Goal: Information Seeking & Learning: Learn about a topic

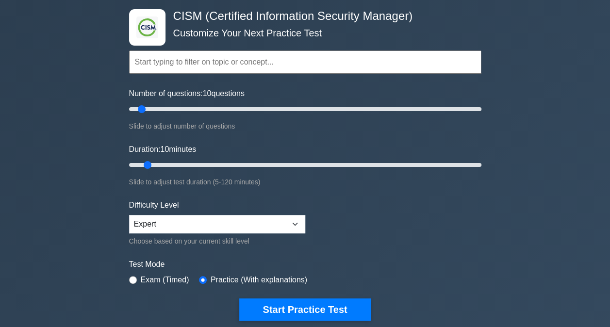
scroll to position [97, 0]
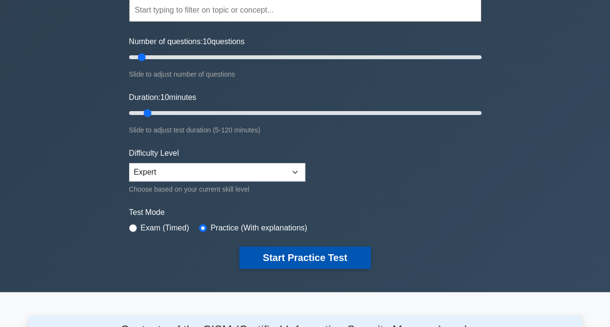
click at [269, 258] on button "Start Practice Test" at bounding box center [304, 258] width 131 height 22
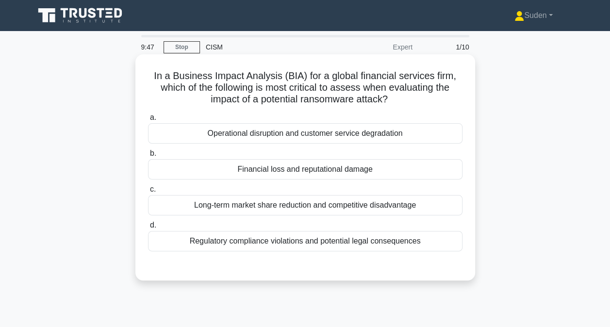
click at [379, 134] on div "Operational disruption and customer service degradation" at bounding box center [305, 133] width 314 height 20
click at [331, 139] on div "Operational disruption and customer service degradation" at bounding box center [305, 133] width 314 height 20
click at [148, 121] on input "a. Operational disruption and customer service degradation" at bounding box center [148, 118] width 0 height 6
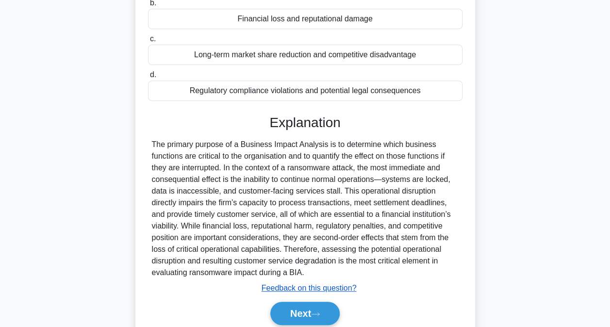
scroll to position [197, 0]
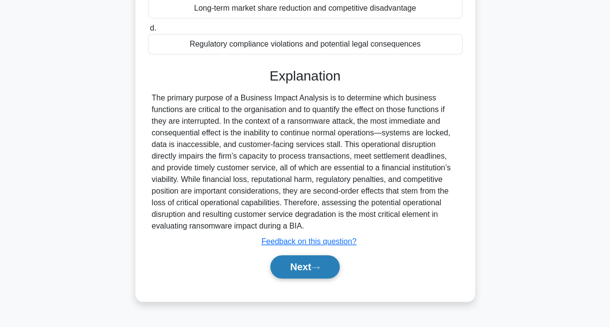
click at [306, 274] on button "Next" at bounding box center [304, 266] width 69 height 23
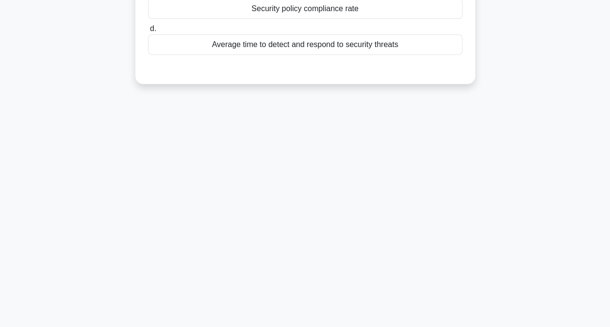
scroll to position [0, 0]
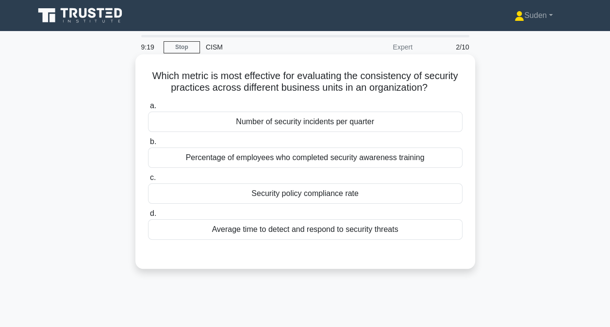
click at [288, 228] on div "Average time to detect and respond to security threats" at bounding box center [305, 229] width 314 height 20
click at [148, 217] on input "d. Average time to detect and respond to security threats" at bounding box center [148, 214] width 0 height 6
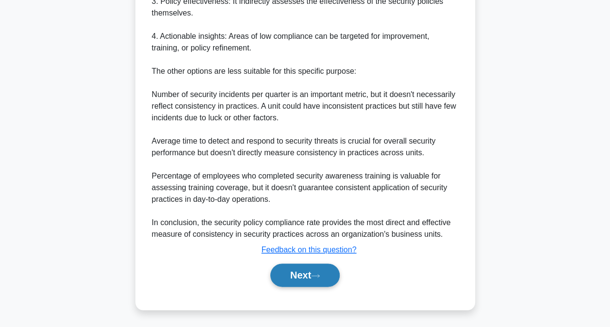
click at [288, 269] on button "Next" at bounding box center [304, 275] width 69 height 23
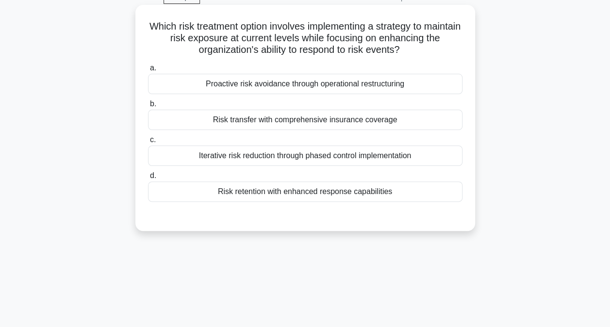
scroll to position [3, 0]
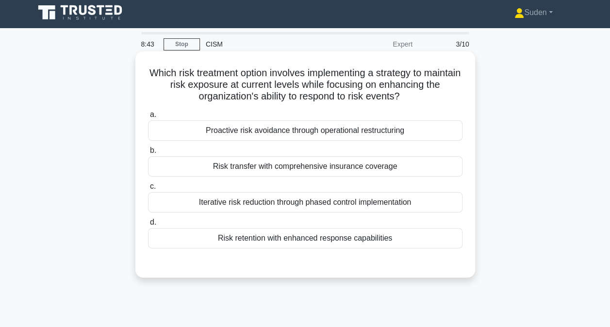
click at [388, 131] on div "Proactive risk avoidance through operational restructuring" at bounding box center [305, 130] width 314 height 20
click at [148, 118] on input "a. Proactive risk avoidance through operational restructuring" at bounding box center [148, 115] width 0 height 6
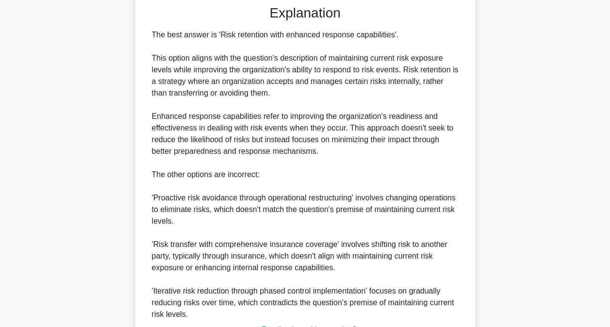
scroll to position [341, 0]
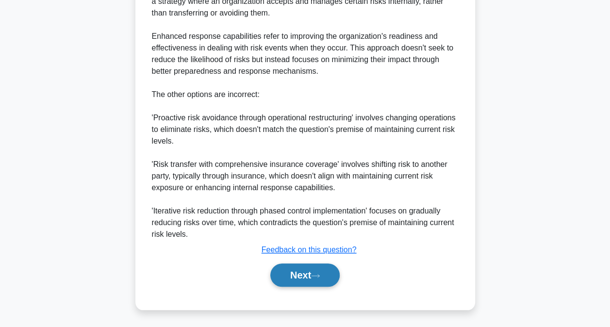
click at [310, 277] on button "Next" at bounding box center [304, 275] width 69 height 23
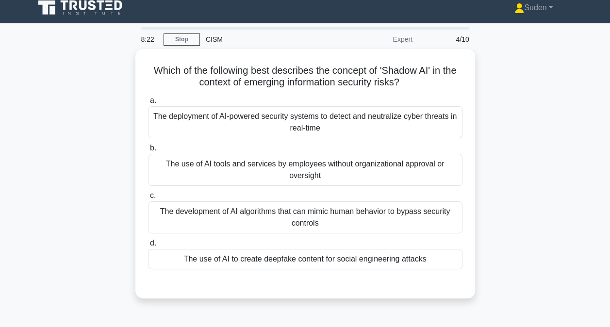
scroll to position [0, 0]
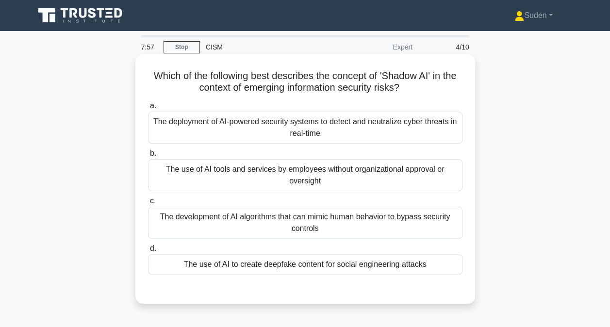
click at [395, 134] on div "The deployment of AI-powered security systems to detect and neutralize cyber th…" at bounding box center [305, 128] width 314 height 32
click at [148, 109] on input "a. The deployment of AI-powered security systems to detect and neutralize cyber…" at bounding box center [148, 106] width 0 height 6
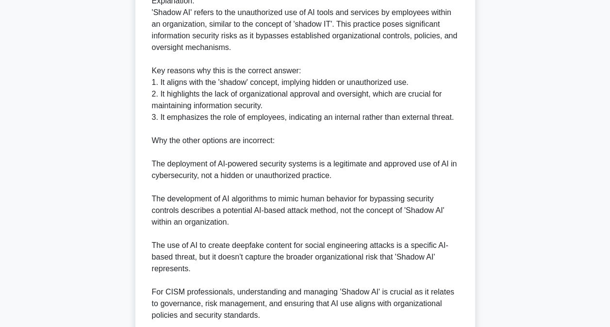
scroll to position [434, 0]
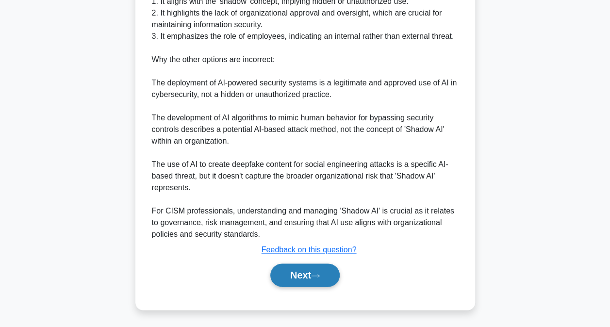
click at [305, 277] on button "Next" at bounding box center [304, 275] width 69 height 23
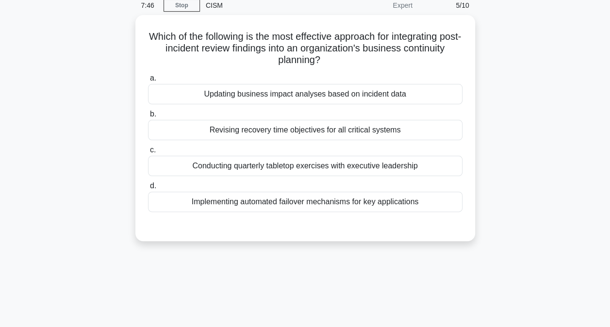
scroll to position [0, 0]
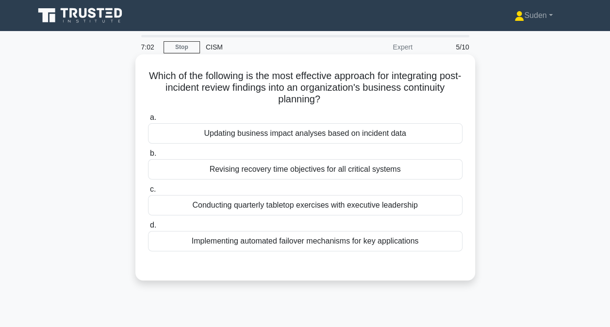
click at [354, 130] on div "Updating business impact analyses based on incident data" at bounding box center [305, 133] width 314 height 20
click at [148, 121] on input "a. Updating business impact analyses based on incident data" at bounding box center [148, 118] width 0 height 6
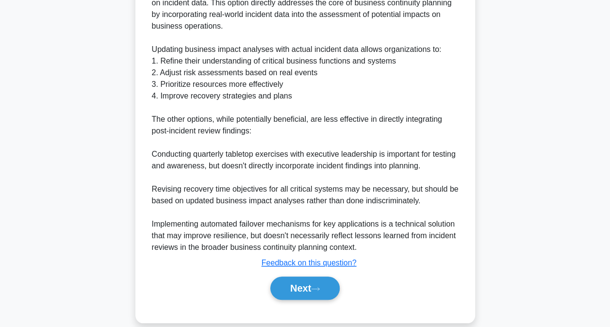
scroll to position [328, 0]
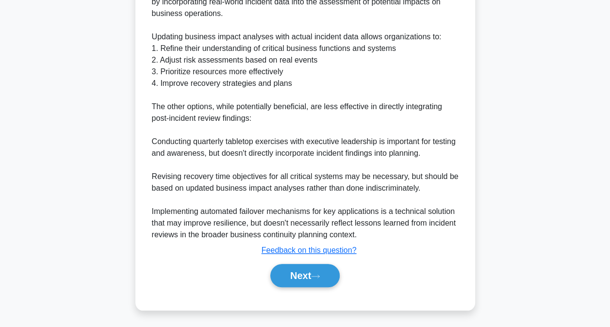
click at [316, 287] on div "Next" at bounding box center [305, 275] width 314 height 31
click at [316, 285] on button "Next" at bounding box center [304, 275] width 69 height 23
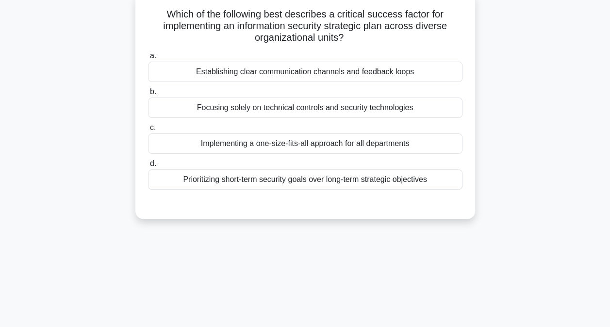
scroll to position [0, 0]
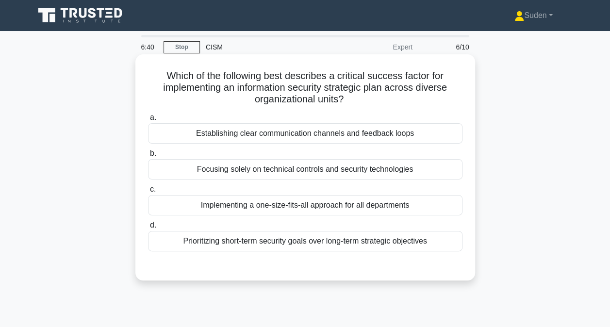
click at [324, 140] on div "Establishing clear communication channels and feedback loops" at bounding box center [305, 133] width 314 height 20
click at [148, 121] on input "a. Establishing clear communication channels and feedback loops" at bounding box center [148, 118] width 0 height 6
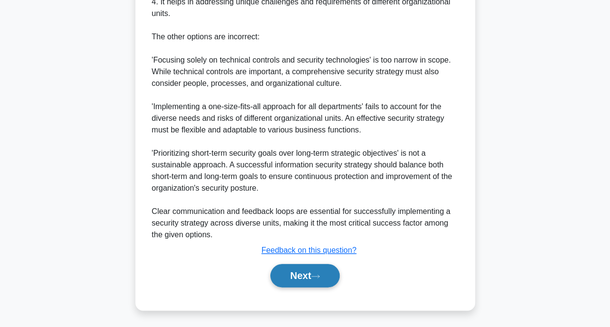
click at [319, 277] on icon at bounding box center [316, 276] width 8 height 3
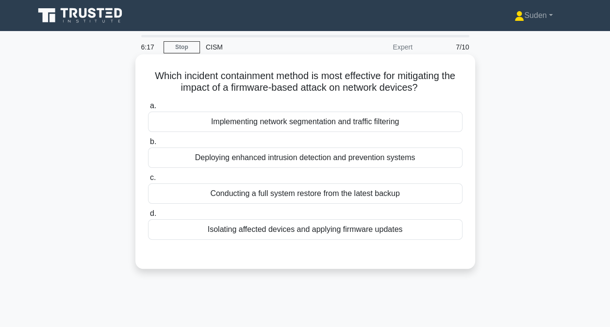
click at [353, 123] on div "Implementing network segmentation and traffic filtering" at bounding box center [305, 122] width 314 height 20
click at [148, 109] on input "a. Implementing network segmentation and traffic filtering" at bounding box center [148, 106] width 0 height 6
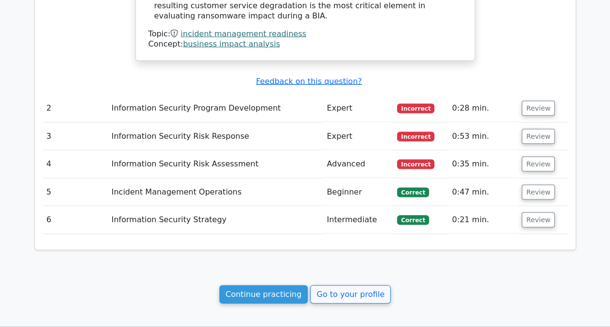
scroll to position [971, 0]
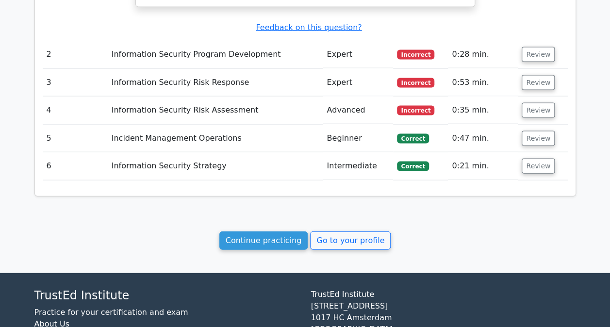
click at [344, 232] on link "Go to your profile" at bounding box center [350, 241] width 81 height 18
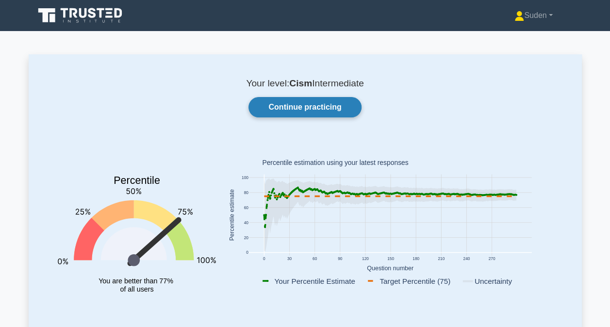
click at [294, 109] on link "Continue practicing" at bounding box center [304, 107] width 113 height 20
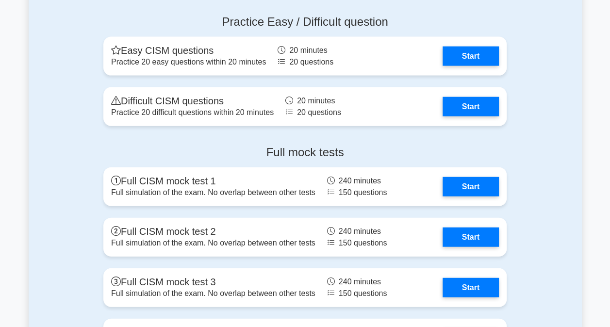
scroll to position [1068, 0]
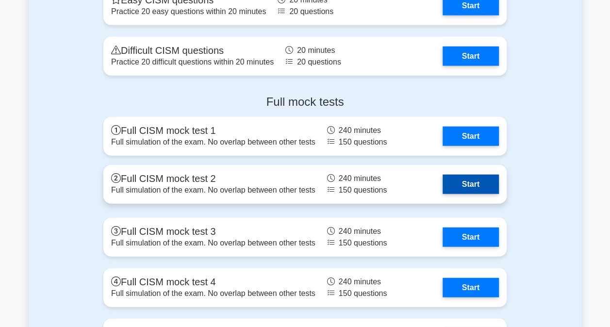
click at [473, 184] on link "Start" at bounding box center [471, 184] width 56 height 19
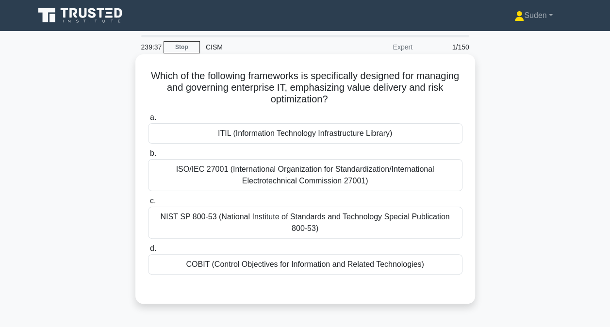
click at [322, 178] on div "ISO/IEC 27001 (International Organization for Standardization/International Ele…" at bounding box center [305, 175] width 314 height 32
click at [148, 157] on input "b. ISO/IEC 27001 (International Organization for Standardization/International …" at bounding box center [148, 153] width 0 height 6
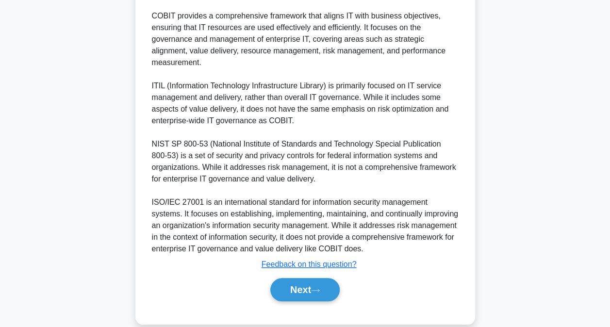
scroll to position [353, 0]
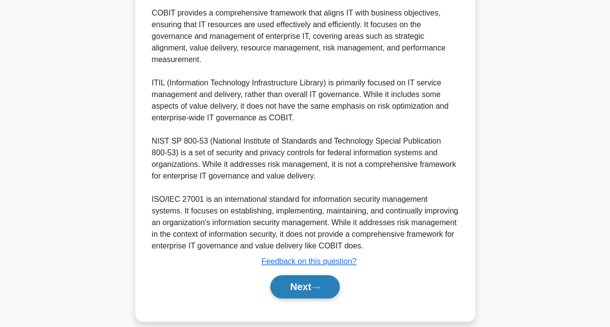
click at [293, 280] on button "Next" at bounding box center [304, 286] width 69 height 23
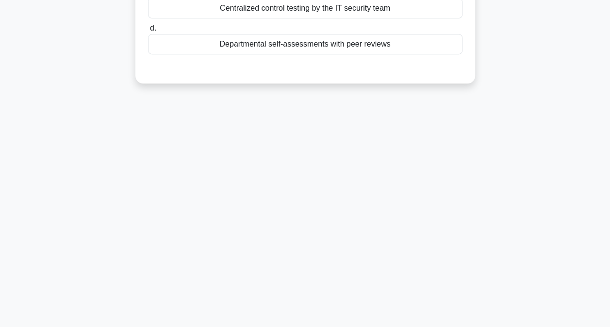
scroll to position [3, 0]
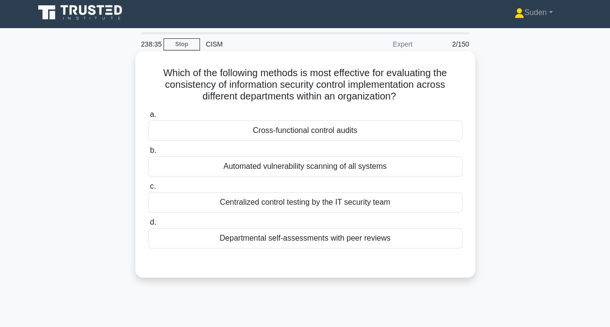
click at [383, 129] on div "Cross-functional control audits" at bounding box center [305, 130] width 314 height 20
click at [148, 118] on input "a. Cross-functional control audits" at bounding box center [148, 115] width 0 height 6
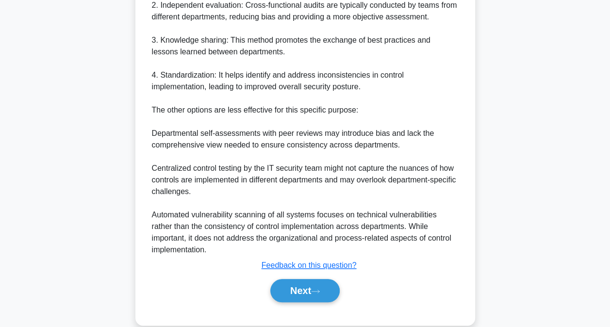
scroll to position [386, 0]
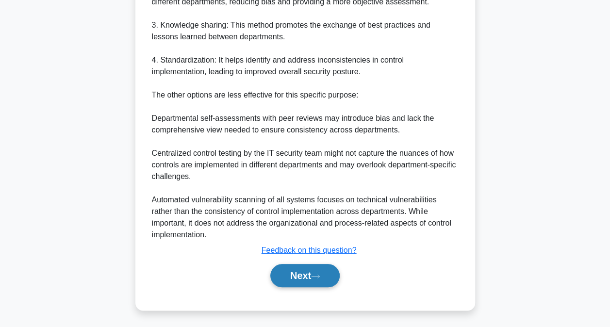
click at [313, 274] on button "Next" at bounding box center [304, 275] width 69 height 23
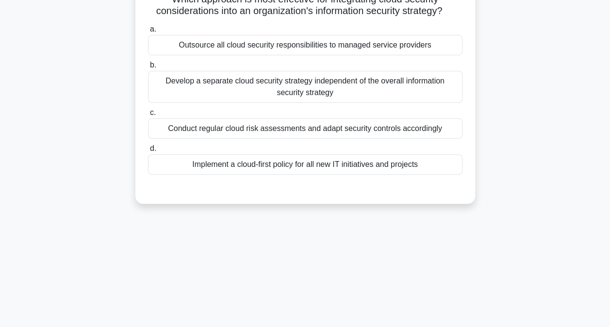
scroll to position [3, 0]
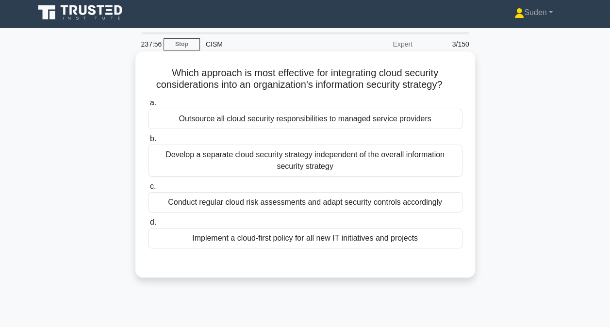
click at [321, 238] on div "Implement a cloud-first policy for all new IT initiatives and projects" at bounding box center [305, 238] width 314 height 20
click at [148, 226] on input "d. Implement a cloud-first policy for all new IT initiatives and projects" at bounding box center [148, 222] width 0 height 6
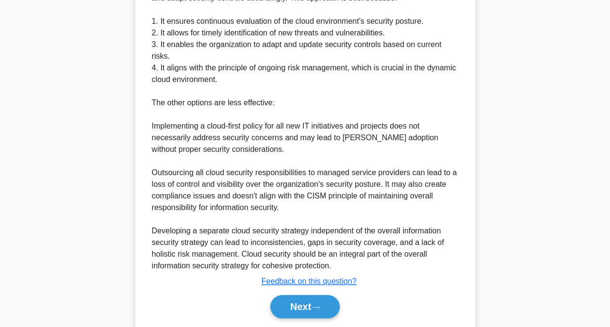
scroll to position [353, 0]
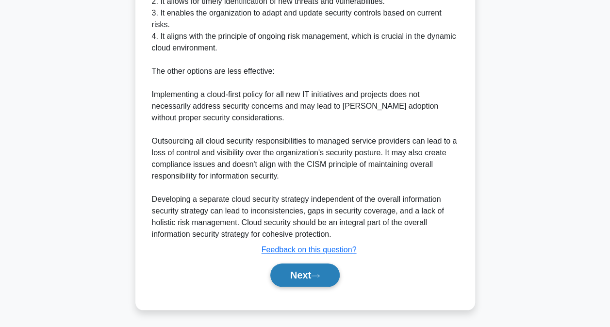
click at [314, 280] on button "Next" at bounding box center [304, 275] width 69 height 23
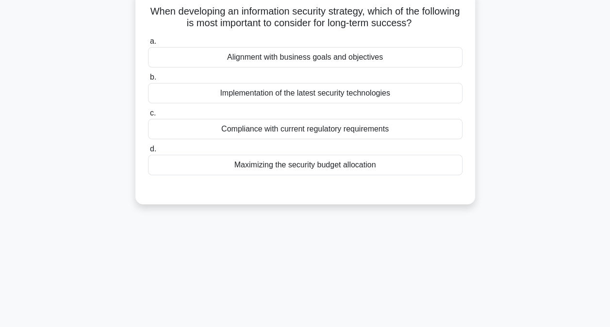
scroll to position [51, 0]
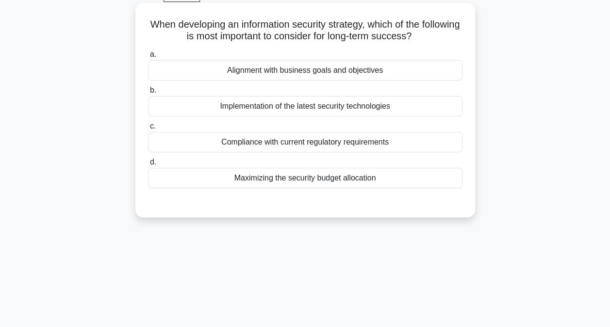
click at [379, 57] on label "a. Alignment with business goals and objectives" at bounding box center [305, 65] width 314 height 32
click at [148, 57] on input "a. Alignment with business goals and objectives" at bounding box center [148, 54] width 0 height 6
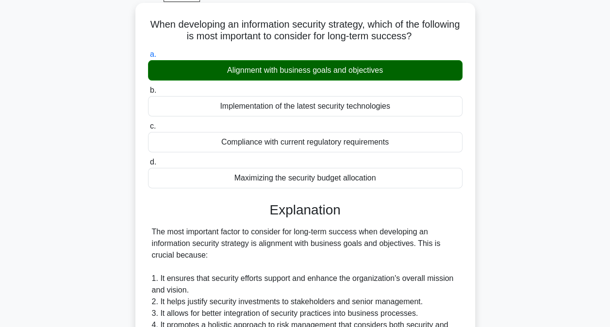
scroll to position [351, 0]
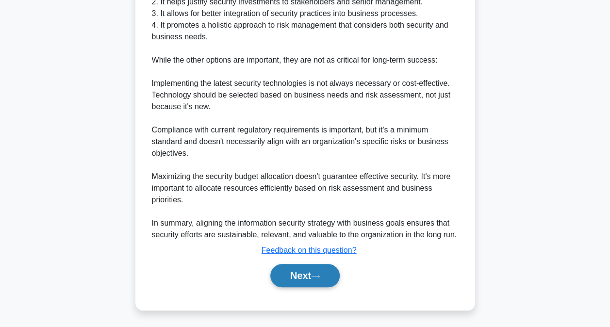
click at [300, 271] on button "Next" at bounding box center [304, 275] width 69 height 23
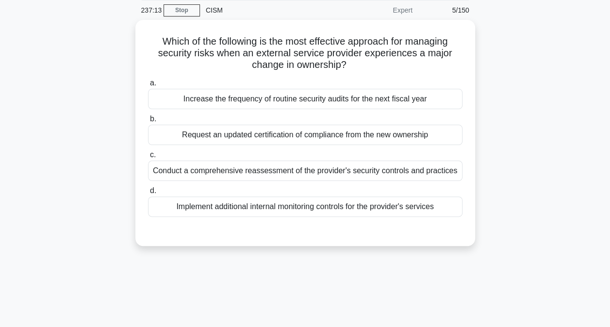
scroll to position [36, 0]
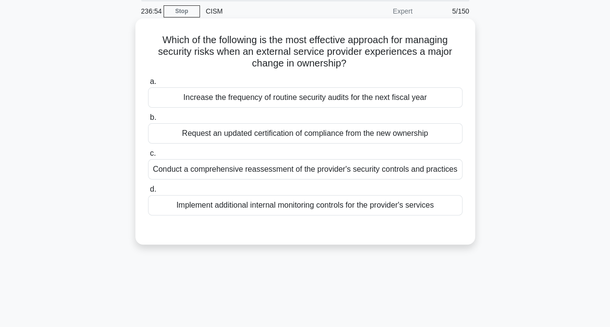
click at [325, 139] on div "Request an updated certification of compliance from the new ownership" at bounding box center [305, 133] width 314 height 20
click at [148, 121] on input "b. Request an updated certification of compliance from the new ownership" at bounding box center [148, 118] width 0 height 6
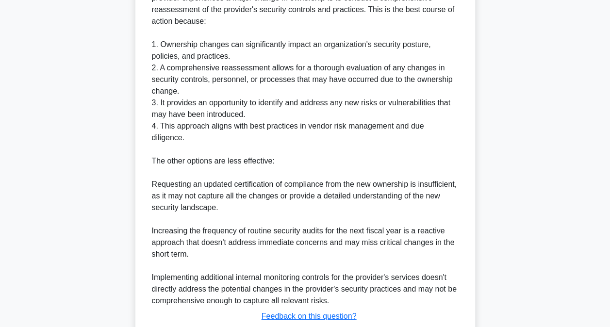
scroll to position [376, 0]
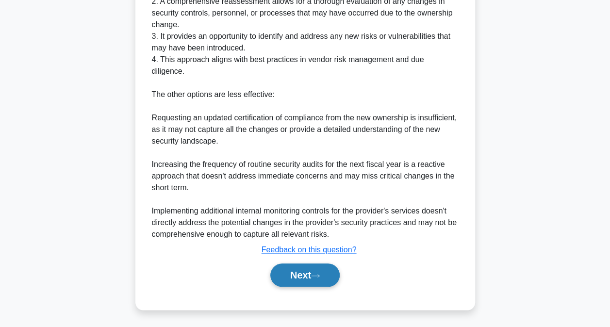
click at [297, 280] on button "Next" at bounding box center [304, 275] width 69 height 23
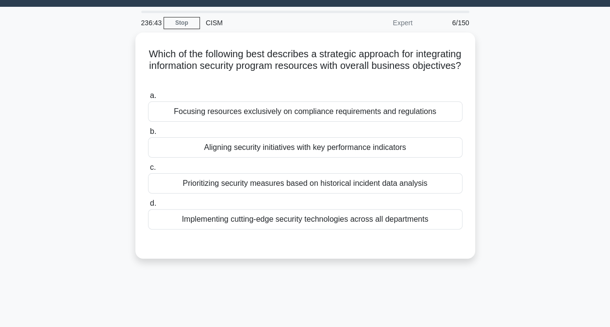
scroll to position [23, 0]
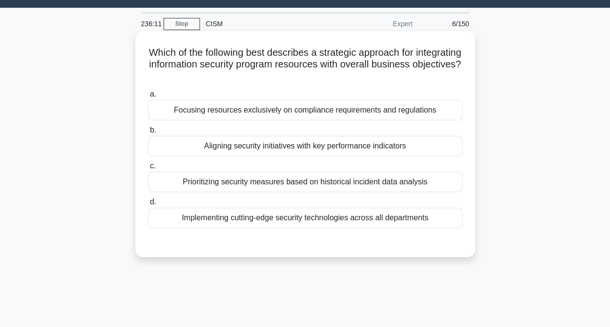
click at [290, 149] on div "Aligning security initiatives with key performance indicators" at bounding box center [305, 146] width 314 height 20
click at [148, 133] on input "b. Aligning security initiatives with key performance indicators" at bounding box center [148, 130] width 0 height 6
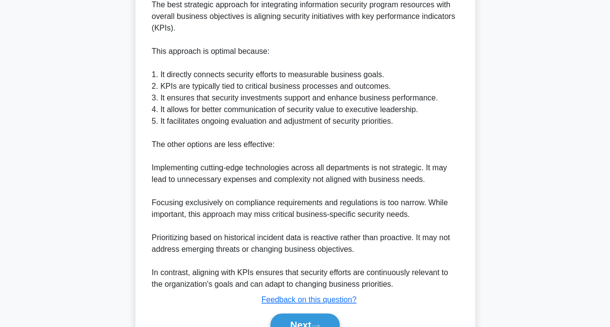
scroll to position [340, 0]
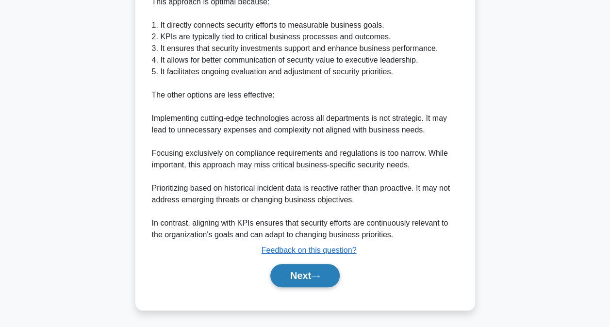
click at [290, 279] on button "Next" at bounding box center [304, 275] width 69 height 23
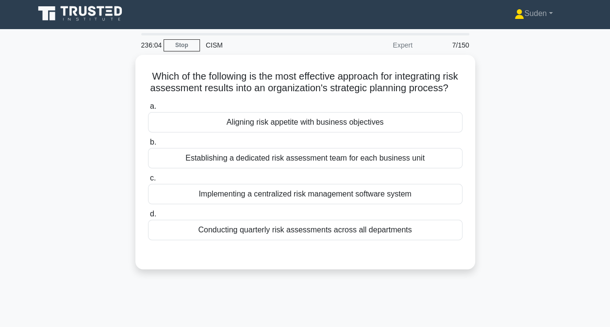
scroll to position [0, 0]
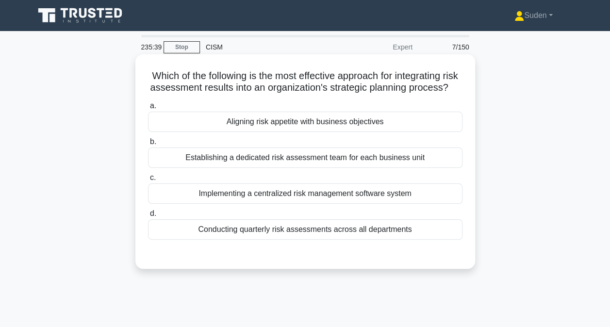
click at [290, 132] on div "Aligning risk appetite with business objectives" at bounding box center [305, 122] width 314 height 20
click at [148, 109] on input "a. Aligning risk appetite with business objectives" at bounding box center [148, 106] width 0 height 6
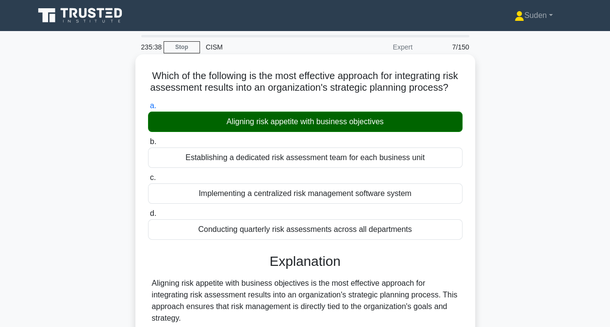
scroll to position [305, 0]
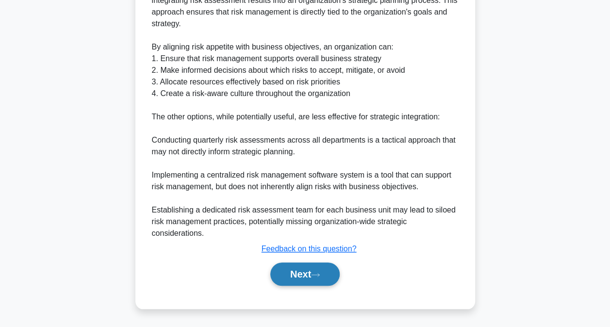
click at [306, 271] on button "Next" at bounding box center [304, 274] width 69 height 23
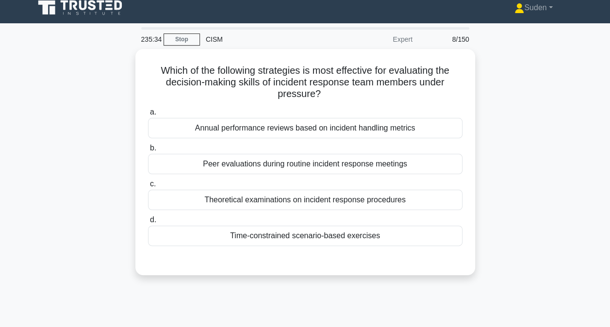
scroll to position [8, 0]
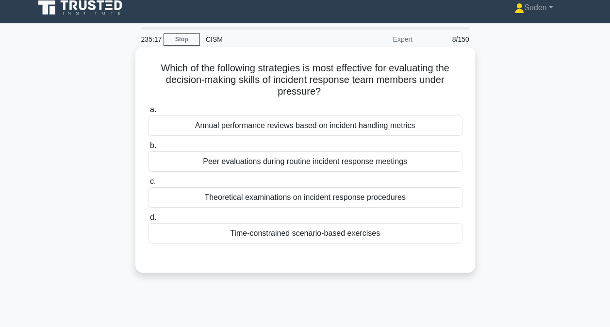
click at [254, 232] on div "Time-constrained scenario-based exercises" at bounding box center [305, 233] width 314 height 20
click at [148, 221] on input "d. Time-constrained scenario-based exercises" at bounding box center [148, 218] width 0 height 6
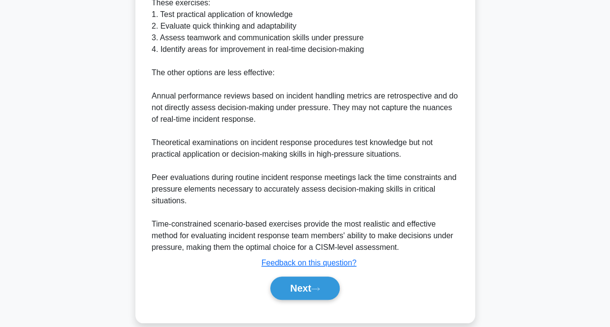
scroll to position [363, 0]
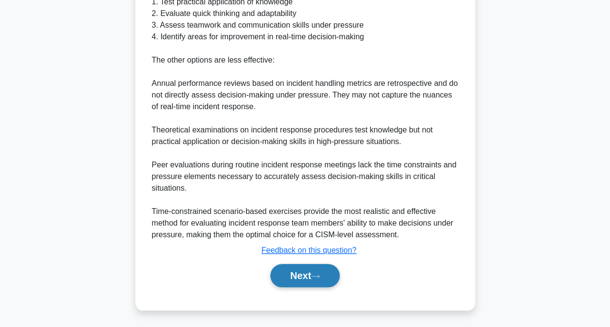
click at [295, 281] on button "Next" at bounding box center [304, 275] width 69 height 23
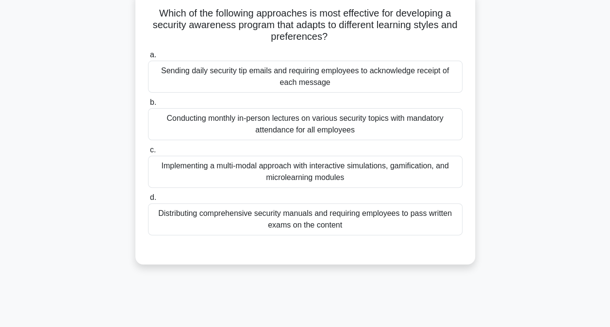
scroll to position [64, 0]
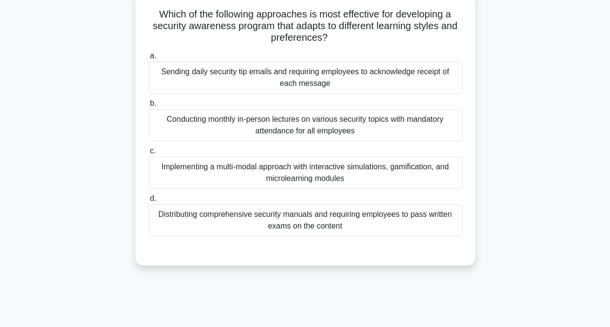
click at [295, 281] on div "234:41 Stop CISM Expert 9/150 Which of the following approaches is most effecti…" at bounding box center [305, 213] width 553 height 485
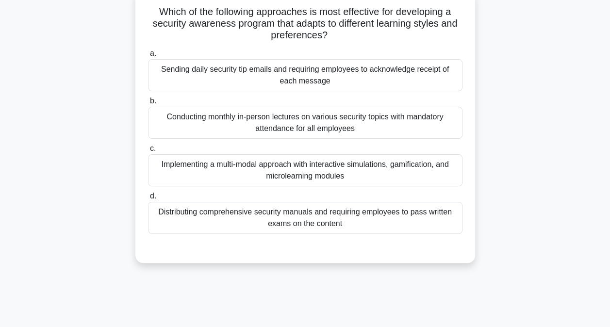
click at [316, 169] on div "Implementing a multi-modal approach with interactive simulations, gamification,…" at bounding box center [305, 170] width 314 height 32
click at [148, 152] on input "c. Implementing a multi-modal approach with interactive simulations, gamificati…" at bounding box center [148, 149] width 0 height 6
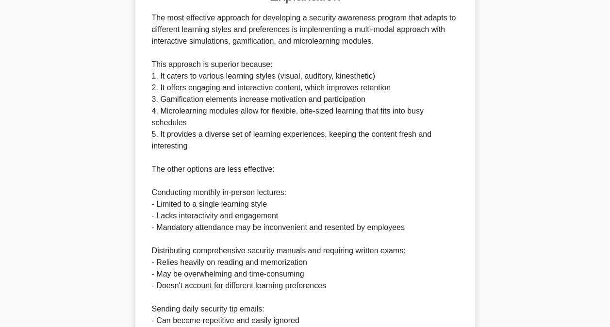
scroll to position [468, 0]
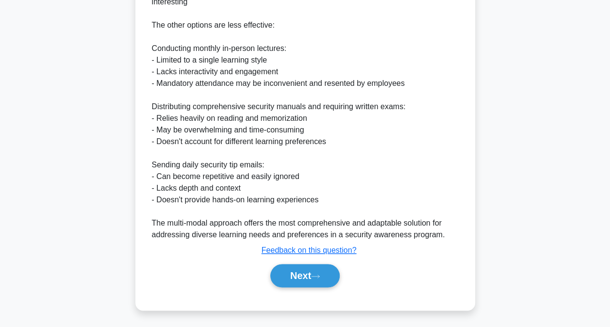
drag, startPoint x: 328, startPoint y: 273, endPoint x: 353, endPoint y: 261, distance: 28.2
click at [328, 273] on button "Next" at bounding box center [304, 275] width 69 height 23
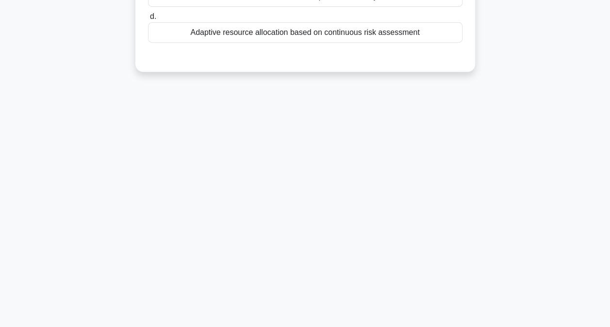
scroll to position [0, 0]
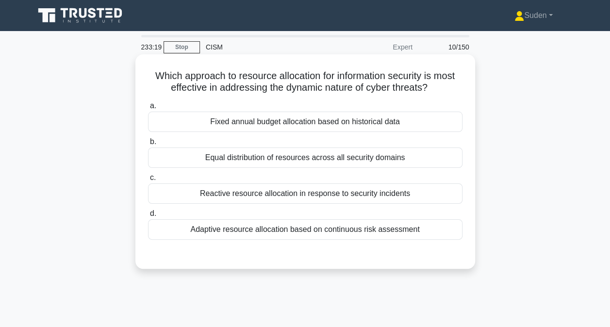
click at [237, 196] on div "Reactive resource allocation in response to security incidents" at bounding box center [305, 193] width 314 height 20
click at [148, 181] on input "c. Reactive resource allocation in response to security incidents" at bounding box center [148, 178] width 0 height 6
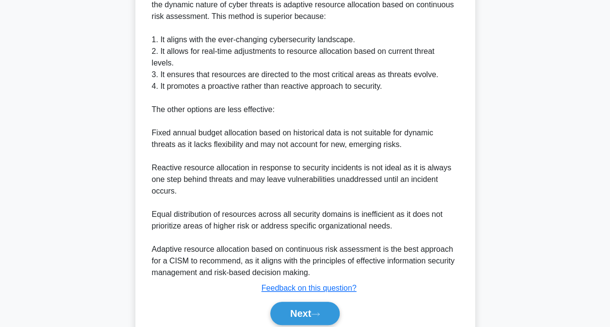
scroll to position [318, 0]
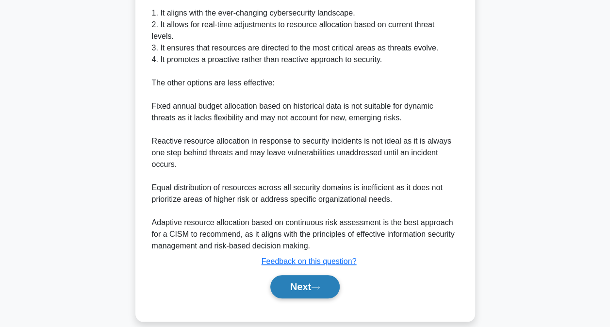
click at [307, 277] on button "Next" at bounding box center [304, 286] width 69 height 23
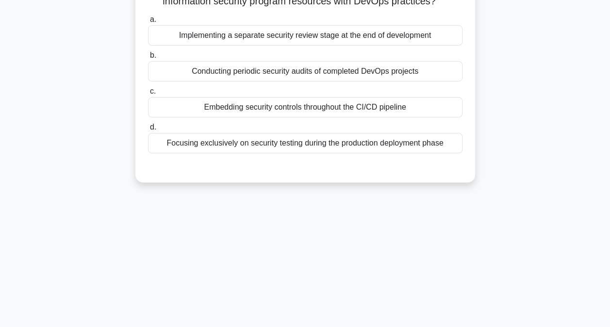
scroll to position [3, 0]
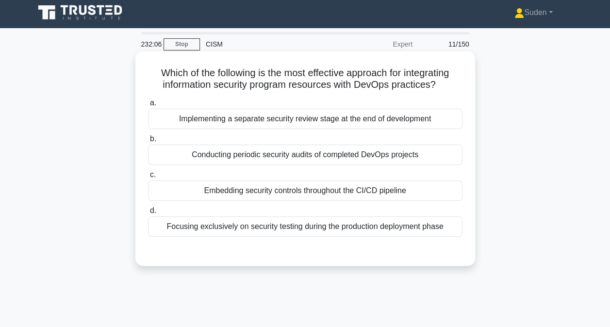
click at [418, 189] on div "Embedding security controls throughout the CI/CD pipeline" at bounding box center [305, 191] width 314 height 20
click at [148, 178] on input "c. Embedding security controls throughout the CI/CD pipeline" at bounding box center [148, 175] width 0 height 6
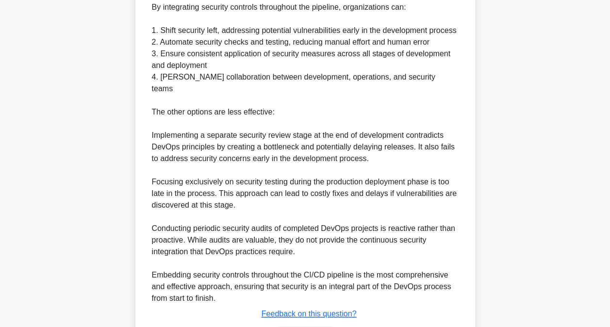
scroll to position [343, 0]
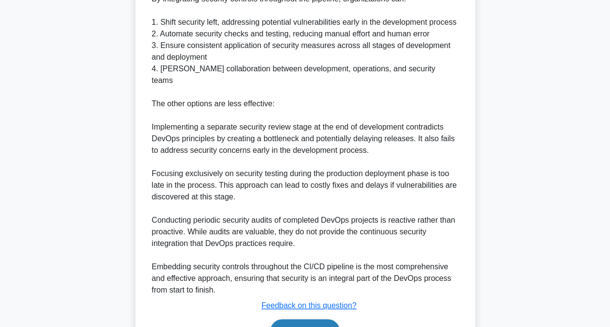
click at [312, 319] on button "Next" at bounding box center [304, 330] width 69 height 23
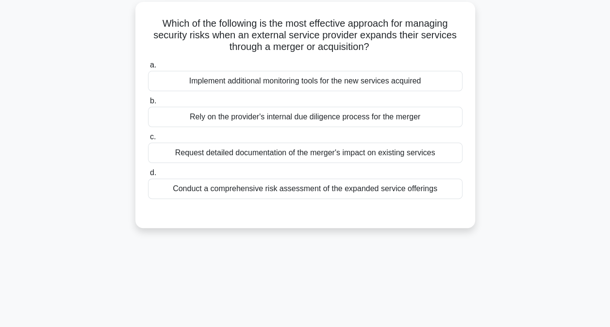
scroll to position [0, 0]
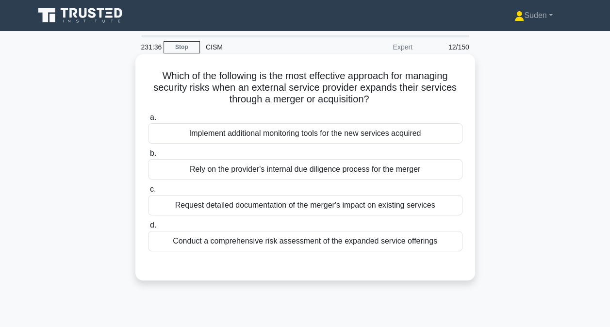
click at [398, 241] on div "Conduct a comprehensive risk assessment of the expanded service offerings" at bounding box center [305, 241] width 314 height 20
click at [148, 229] on input "d. Conduct a comprehensive risk assessment of the expanded service offerings" at bounding box center [148, 225] width 0 height 6
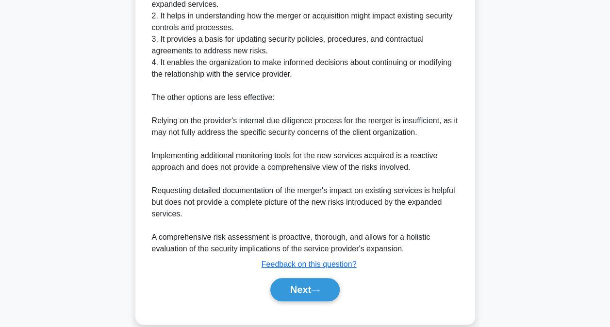
scroll to position [375, 0]
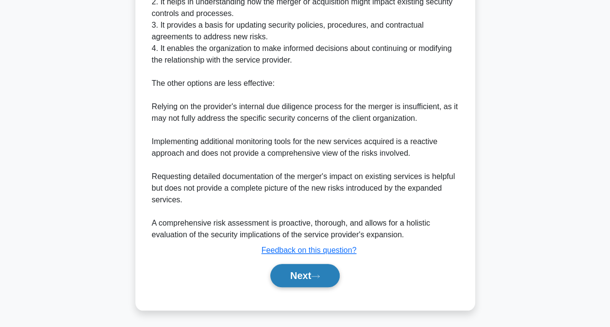
click at [306, 276] on button "Next" at bounding box center [304, 275] width 69 height 23
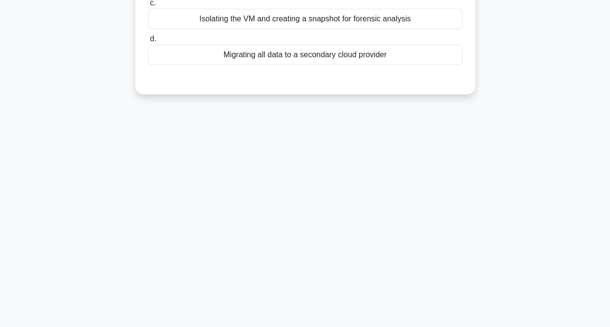
scroll to position [0, 0]
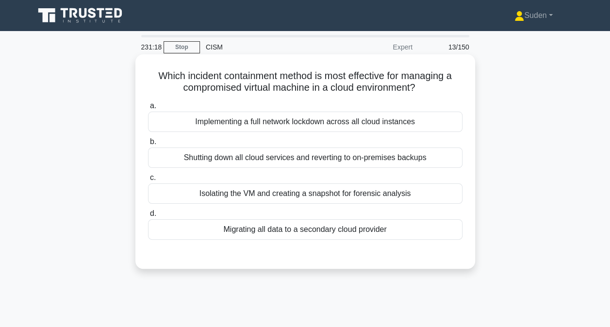
click at [344, 198] on div "Isolating the VM and creating a snapshot for forensic analysis" at bounding box center [305, 193] width 314 height 20
click at [148, 181] on input "c. Isolating the VM and creating a snapshot for forensic analysis" at bounding box center [148, 178] width 0 height 6
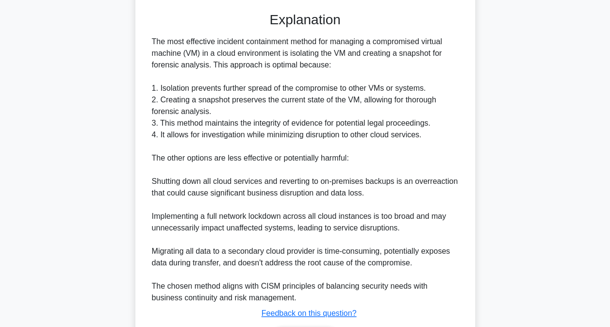
scroll to position [305, 0]
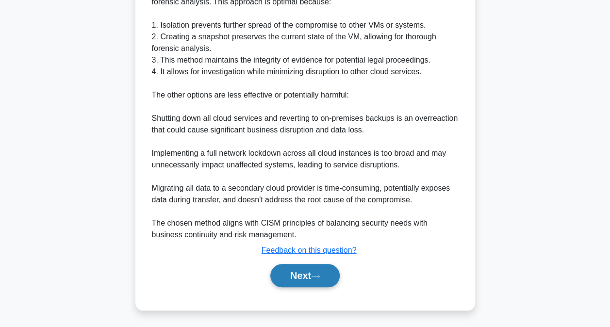
click at [329, 275] on button "Next" at bounding box center [304, 275] width 69 height 23
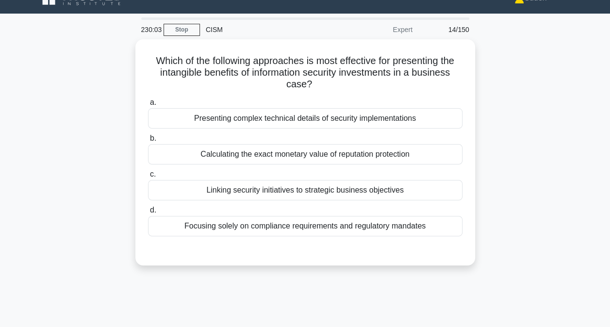
scroll to position [3, 0]
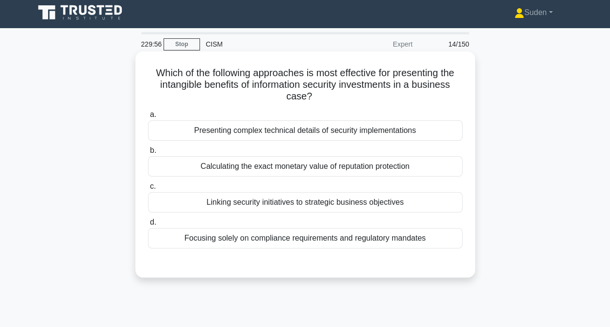
click at [290, 205] on div "Linking security initiatives to strategic business objectives" at bounding box center [305, 202] width 314 height 20
click at [148, 190] on input "c. Linking security initiatives to strategic business objectives" at bounding box center [148, 186] width 0 height 6
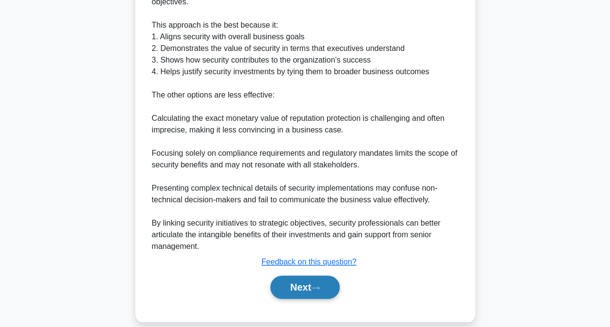
scroll to position [328, 0]
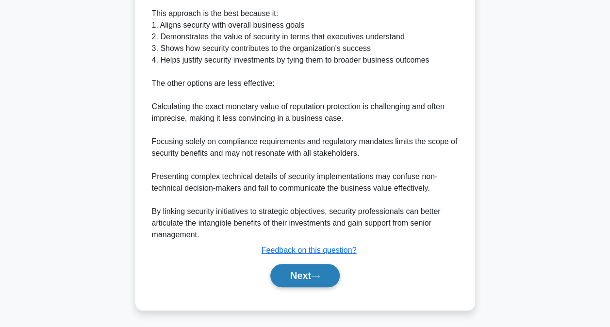
click at [304, 275] on button "Next" at bounding box center [304, 275] width 69 height 23
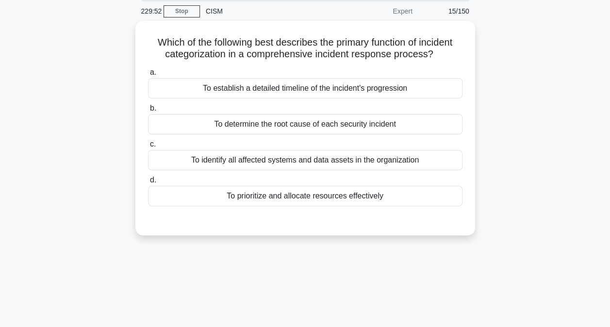
scroll to position [0, 0]
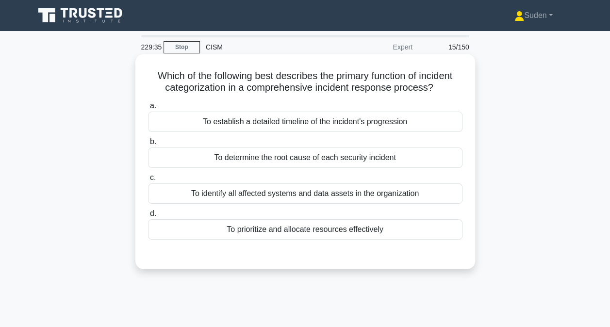
click at [275, 231] on div "To prioritize and allocate resources effectively" at bounding box center [305, 229] width 314 height 20
click at [148, 217] on input "d. To prioritize and allocate resources effectively" at bounding box center [148, 214] width 0 height 6
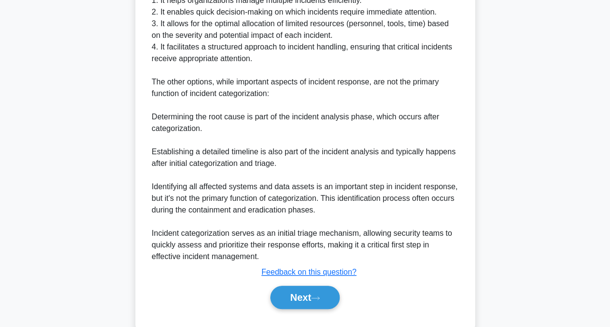
scroll to position [340, 0]
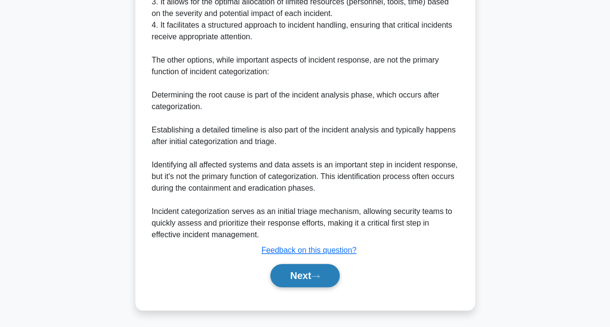
click at [328, 279] on button "Next" at bounding box center [304, 275] width 69 height 23
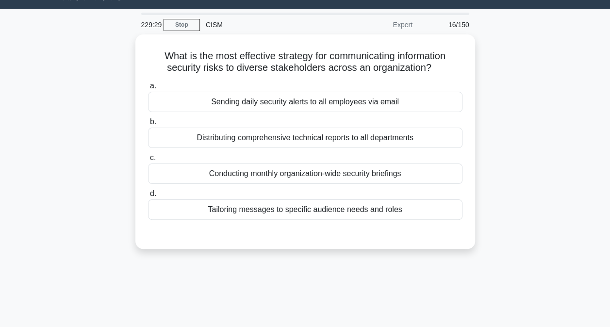
scroll to position [3, 0]
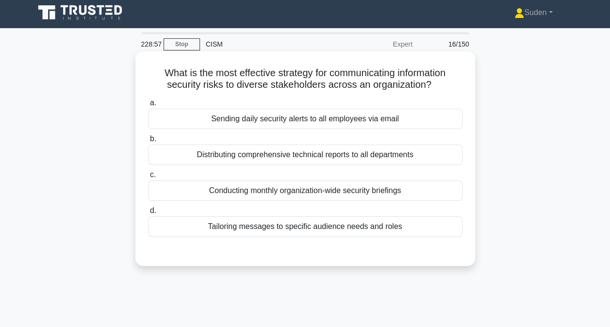
click at [298, 226] on div "Tailoring messages to specific audience needs and roles" at bounding box center [305, 226] width 314 height 20
click at [148, 214] on input "d. Tailoring messages to specific audience needs and roles" at bounding box center [148, 211] width 0 height 6
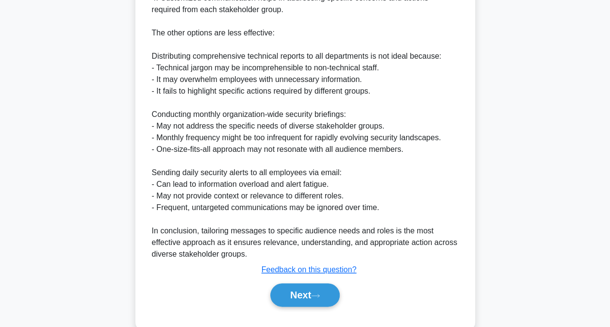
scroll to position [421, 0]
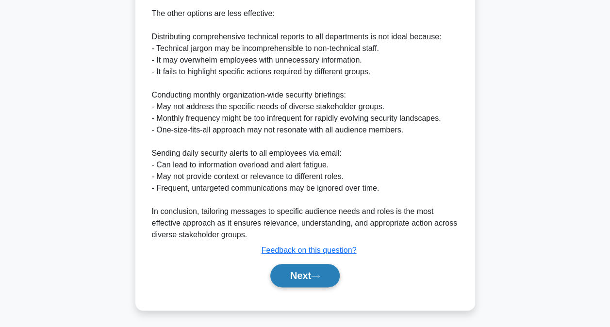
click at [328, 272] on button "Next" at bounding box center [304, 275] width 69 height 23
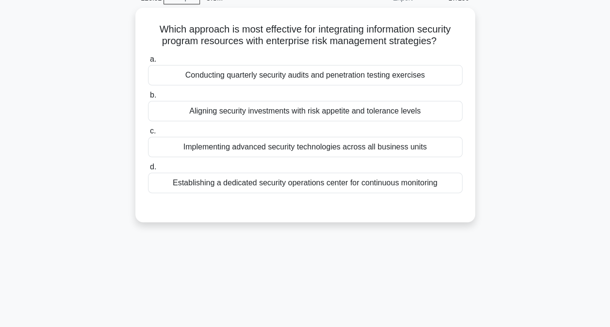
scroll to position [3, 0]
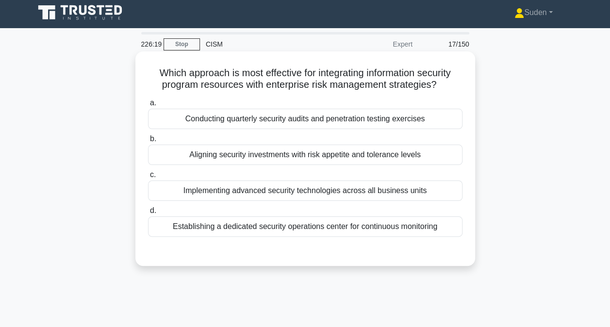
click at [326, 161] on div "Aligning security investments with risk appetite and tolerance levels" at bounding box center [305, 155] width 314 height 20
click at [148, 142] on input "b. Aligning security investments with risk appetite and tolerance levels" at bounding box center [148, 139] width 0 height 6
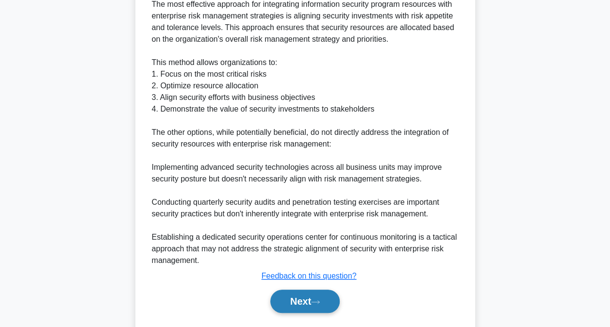
scroll to position [305, 0]
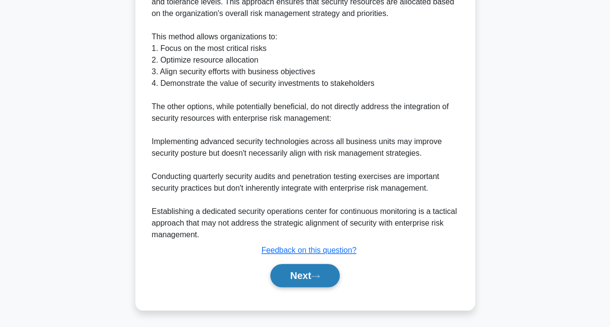
click at [305, 281] on button "Next" at bounding box center [304, 275] width 69 height 23
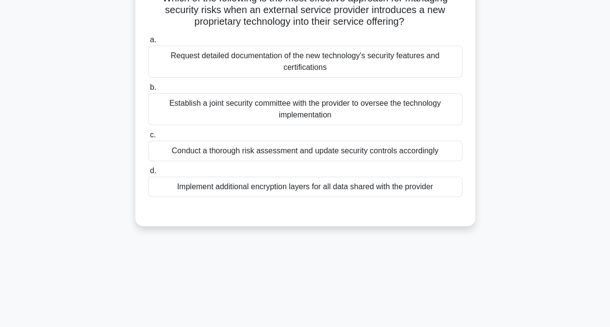
scroll to position [0, 0]
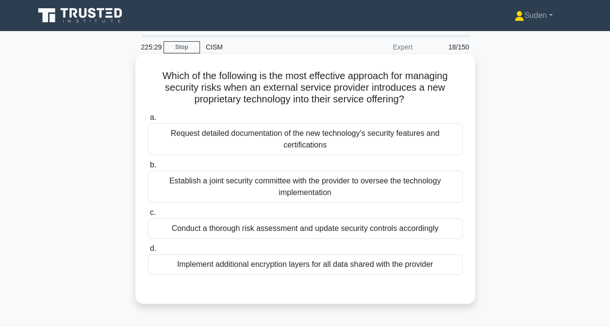
click at [394, 228] on div "Conduct a thorough risk assessment and update security controls accordingly" at bounding box center [305, 228] width 314 height 20
click at [148, 216] on input "c. Conduct a thorough risk assessment and update security controls accordingly" at bounding box center [148, 213] width 0 height 6
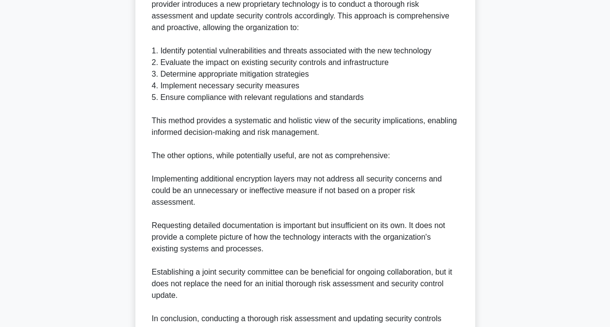
scroll to position [421, 0]
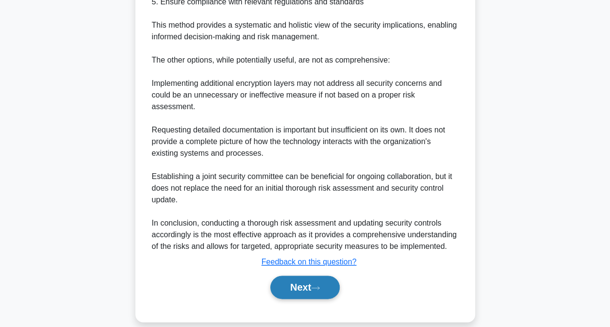
click at [319, 286] on icon at bounding box center [316, 287] width 8 height 3
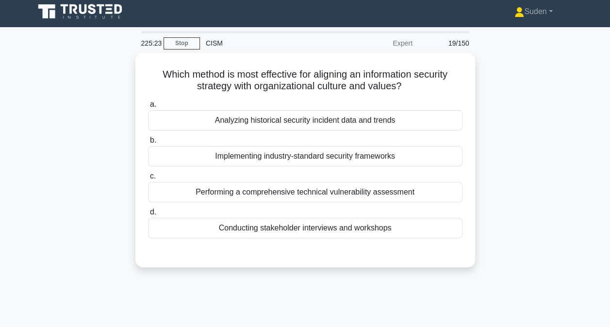
scroll to position [0, 0]
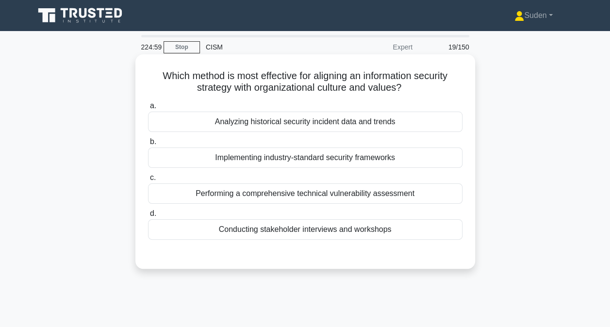
click at [312, 234] on div "Conducting stakeholder interviews and workshops" at bounding box center [305, 229] width 314 height 20
click at [148, 217] on input "d. Conducting stakeholder interviews and workshops" at bounding box center [148, 214] width 0 height 6
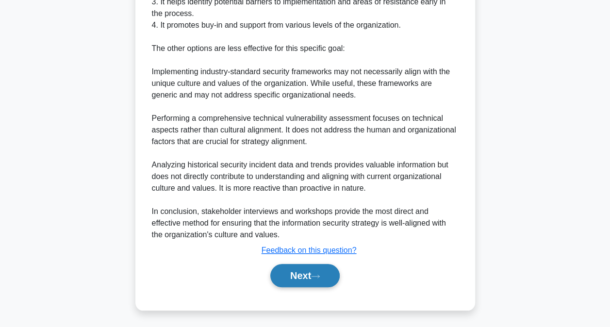
click at [325, 281] on button "Next" at bounding box center [304, 275] width 69 height 23
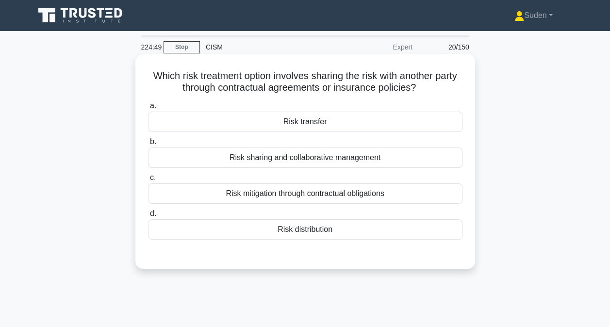
click at [298, 131] on div "Risk transfer" at bounding box center [305, 122] width 314 height 20
click at [148, 109] on input "a. Risk transfer" at bounding box center [148, 106] width 0 height 6
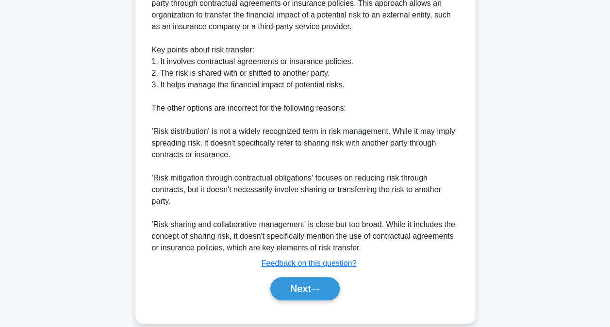
scroll to position [328, 0]
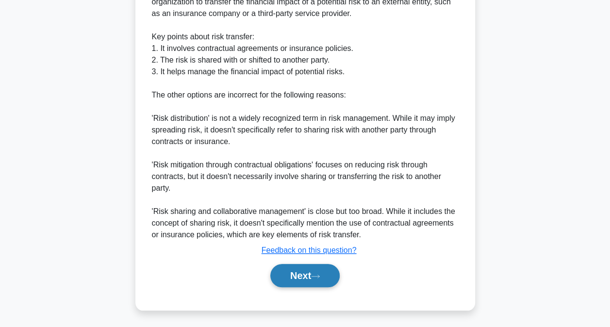
click at [307, 269] on button "Next" at bounding box center [304, 275] width 69 height 23
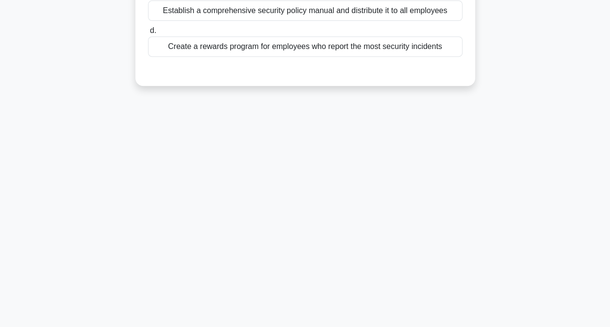
scroll to position [3, 0]
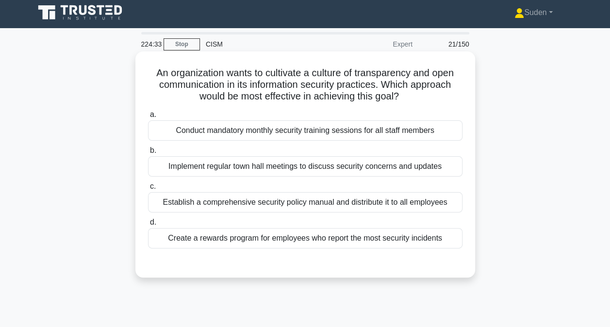
click at [205, 243] on div "Create a rewards program for employees who report the most security incidents" at bounding box center [305, 238] width 314 height 20
click at [148, 226] on input "d. Create a rewards program for employees who report the most security incidents" at bounding box center [148, 222] width 0 height 6
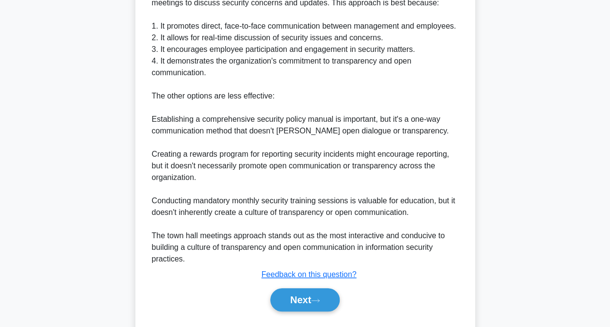
scroll to position [341, 0]
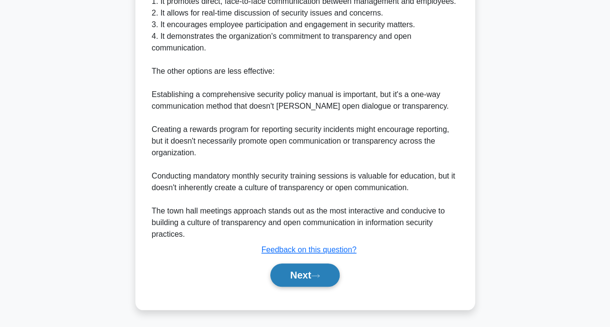
click at [301, 281] on button "Next" at bounding box center [304, 275] width 69 height 23
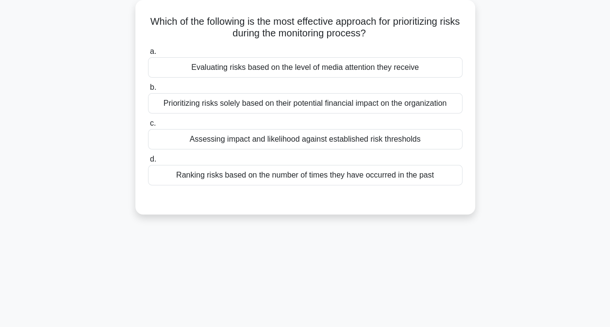
scroll to position [3, 0]
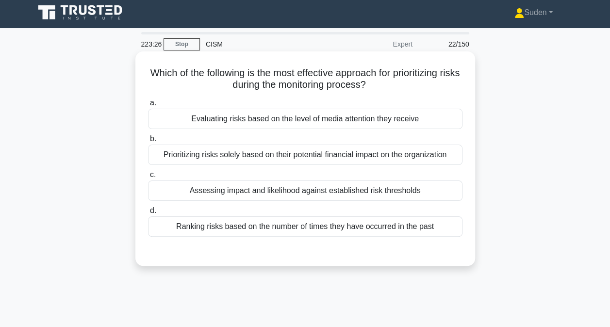
click at [406, 194] on div "Assessing impact and likelihood against established risk thresholds" at bounding box center [305, 191] width 314 height 20
click at [148, 178] on input "c. Assessing impact and likelihood against established risk thresholds" at bounding box center [148, 175] width 0 height 6
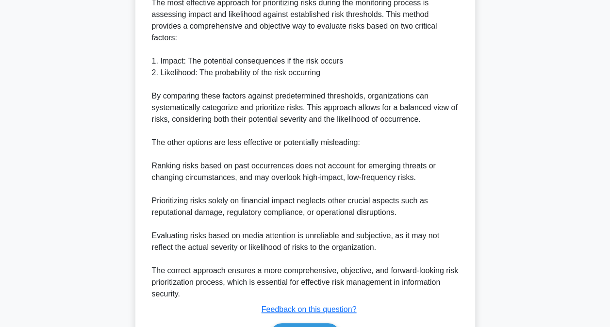
scroll to position [294, 0]
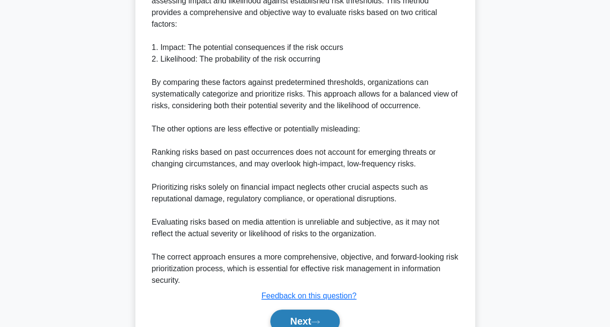
click at [292, 314] on button "Next" at bounding box center [304, 321] width 69 height 23
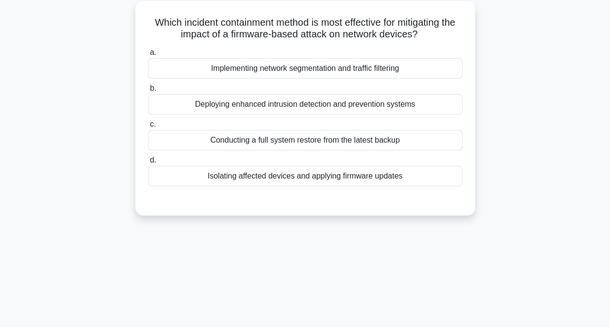
scroll to position [0, 0]
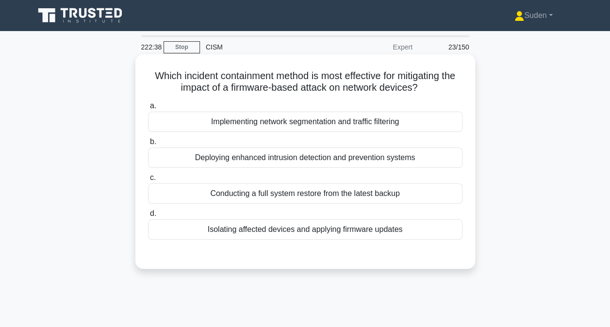
click at [334, 237] on div "Isolating affected devices and applying firmware updates" at bounding box center [305, 229] width 314 height 20
click at [148, 217] on input "d. Isolating affected devices and applying firmware updates" at bounding box center [148, 214] width 0 height 6
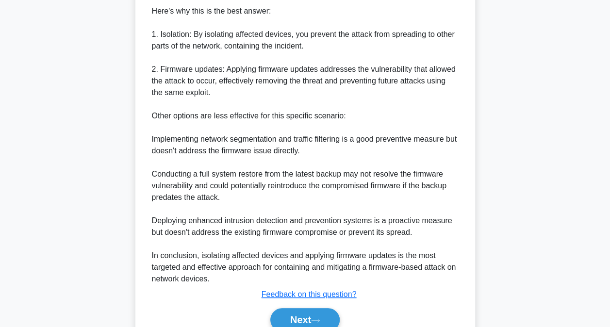
scroll to position [340, 0]
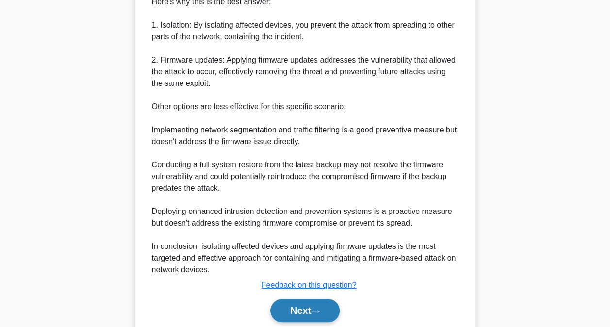
click at [292, 304] on button "Next" at bounding box center [304, 310] width 69 height 23
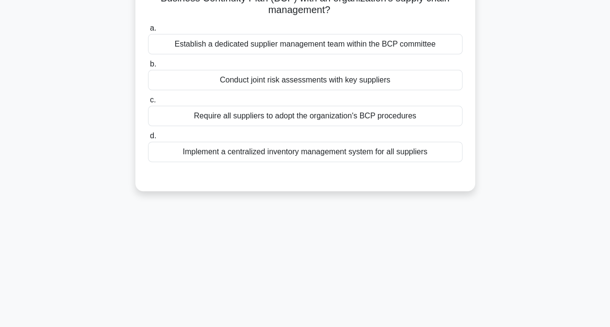
scroll to position [51, 0]
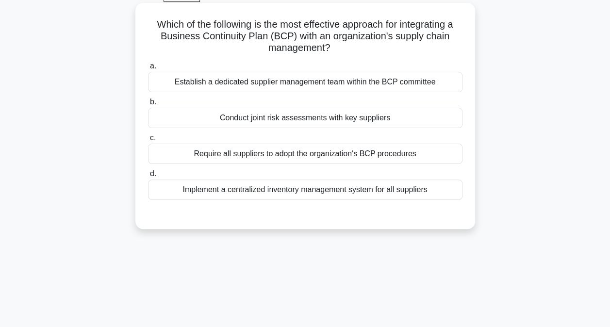
click at [189, 79] on div "Establish a dedicated supplier management team within the BCP committee" at bounding box center [305, 82] width 314 height 20
click at [148, 69] on input "a. Establish a dedicated supplier management team within the BCP committee" at bounding box center [148, 66] width 0 height 6
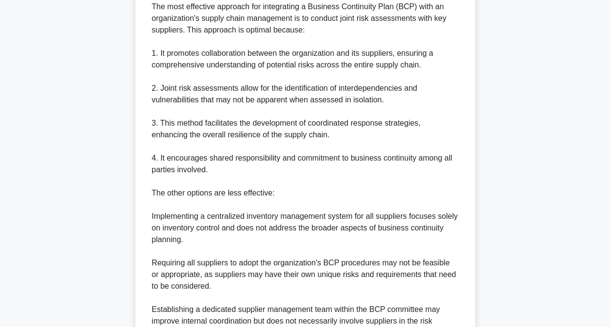
scroll to position [399, 0]
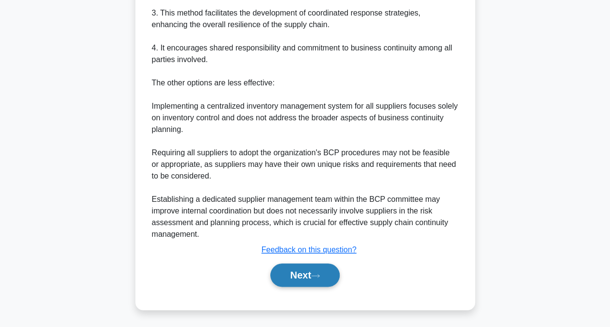
click at [294, 270] on button "Next" at bounding box center [304, 275] width 69 height 23
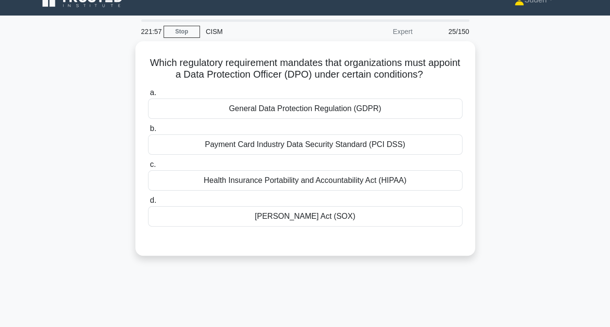
scroll to position [15, 0]
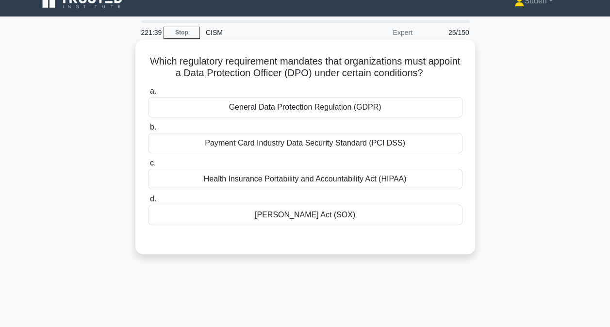
click at [282, 105] on div "General Data Protection Regulation (GDPR)" at bounding box center [305, 107] width 314 height 20
click at [148, 95] on input "a. General Data Protection Regulation (GDPR)" at bounding box center [148, 91] width 0 height 6
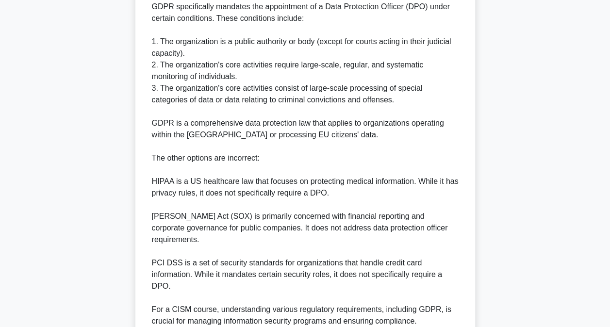
scroll to position [386, 0]
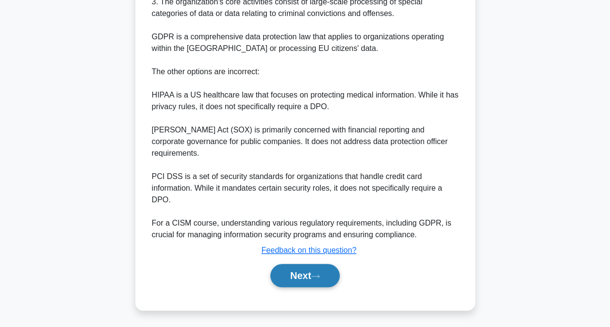
click at [310, 274] on button "Next" at bounding box center [304, 275] width 69 height 23
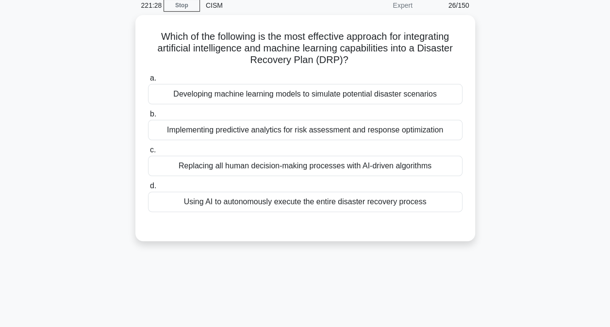
scroll to position [41, 0]
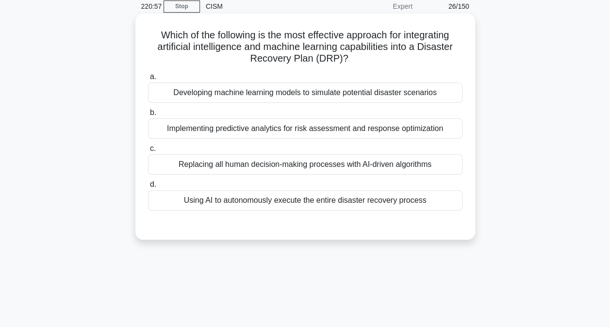
click at [346, 96] on div "Developing machine learning models to simulate potential disaster scenarios" at bounding box center [305, 93] width 314 height 20
click at [148, 80] on input "a. Developing machine learning models to simulate potential disaster scenarios" at bounding box center [148, 77] width 0 height 6
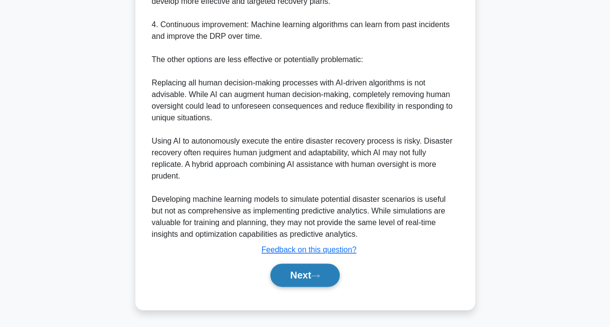
click at [309, 279] on button "Next" at bounding box center [304, 275] width 69 height 23
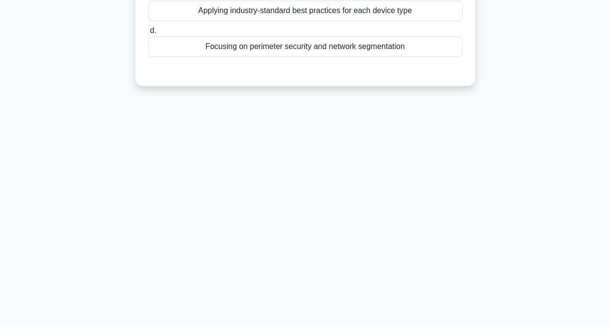
scroll to position [0, 0]
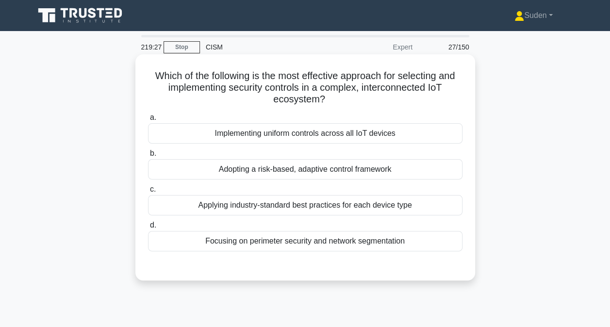
click at [397, 175] on div "Adopting a risk-based, adaptive control framework" at bounding box center [305, 169] width 314 height 20
click at [148, 157] on input "b. Adopting a risk-based, adaptive control framework" at bounding box center [148, 153] width 0 height 6
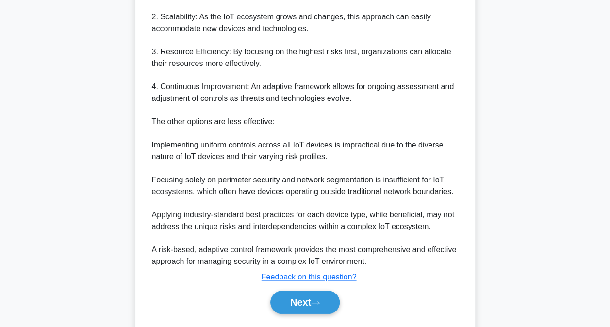
scroll to position [398, 0]
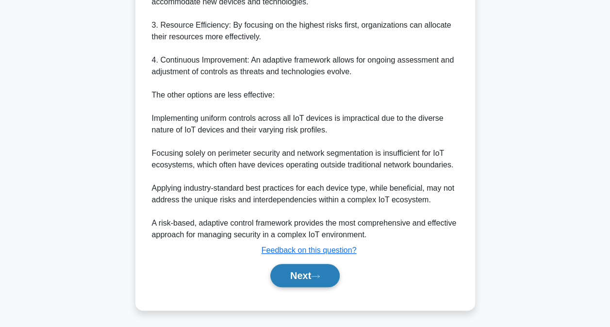
click at [319, 268] on button "Next" at bounding box center [304, 275] width 69 height 23
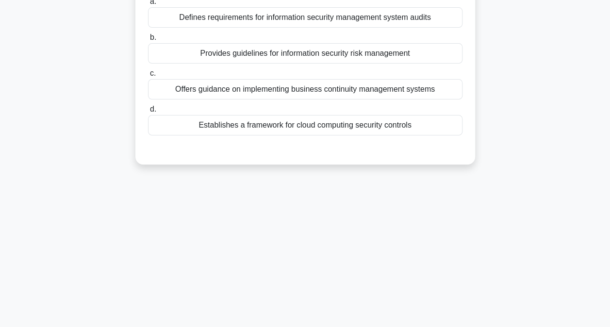
scroll to position [3, 0]
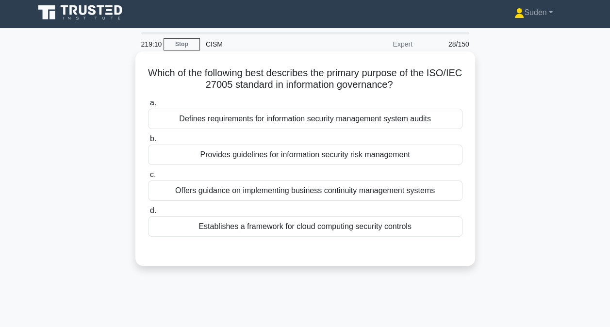
click at [208, 193] on div "Offers guidance on implementing business continuity management systems" at bounding box center [305, 191] width 314 height 20
click at [148, 178] on input "c. Offers guidance on implementing business continuity management systems" at bounding box center [148, 175] width 0 height 6
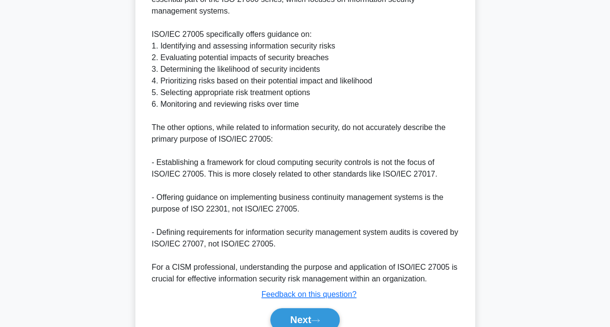
scroll to position [341, 0]
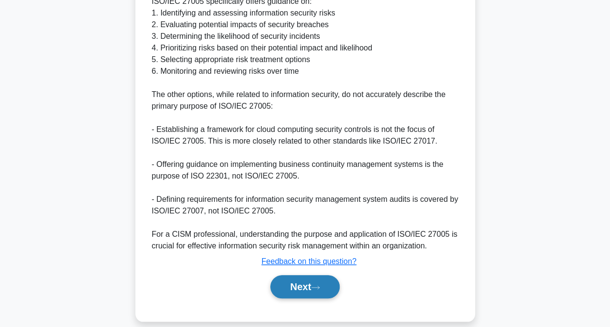
click at [317, 285] on icon at bounding box center [315, 287] width 9 height 5
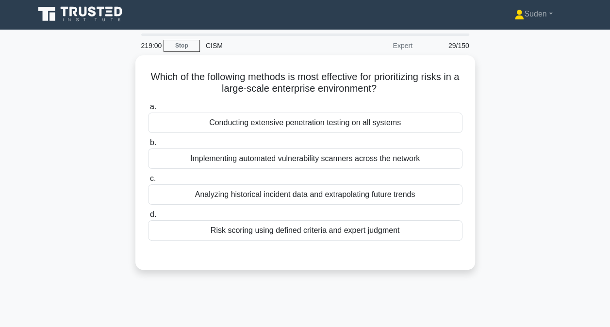
scroll to position [0, 0]
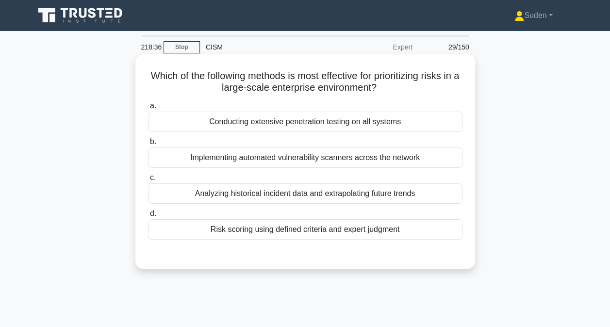
click at [360, 235] on div "Risk scoring using defined criteria and expert judgment" at bounding box center [305, 229] width 314 height 20
click at [148, 217] on input "d. Risk scoring using defined criteria and expert judgment" at bounding box center [148, 214] width 0 height 6
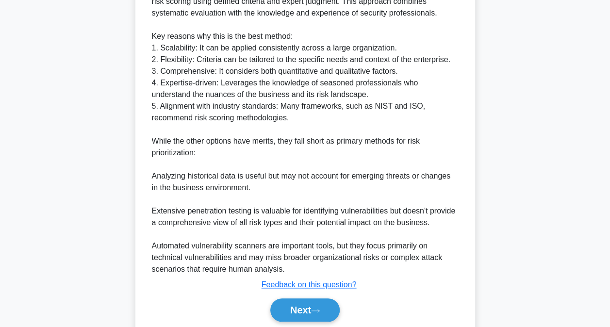
scroll to position [328, 0]
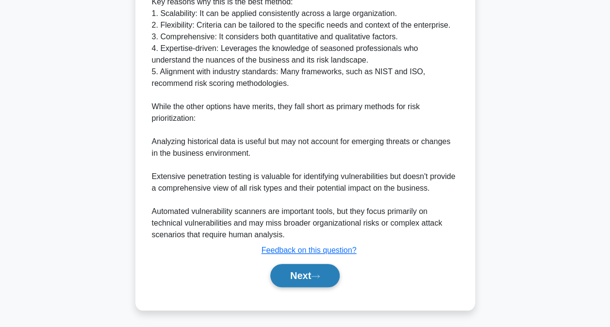
click at [297, 281] on button "Next" at bounding box center [304, 275] width 69 height 23
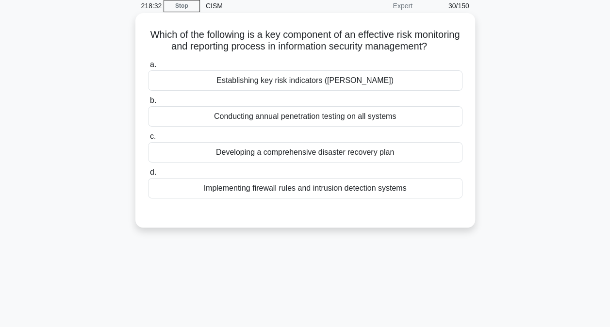
scroll to position [0, 0]
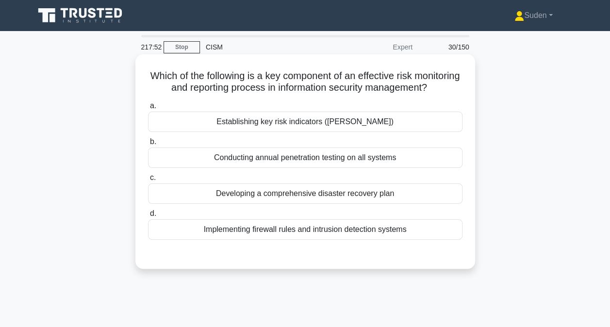
click at [357, 132] on div "Establishing key risk indicators (KRIs)" at bounding box center [305, 122] width 314 height 20
click at [148, 109] on input "a. Establishing key risk indicators (KRIs)" at bounding box center [148, 106] width 0 height 6
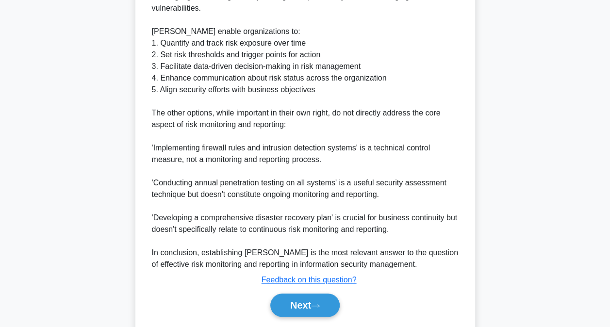
scroll to position [386, 0]
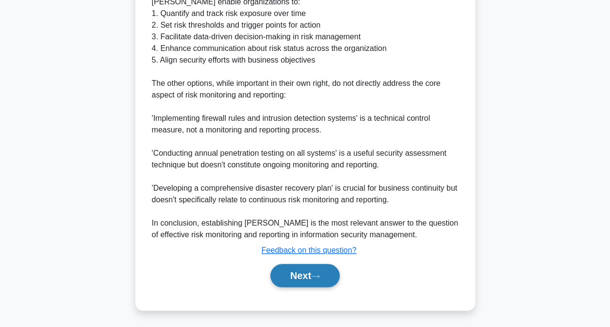
click at [320, 276] on icon at bounding box center [315, 276] width 9 height 5
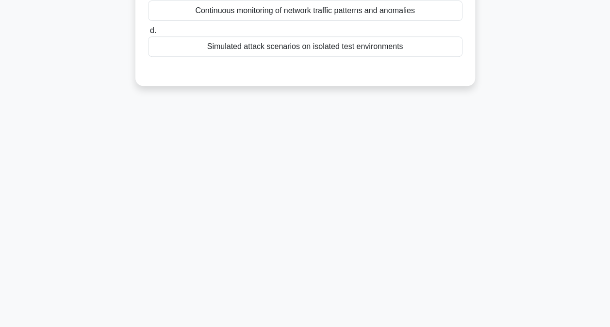
scroll to position [51, 0]
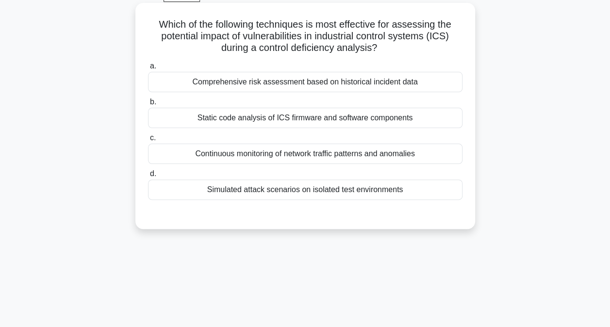
drag, startPoint x: 364, startPoint y: 192, endPoint x: 374, endPoint y: 190, distance: 9.8
click at [365, 193] on div "Simulated attack scenarios on isolated test environments" at bounding box center [305, 190] width 314 height 20
click at [148, 177] on input "d. Simulated attack scenarios on isolated test environments" at bounding box center [148, 174] width 0 height 6
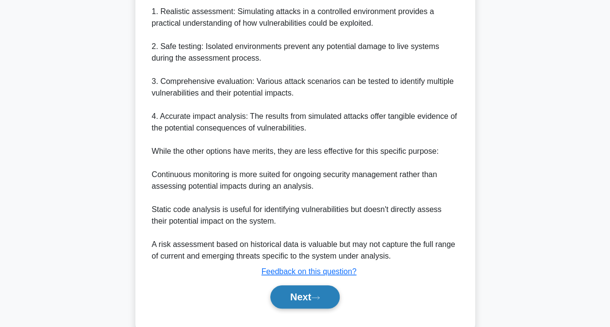
scroll to position [351, 0]
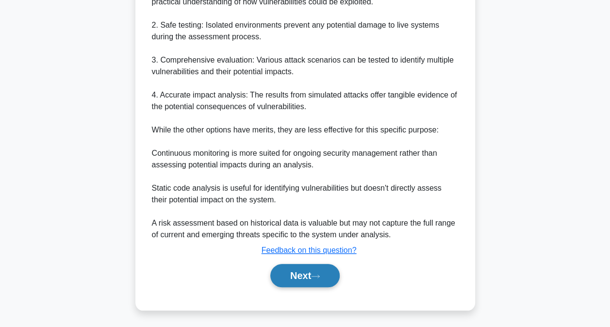
click at [318, 280] on button "Next" at bounding box center [304, 275] width 69 height 23
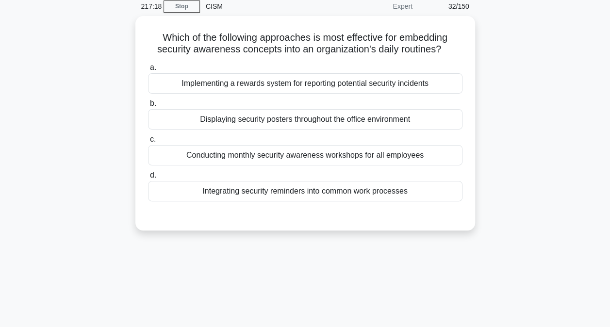
scroll to position [3, 0]
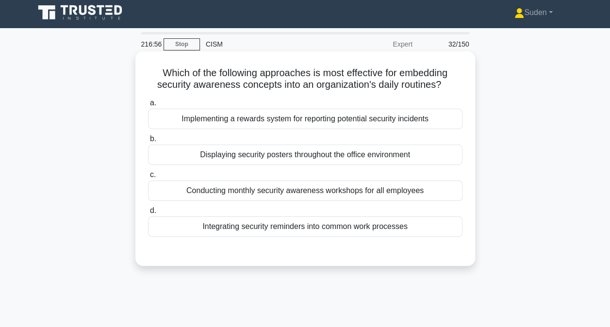
click at [388, 119] on div "Implementing a rewards system for reporting potential security incidents" at bounding box center [305, 119] width 314 height 20
click at [148, 106] on input "a. Implementing a rewards system for reporting potential security incidents" at bounding box center [148, 103] width 0 height 6
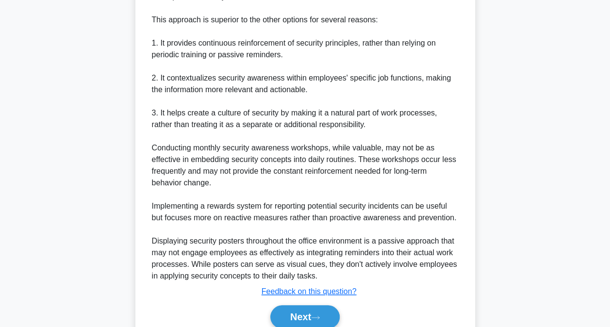
scroll to position [376, 0]
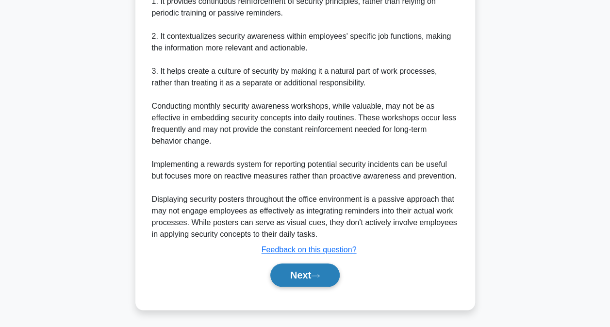
drag, startPoint x: 315, startPoint y: 272, endPoint x: 326, endPoint y: 266, distance: 11.9
click at [315, 272] on button "Next" at bounding box center [304, 275] width 69 height 23
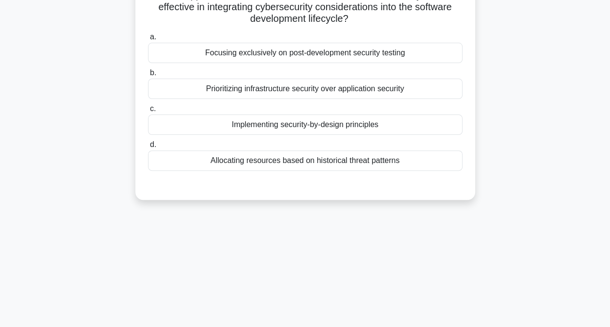
scroll to position [51, 0]
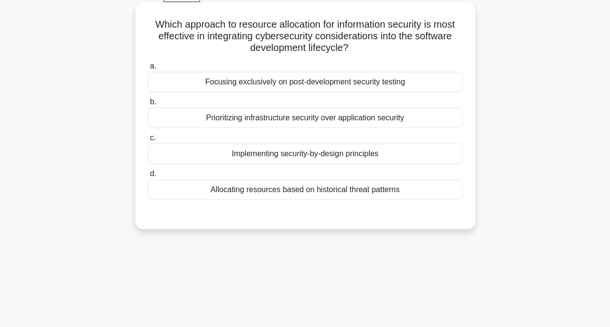
click at [407, 151] on div "Implementing security-by-design principles" at bounding box center [305, 154] width 314 height 20
click at [148, 141] on input "c. Implementing security-by-design principles" at bounding box center [148, 138] width 0 height 6
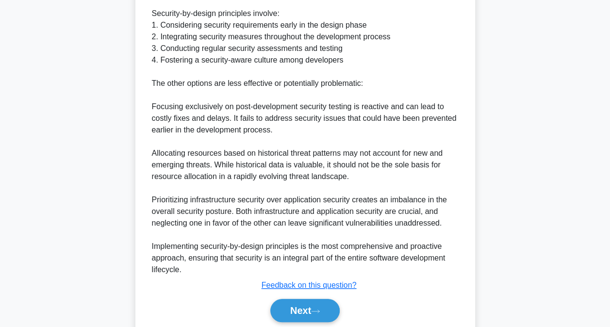
scroll to position [375, 0]
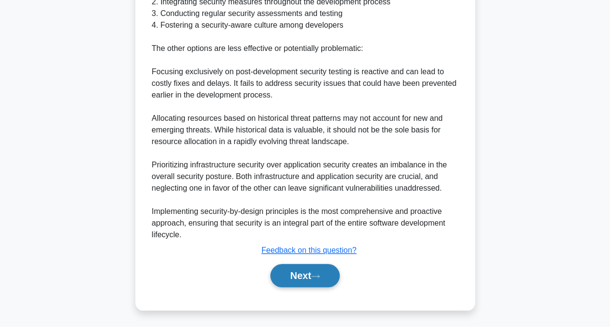
click at [308, 269] on button "Next" at bounding box center [304, 275] width 69 height 23
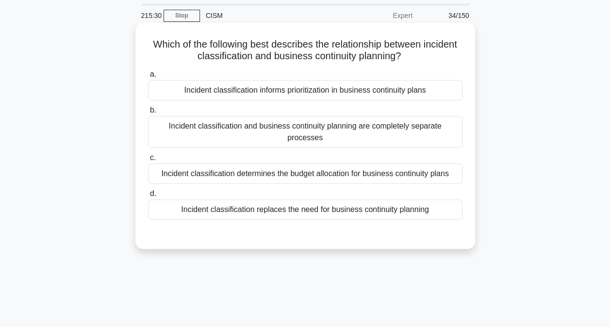
scroll to position [3, 0]
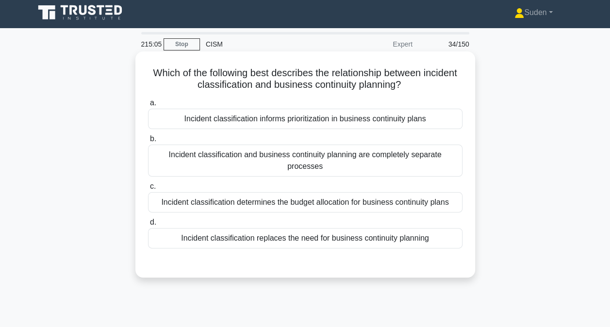
click at [331, 122] on div "Incident classification informs prioritization in business continuity plans" at bounding box center [305, 119] width 314 height 20
click at [148, 106] on input "a. Incident classification informs prioritization in business continuity plans" at bounding box center [148, 103] width 0 height 6
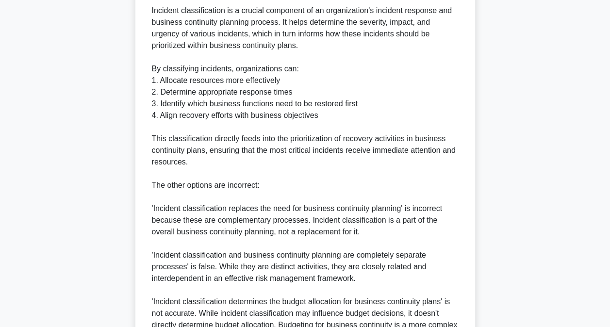
scroll to position [391, 0]
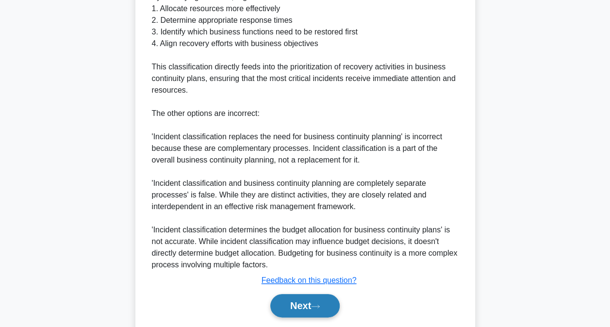
click at [310, 304] on button "Next" at bounding box center [304, 305] width 69 height 23
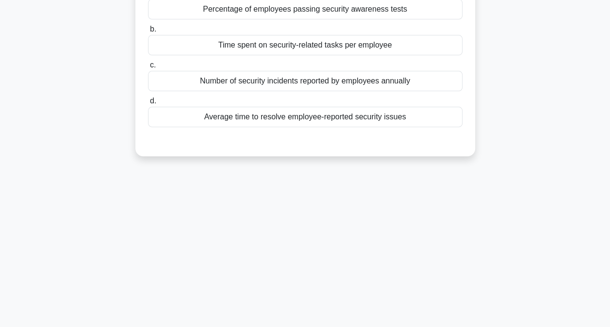
scroll to position [3, 0]
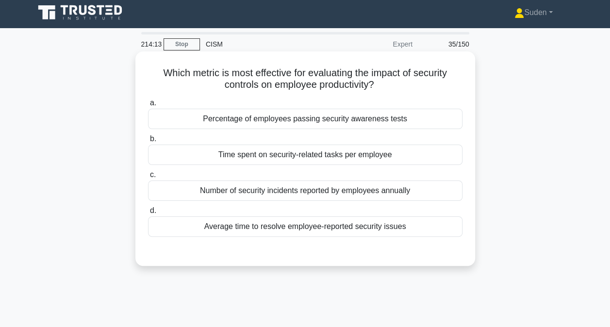
click at [234, 192] on div "Number of security incidents reported by employees annually" at bounding box center [305, 191] width 314 height 20
click at [148, 178] on input "c. Number of security incidents reported by employees annually" at bounding box center [148, 175] width 0 height 6
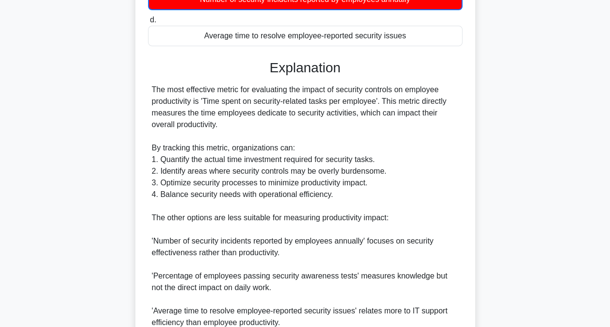
scroll to position [330, 0]
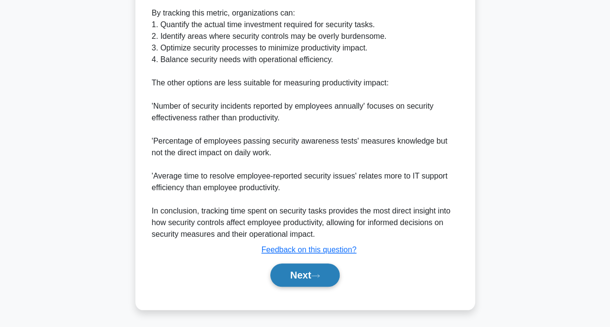
click at [309, 279] on button "Next" at bounding box center [304, 275] width 69 height 23
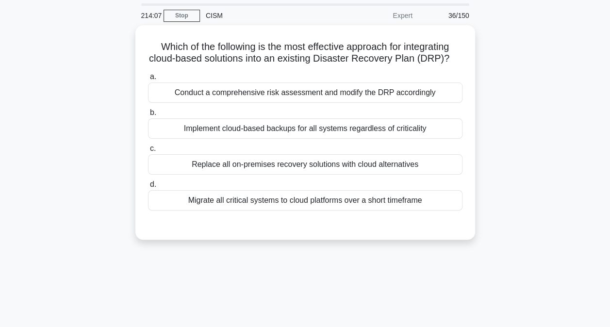
scroll to position [3, 0]
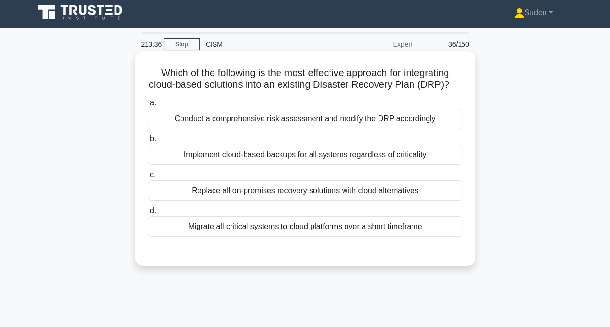
click at [231, 122] on div "Conduct a comprehensive risk assessment and modify the DRP accordingly" at bounding box center [305, 119] width 314 height 20
click at [148, 106] on input "a. Conduct a comprehensive risk assessment and modify the DRP accordingly" at bounding box center [148, 103] width 0 height 6
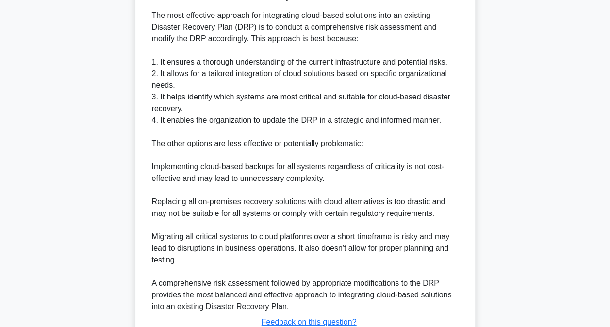
scroll to position [340, 0]
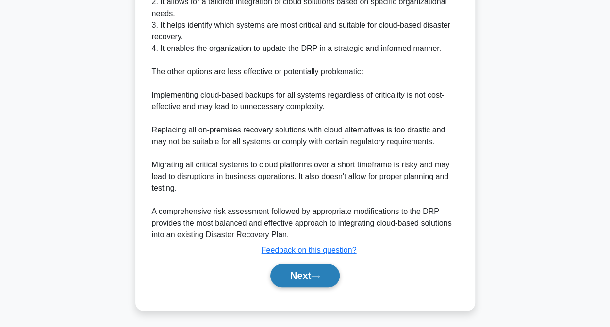
click at [295, 279] on button "Next" at bounding box center [304, 275] width 69 height 23
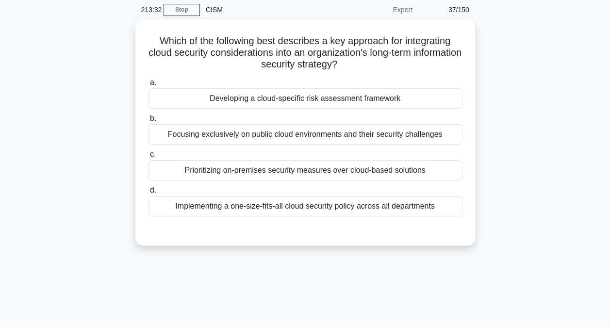
scroll to position [0, 0]
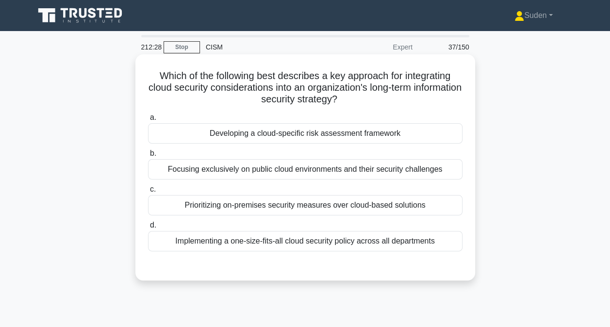
click at [273, 132] on div "Developing a cloud-specific risk assessment framework" at bounding box center [305, 133] width 314 height 20
click at [148, 121] on input "a. Developing a cloud-specific risk assessment framework" at bounding box center [148, 118] width 0 height 6
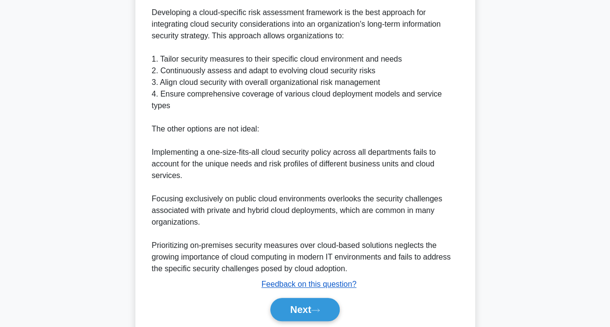
scroll to position [305, 0]
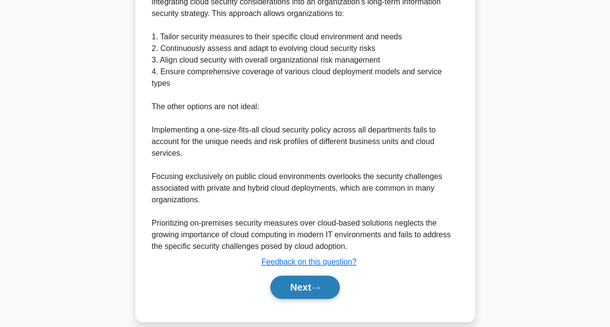
drag, startPoint x: 295, startPoint y: 276, endPoint x: 297, endPoint y: 270, distance: 5.7
click at [295, 276] on button "Next" at bounding box center [304, 287] width 69 height 23
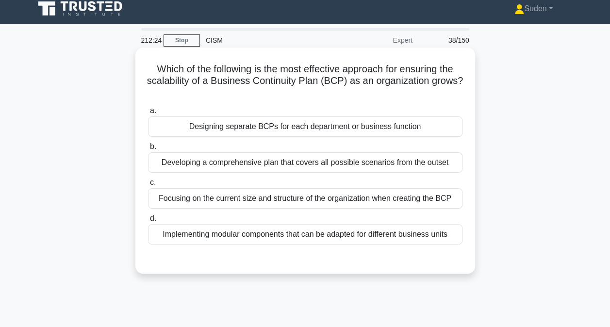
scroll to position [3, 0]
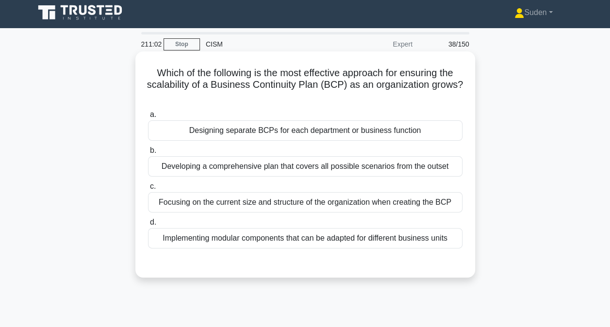
click at [332, 167] on div "Developing a comprehensive plan that covers all possible scenarios from the out…" at bounding box center [305, 166] width 314 height 20
click at [148, 154] on input "b. Developing a comprehensive plan that covers all possible scenarios from the …" at bounding box center [148, 151] width 0 height 6
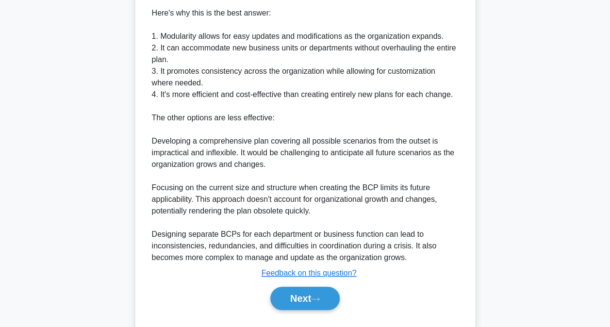
scroll to position [364, 0]
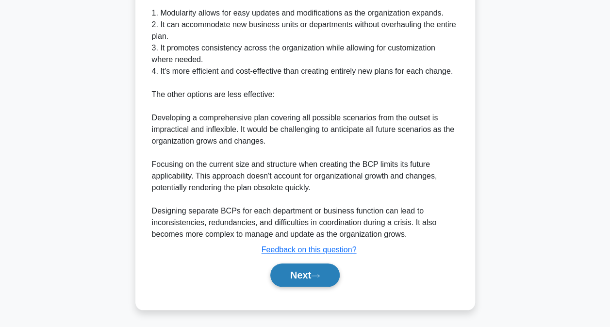
click at [320, 281] on button "Next" at bounding box center [304, 275] width 69 height 23
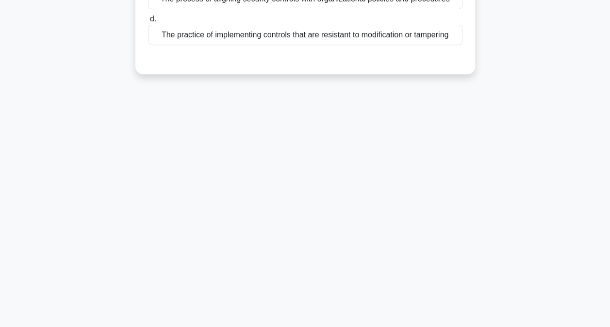
scroll to position [0, 0]
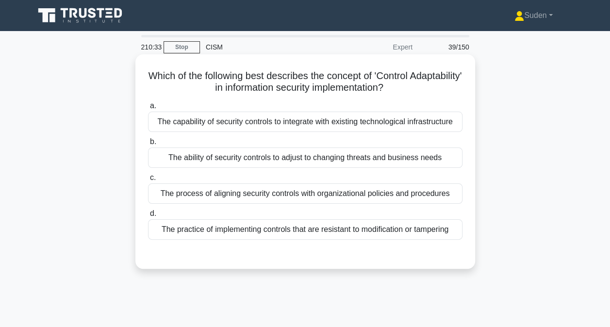
click at [203, 160] on div "The ability of security controls to adjust to changing threats and business nee…" at bounding box center [305, 158] width 314 height 20
click at [148, 145] on input "b. The ability of security controls to adjust to changing threats and business …" at bounding box center [148, 142] width 0 height 6
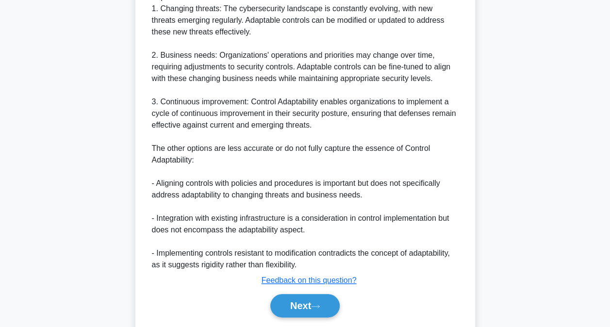
scroll to position [410, 0]
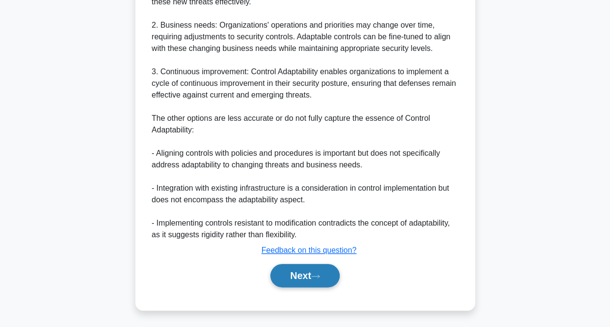
click at [293, 277] on button "Next" at bounding box center [304, 275] width 69 height 23
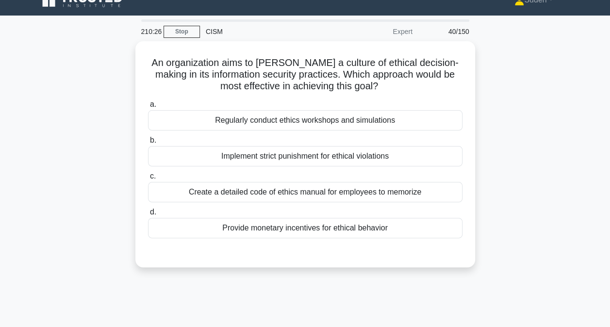
scroll to position [15, 0]
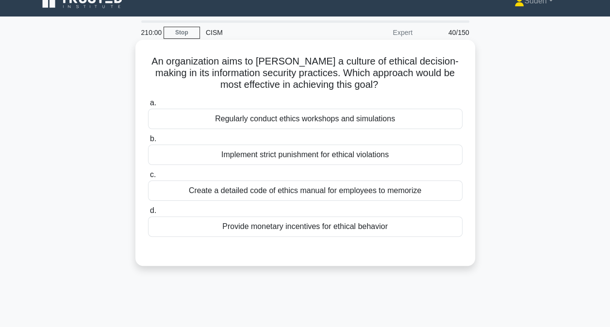
click at [374, 121] on div "Regularly conduct ethics workshops and simulations" at bounding box center [305, 119] width 314 height 20
click at [148, 106] on input "a. Regularly conduct ethics workshops and simulations" at bounding box center [148, 103] width 0 height 6
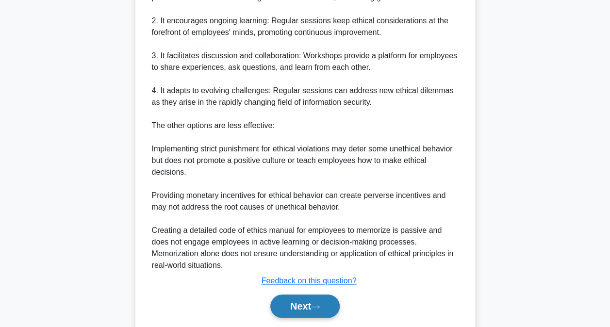
scroll to position [386, 0]
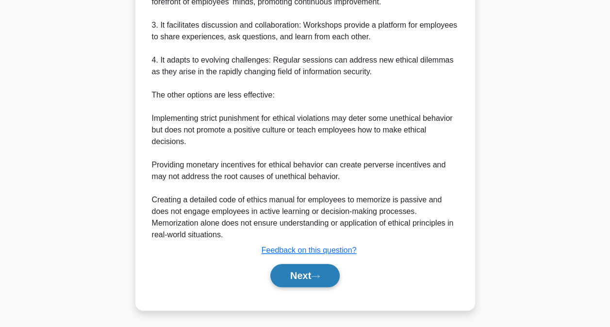
click at [304, 275] on button "Next" at bounding box center [304, 275] width 69 height 23
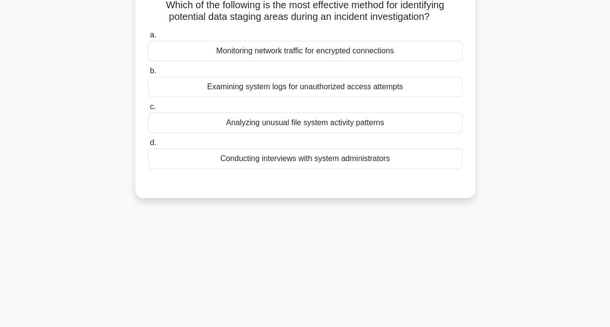
scroll to position [3, 0]
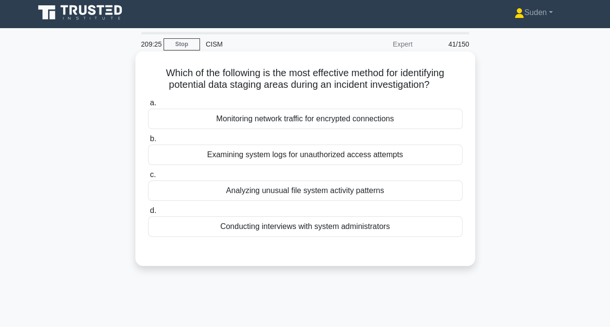
click at [425, 195] on div "Analyzing unusual file system activity patterns" at bounding box center [305, 191] width 314 height 20
click at [148, 178] on input "c. Analyzing unusual file system activity patterns" at bounding box center [148, 175] width 0 height 6
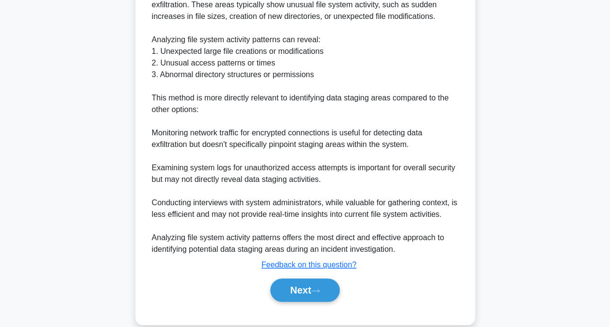
scroll to position [340, 0]
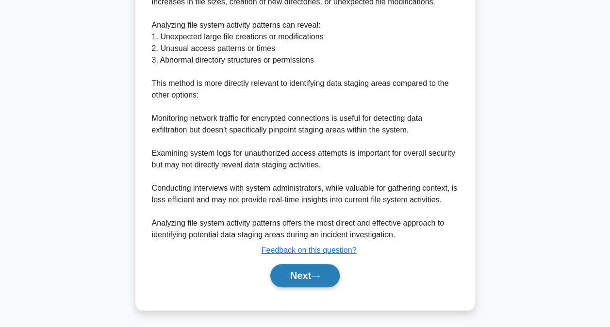
click at [306, 275] on button "Next" at bounding box center [304, 275] width 69 height 23
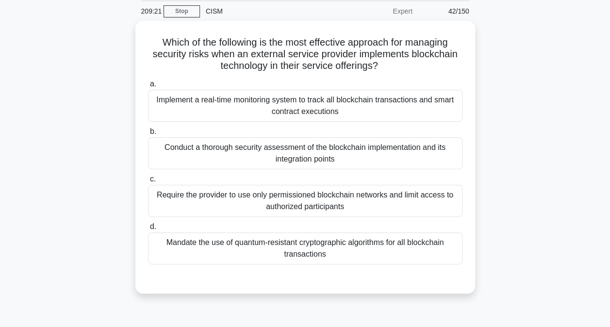
scroll to position [3, 0]
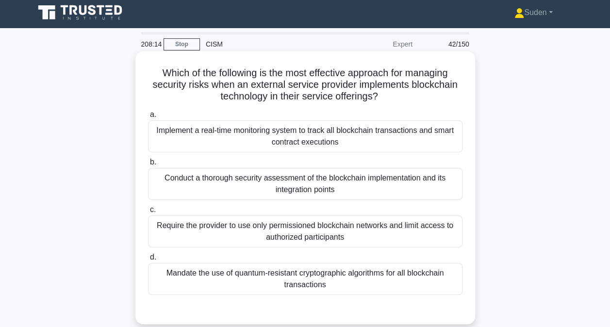
click at [389, 188] on div "Conduct a thorough security assessment of the blockchain implementation and its…" at bounding box center [305, 184] width 314 height 32
click at [148, 165] on input "b. Conduct a thorough security assessment of the blockchain implementation and …" at bounding box center [148, 162] width 0 height 6
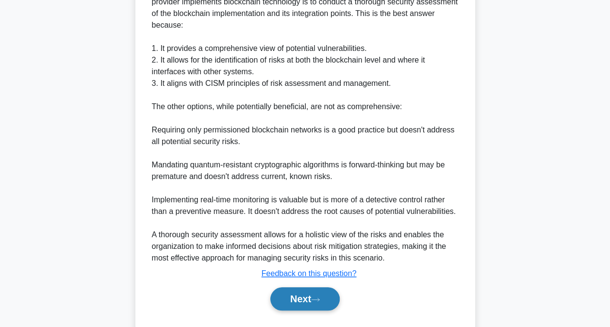
scroll to position [375, 0]
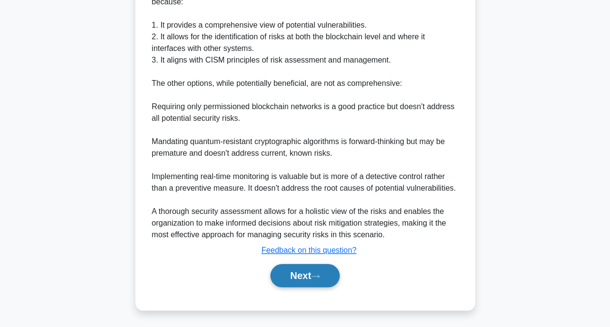
click at [301, 274] on button "Next" at bounding box center [304, 275] width 69 height 23
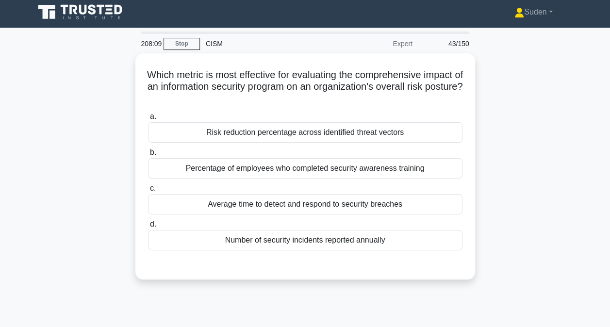
scroll to position [3, 0]
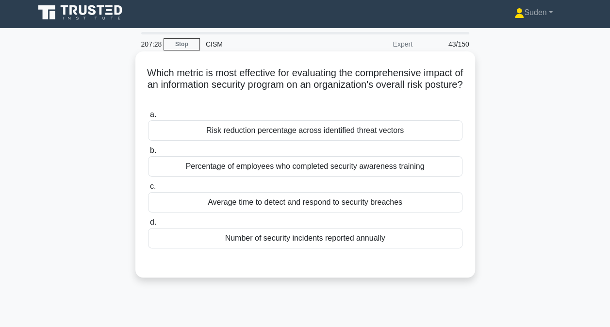
click at [277, 137] on div "Risk reduction percentage across identified threat vectors" at bounding box center [305, 130] width 314 height 20
click at [148, 118] on input "a. Risk reduction percentage across identified threat vectors" at bounding box center [148, 115] width 0 height 6
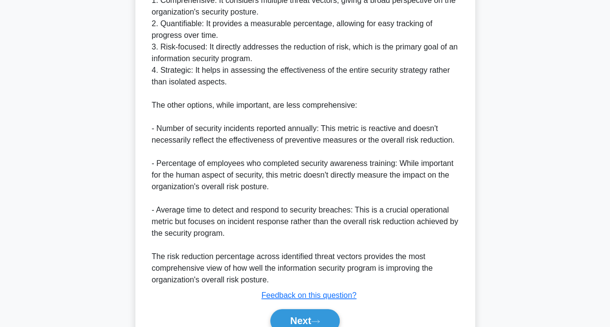
scroll to position [391, 0]
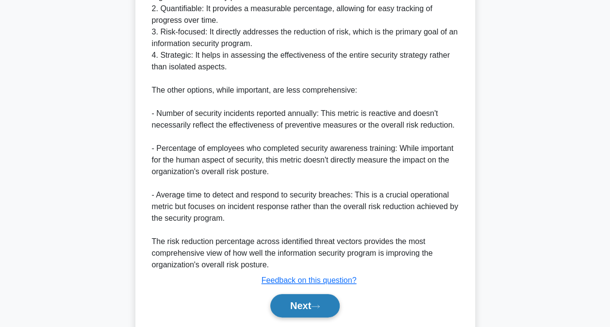
click at [316, 304] on icon at bounding box center [315, 306] width 9 height 5
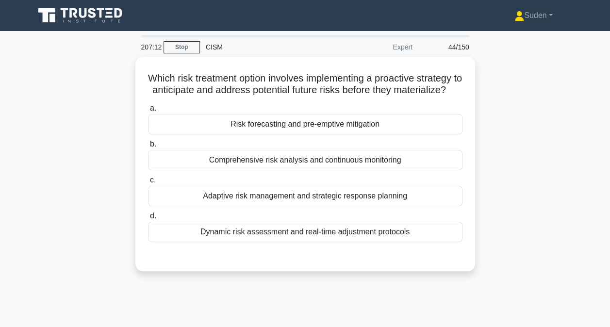
scroll to position [0, 0]
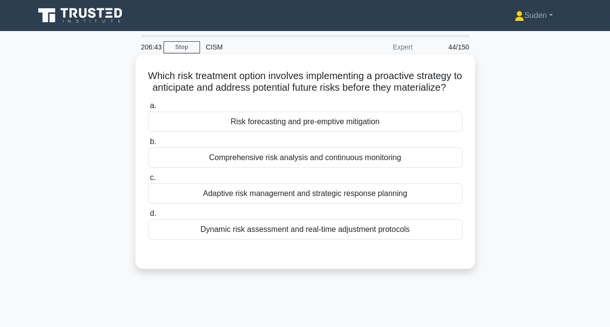
click at [314, 132] on div "Risk forecasting and pre-emptive mitigation" at bounding box center [305, 122] width 314 height 20
drag, startPoint x: 383, startPoint y: 151, endPoint x: 386, endPoint y: 136, distance: 15.4
click at [383, 151] on label "b. Comprehensive risk analysis and continuous monitoring" at bounding box center [305, 152] width 314 height 32
click at [148, 145] on input "b. Comprehensive risk analysis and continuous monitoring" at bounding box center [148, 142] width 0 height 6
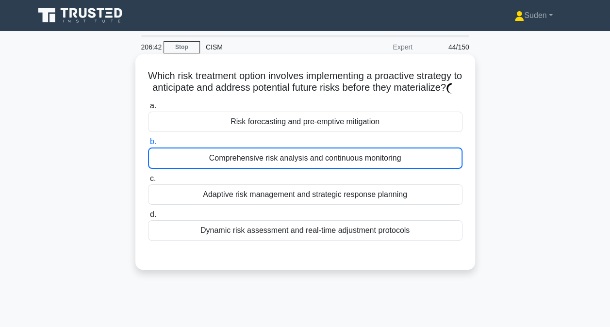
click at [386, 132] on div "Risk forecasting and pre-emptive mitigation" at bounding box center [305, 122] width 314 height 20
click at [148, 109] on input "a. Risk forecasting and pre-emptive mitigation" at bounding box center [148, 106] width 0 height 6
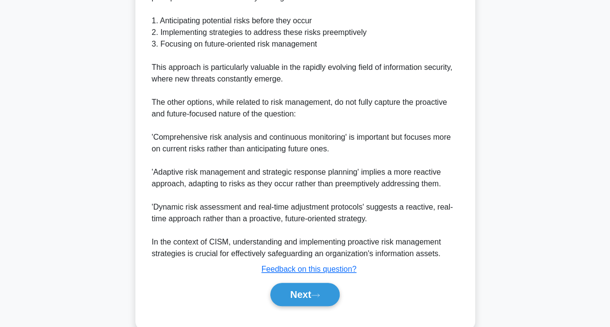
scroll to position [351, 0]
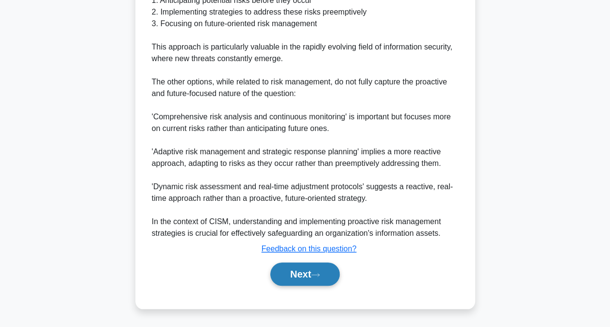
click at [308, 266] on button "Next" at bounding box center [304, 274] width 69 height 23
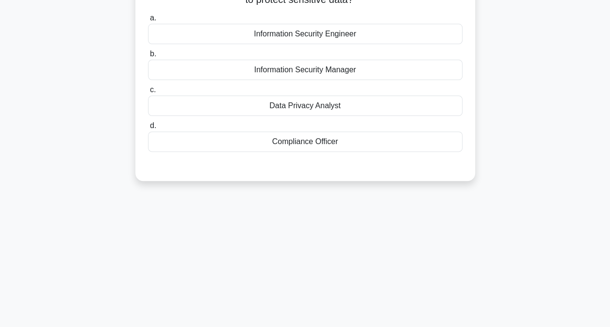
scroll to position [51, 0]
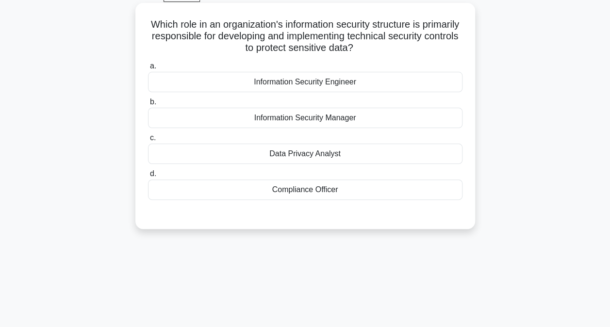
click at [329, 88] on div "Information Security Engineer" at bounding box center [305, 82] width 314 height 20
click at [148, 69] on input "a. Information Security Engineer" at bounding box center [148, 66] width 0 height 6
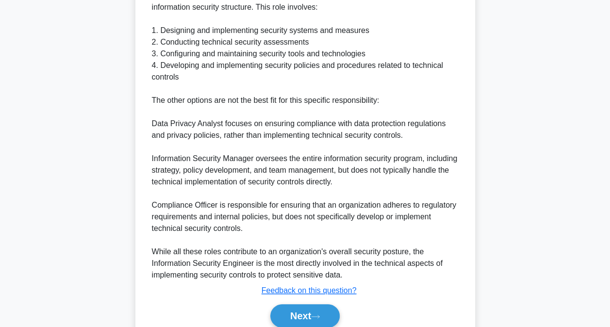
scroll to position [351, 0]
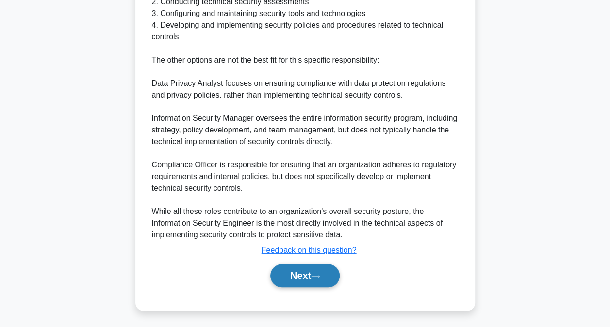
click at [288, 276] on button "Next" at bounding box center [304, 275] width 69 height 23
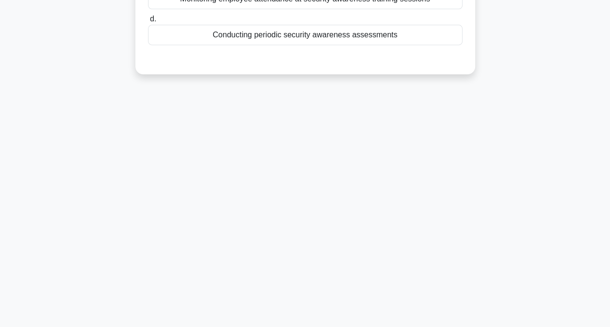
scroll to position [0, 0]
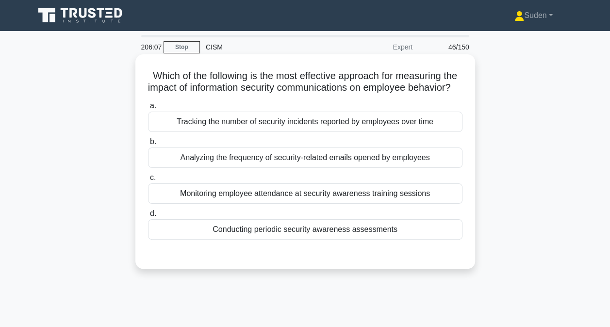
click at [435, 168] on div "Analyzing the frequency of security-related emails opened by employees" at bounding box center [305, 158] width 314 height 20
click at [148, 145] on input "b. Analyzing the frequency of security-related emails opened by employees" at bounding box center [148, 142] width 0 height 6
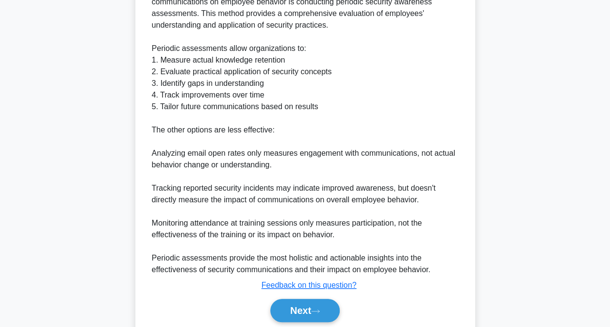
scroll to position [341, 0]
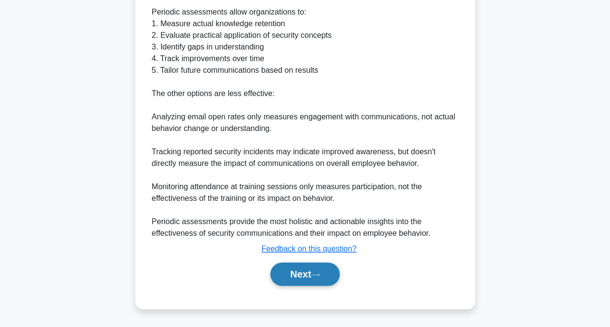
click at [272, 280] on button "Next" at bounding box center [304, 274] width 69 height 23
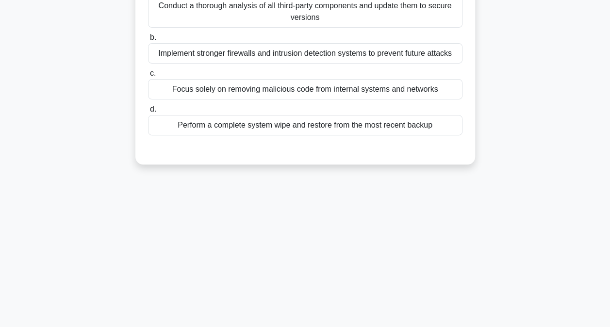
scroll to position [51, 0]
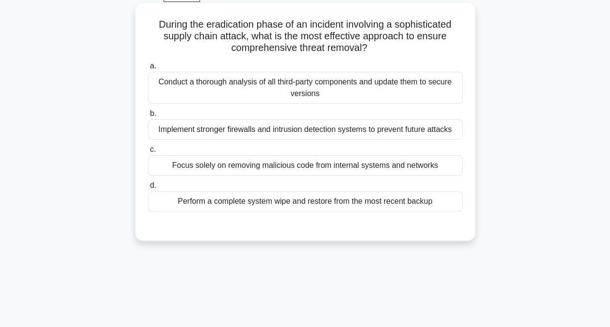
click at [393, 86] on div "Conduct a thorough analysis of all third-party components and update them to se…" at bounding box center [305, 88] width 314 height 32
click at [148, 69] on input "a. Conduct a thorough analysis of all third-party components and update them to…" at bounding box center [148, 66] width 0 height 6
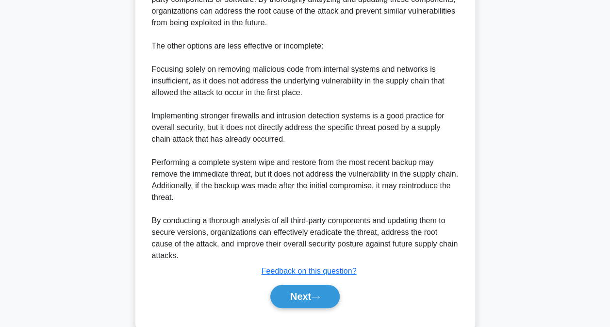
scroll to position [386, 0]
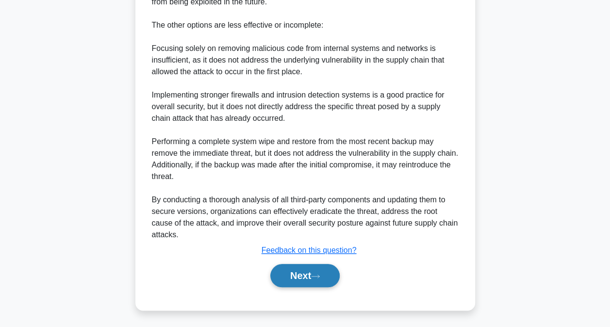
click at [323, 269] on button "Next" at bounding box center [304, 275] width 69 height 23
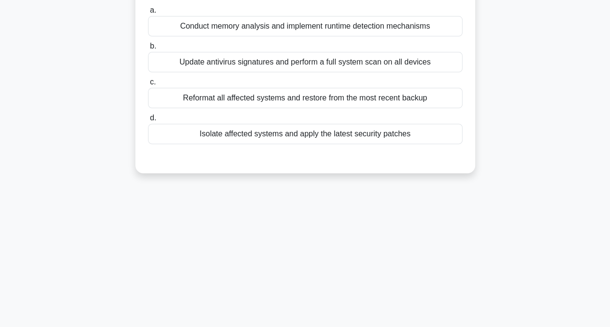
scroll to position [51, 0]
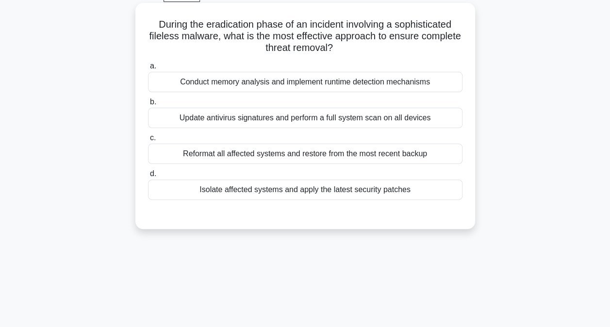
click at [289, 156] on div "Reformat all affected systems and restore from the most recent backup" at bounding box center [305, 154] width 314 height 20
click at [148, 141] on input "c. Reformat all affected systems and restore from the most recent backup" at bounding box center [148, 138] width 0 height 6
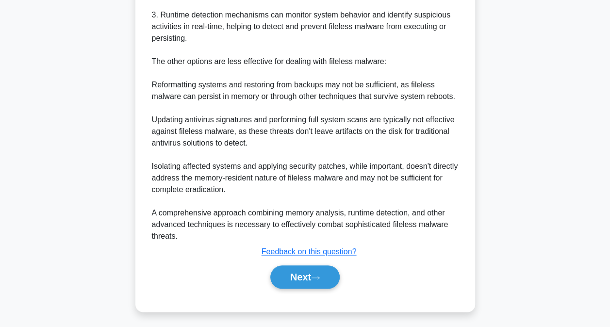
scroll to position [399, 0]
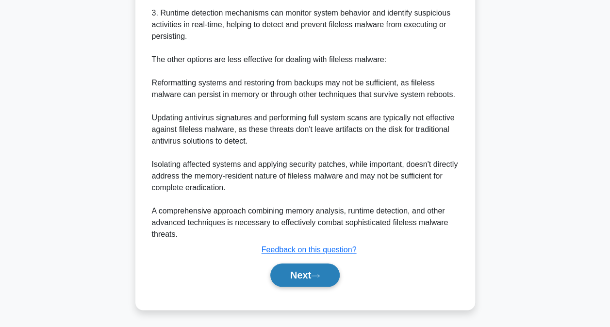
click at [314, 279] on button "Next" at bounding box center [304, 275] width 69 height 23
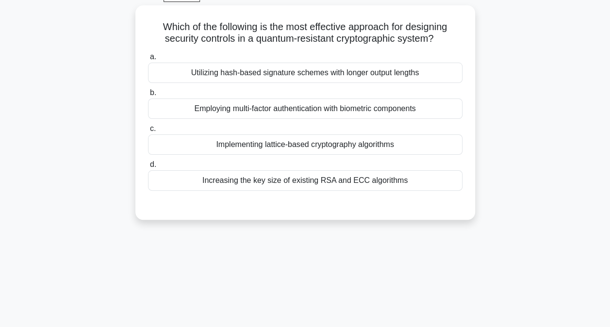
scroll to position [0, 0]
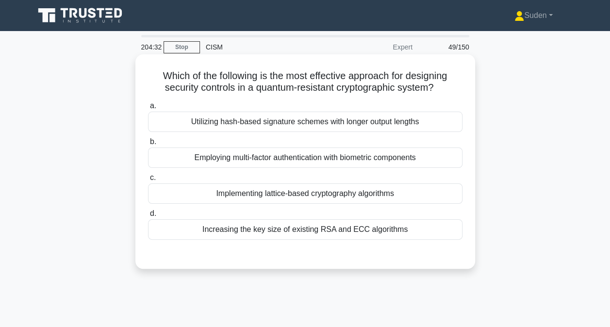
click at [318, 195] on div "Implementing lattice-based cryptography algorithms" at bounding box center [305, 193] width 314 height 20
click at [148, 181] on input "c. Implementing lattice-based cryptography algorithms" at bounding box center [148, 178] width 0 height 6
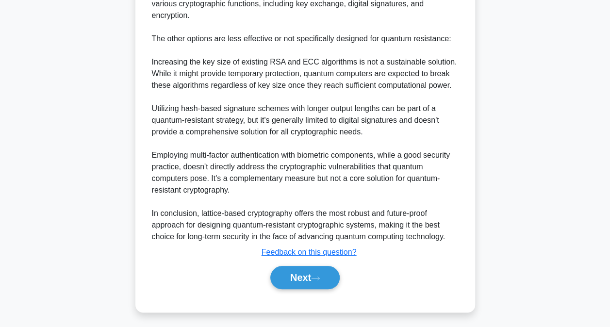
scroll to position [386, 0]
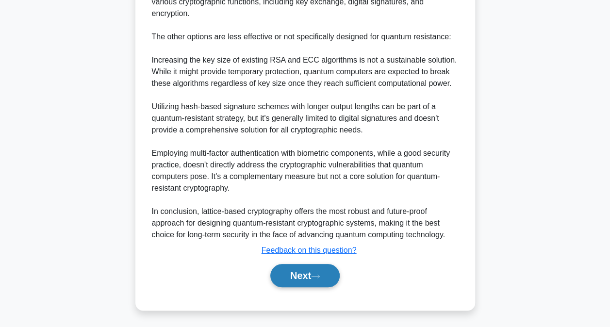
click at [331, 272] on button "Next" at bounding box center [304, 275] width 69 height 23
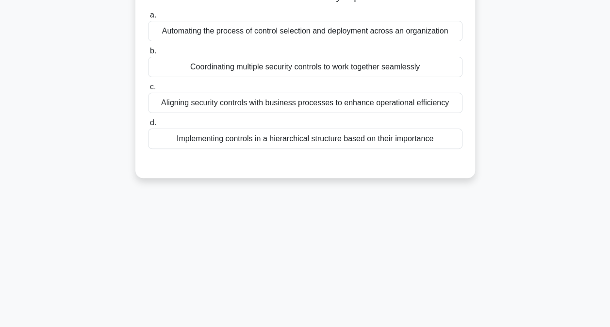
scroll to position [51, 0]
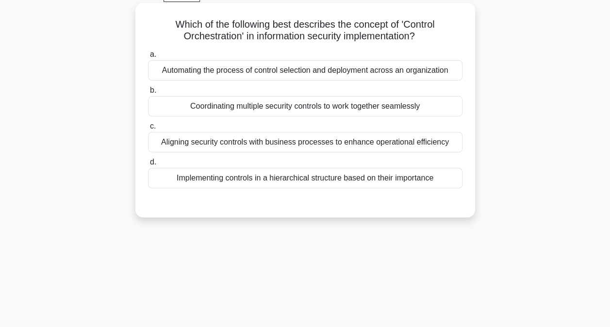
click at [196, 108] on div "Coordinating multiple security controls to work together seamlessly" at bounding box center [305, 106] width 314 height 20
click at [148, 94] on input "b. Coordinating multiple security controls to work together seamlessly" at bounding box center [148, 90] width 0 height 6
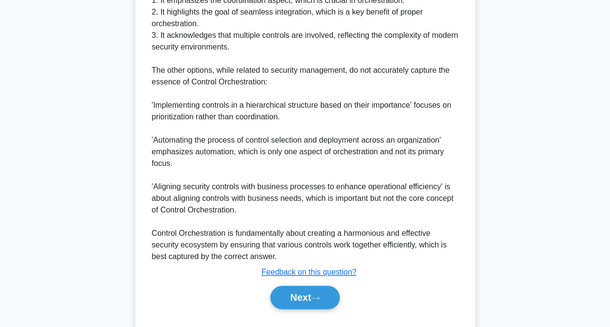
scroll to position [421, 0]
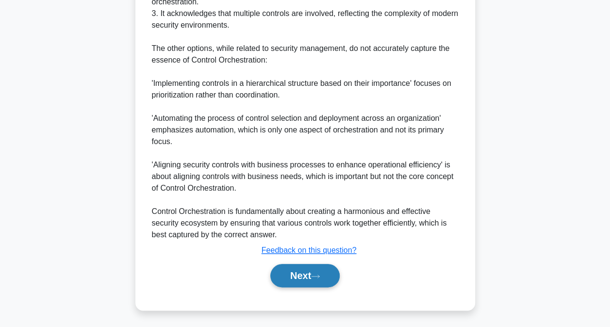
click at [310, 283] on button "Next" at bounding box center [304, 275] width 69 height 23
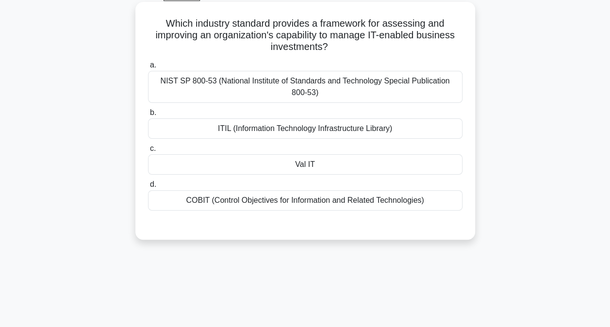
scroll to position [3, 0]
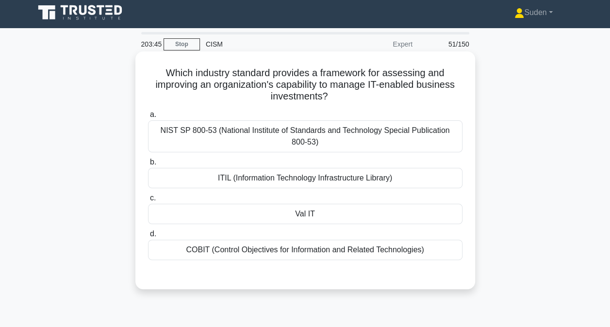
click at [326, 249] on div "COBIT (Control Objectives for Information and Related Technologies)" at bounding box center [305, 250] width 314 height 20
click at [148, 237] on input "d. COBIT (Control Objectives for Information and Related Technologies)" at bounding box center [148, 234] width 0 height 6
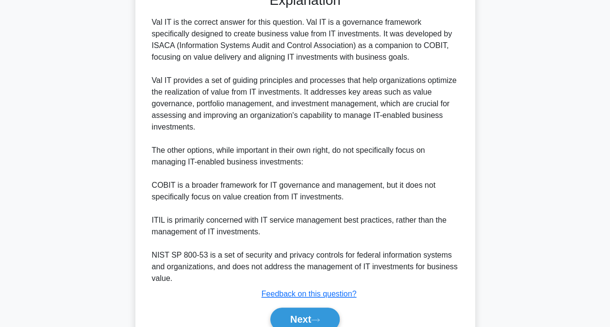
scroll to position [330, 0]
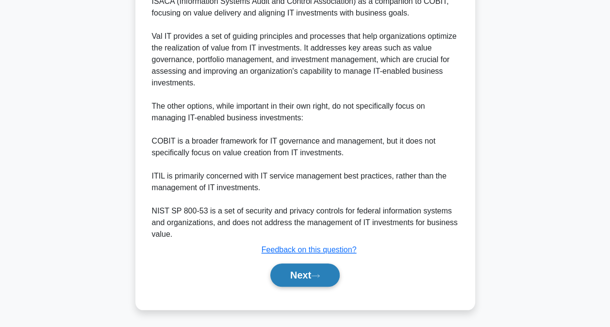
click at [311, 273] on button "Next" at bounding box center [304, 275] width 69 height 23
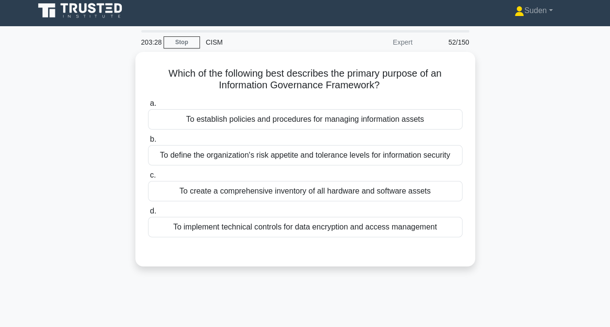
scroll to position [3, 0]
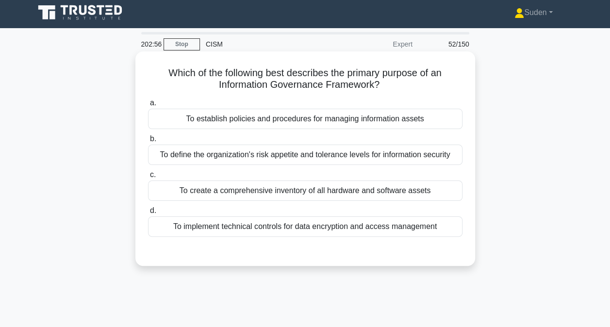
click at [255, 156] on div "To define the organization's risk appetite and tolerance levels for information…" at bounding box center [305, 155] width 314 height 20
click at [148, 142] on input "b. To define the organization's risk appetite and tolerance levels for informat…" at bounding box center [148, 139] width 0 height 6
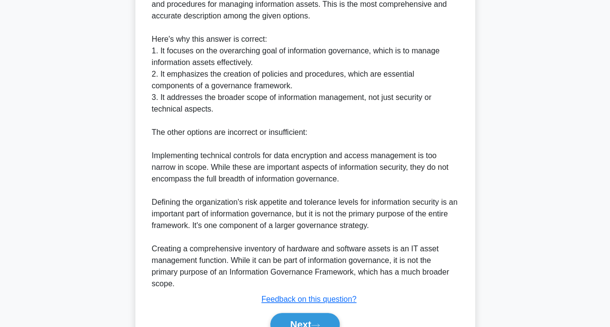
scroll to position [341, 0]
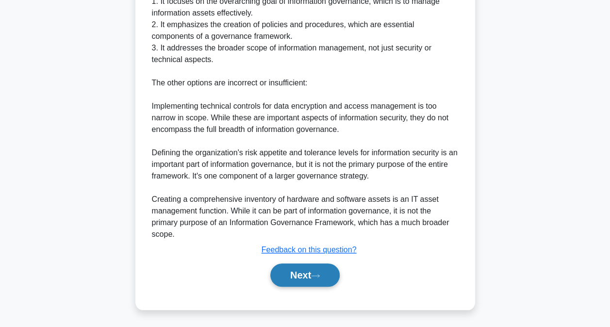
click at [327, 275] on button "Next" at bounding box center [304, 275] width 69 height 23
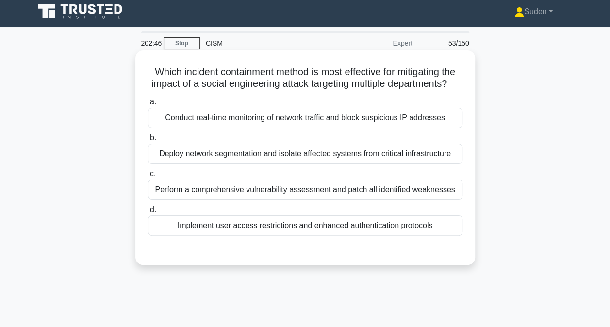
scroll to position [3, 0]
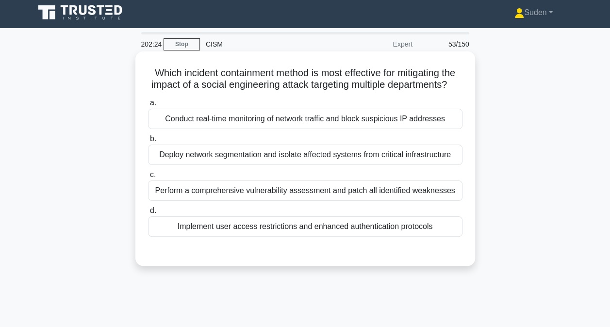
click at [269, 165] on div "Deploy network segmentation and isolate affected systems from critical infrastr…" at bounding box center [305, 155] width 314 height 20
click at [148, 142] on input "b. Deploy network segmentation and isolate affected systems from critical infra…" at bounding box center [148, 139] width 0 height 6
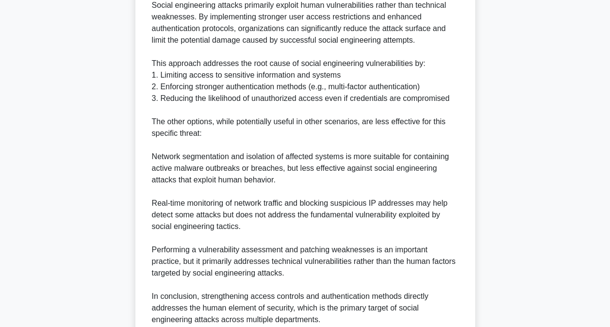
scroll to position [423, 0]
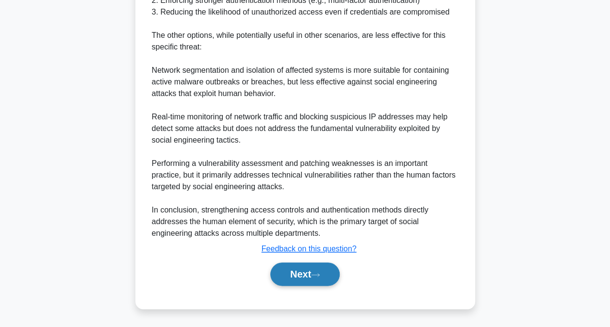
click at [318, 275] on icon at bounding box center [315, 274] width 9 height 5
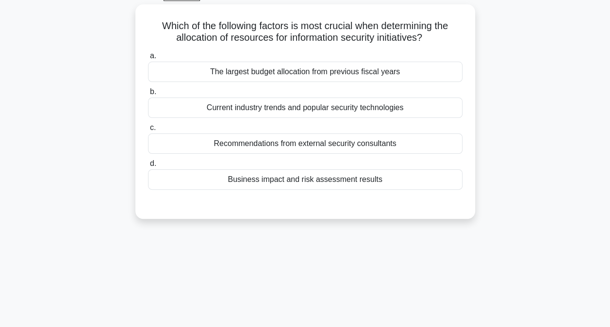
scroll to position [51, 0]
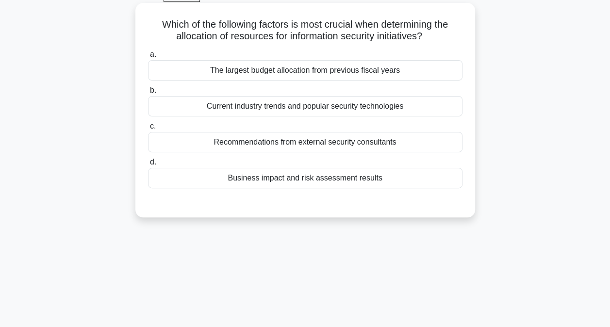
click at [359, 174] on div "Business impact and risk assessment results" at bounding box center [305, 178] width 314 height 20
click at [148, 165] on input "d. Business impact and risk assessment results" at bounding box center [148, 162] width 0 height 6
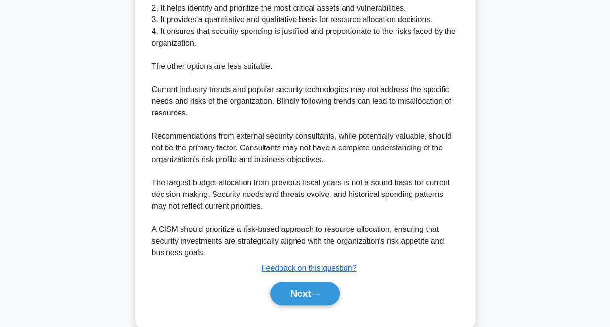
scroll to position [351, 0]
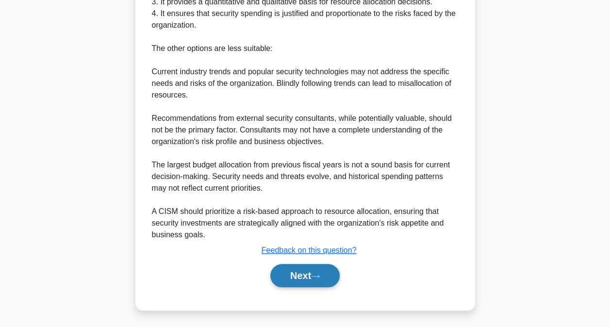
click at [313, 266] on button "Next" at bounding box center [304, 275] width 69 height 23
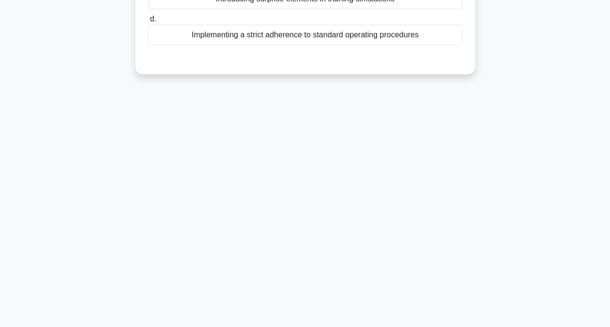
scroll to position [197, 0]
click at [303, 247] on div "201:46 Stop CISM Expert 55/150 Which approach is most effective for enhancing a…" at bounding box center [305, 80] width 553 height 485
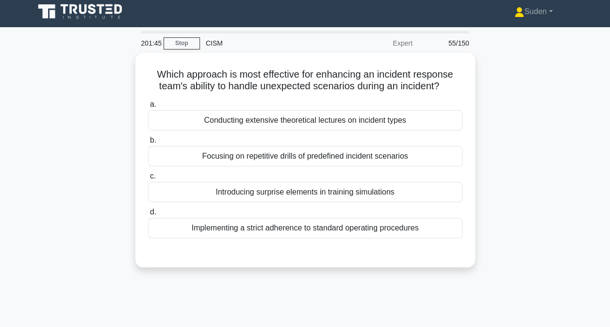
scroll to position [4, 0]
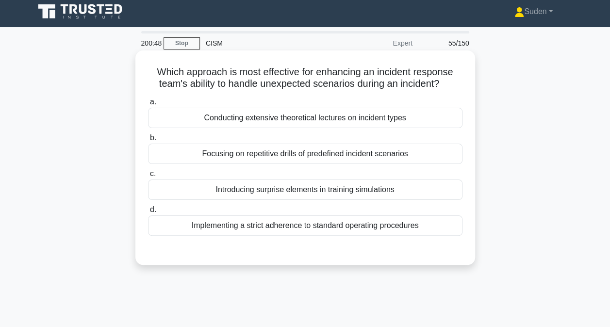
click at [285, 191] on div "Introducing surprise elements in training simulations" at bounding box center [305, 190] width 314 height 20
click at [148, 177] on input "c. Introducing surprise elements in training simulations" at bounding box center [148, 174] width 0 height 6
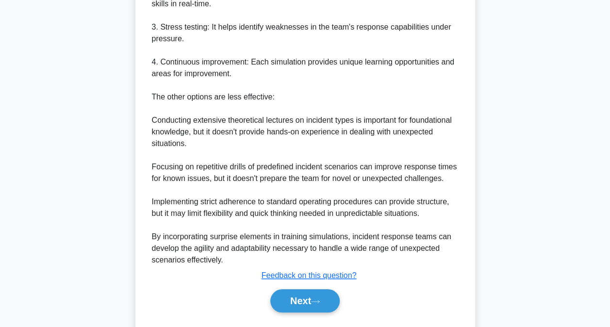
scroll to position [398, 0]
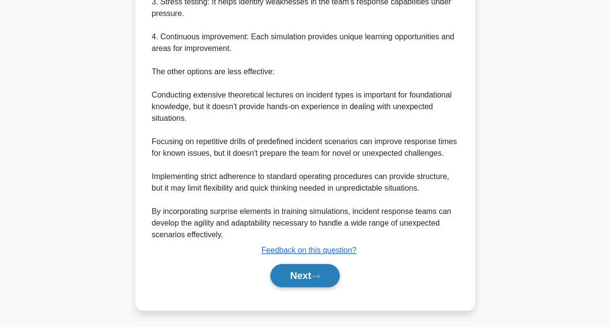
click at [326, 278] on button "Next" at bounding box center [304, 275] width 69 height 23
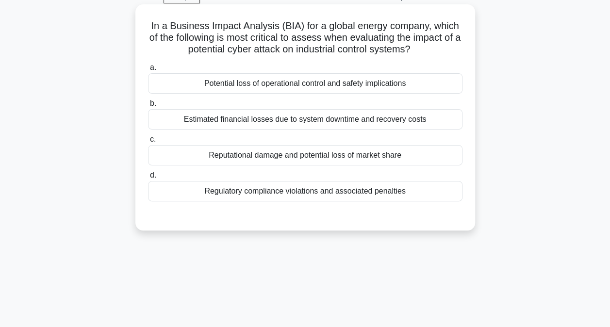
scroll to position [0, 0]
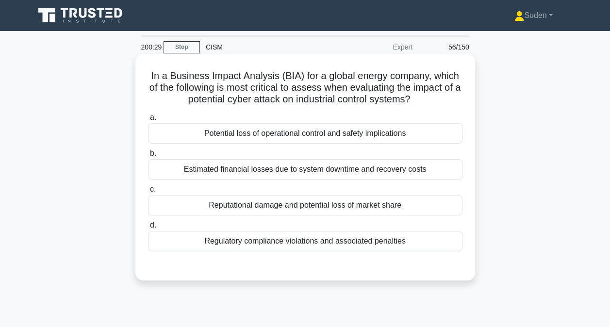
click at [309, 137] on div "Potential loss of operational control and safety implications" at bounding box center [305, 133] width 314 height 20
click at [148, 121] on input "a. Potential loss of operational control and safety implications" at bounding box center [148, 118] width 0 height 6
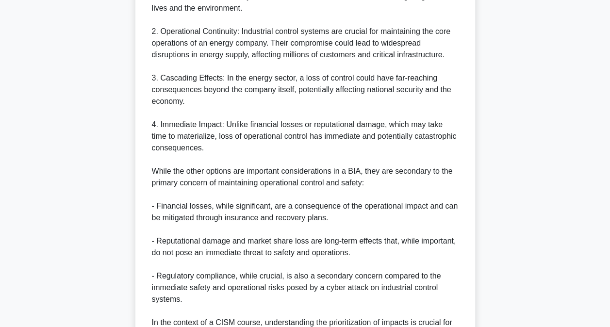
scroll to position [491, 0]
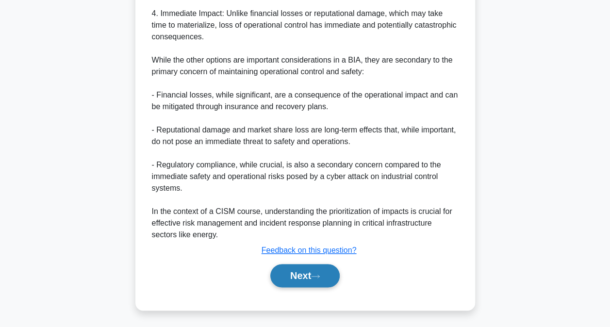
drag, startPoint x: 303, startPoint y: 275, endPoint x: 310, endPoint y: 274, distance: 6.5
click at [304, 275] on button "Next" at bounding box center [304, 275] width 69 height 23
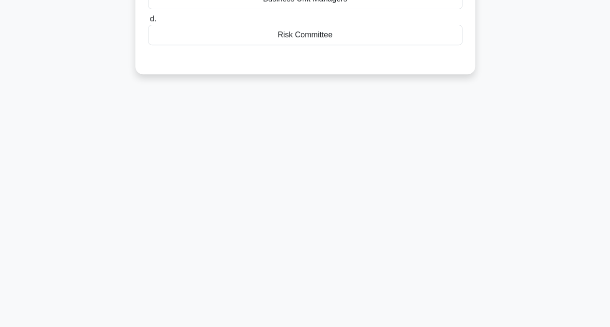
scroll to position [0, 0]
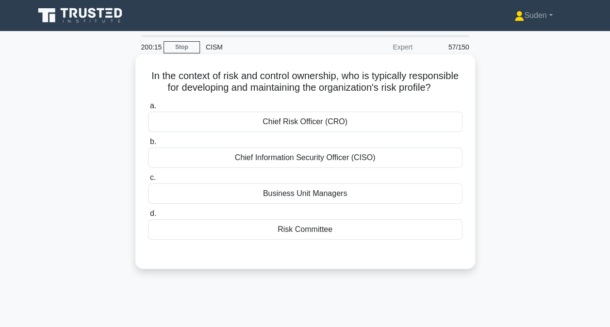
click at [337, 240] on div "Risk Committee" at bounding box center [305, 229] width 314 height 20
click at [148, 217] on input "d. Risk Committee" at bounding box center [148, 214] width 0 height 6
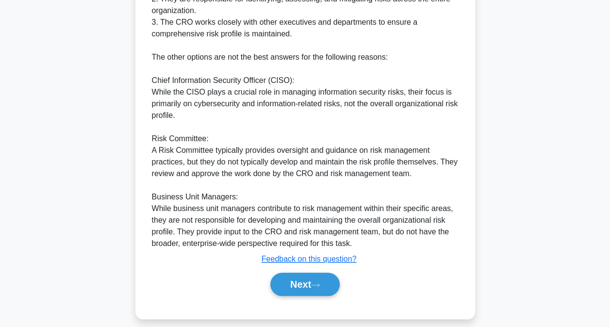
scroll to position [376, 0]
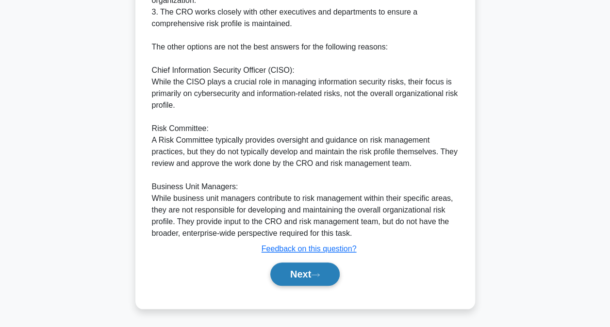
click at [324, 269] on button "Next" at bounding box center [304, 274] width 69 height 23
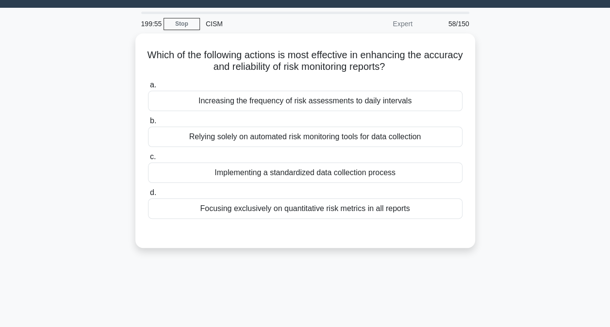
scroll to position [0, 0]
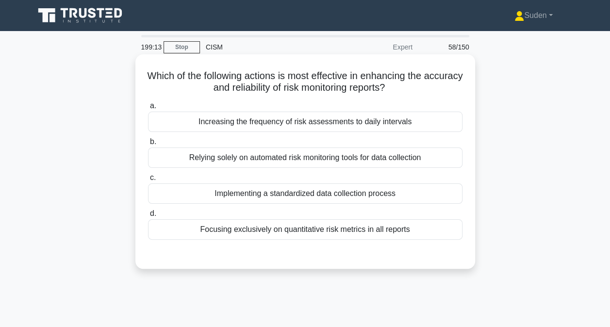
click at [249, 125] on div "Increasing the frequency of risk assessments to daily intervals" at bounding box center [305, 122] width 314 height 20
click at [148, 109] on input "a. Increasing the frequency of risk assessments to daily intervals" at bounding box center [148, 106] width 0 height 6
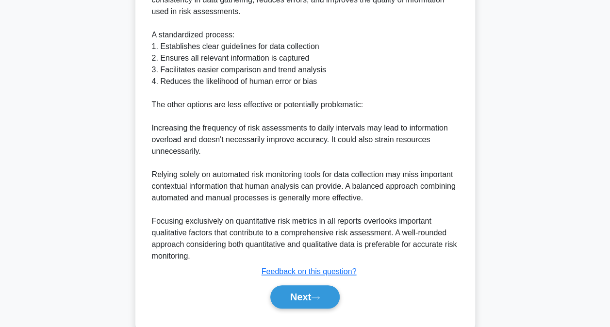
scroll to position [330, 0]
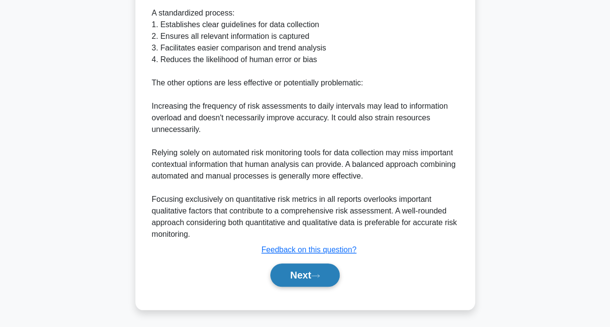
click at [300, 272] on button "Next" at bounding box center [304, 275] width 69 height 23
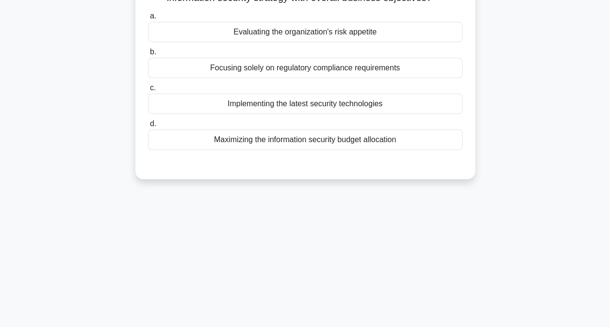
scroll to position [2, 0]
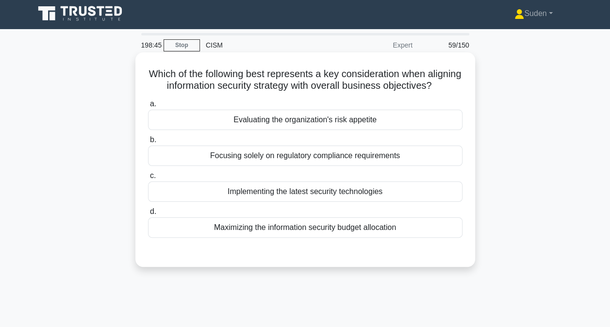
click at [388, 130] on div "Evaluating the organization's risk appetite" at bounding box center [305, 120] width 314 height 20
click at [148, 107] on input "a. Evaluating the organization's risk appetite" at bounding box center [148, 104] width 0 height 6
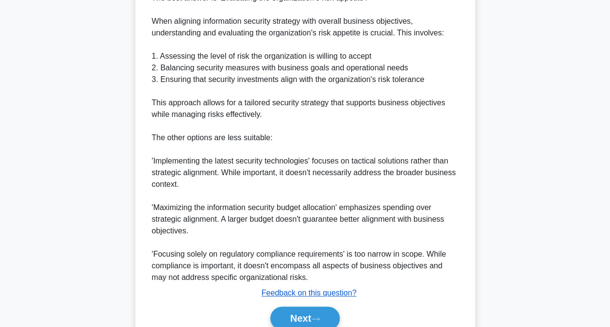
scroll to position [340, 0]
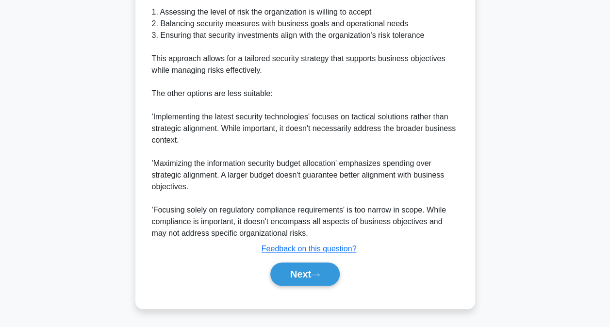
drag, startPoint x: 312, startPoint y: 270, endPoint x: 329, endPoint y: 262, distance: 19.1
click at [312, 270] on button "Next" at bounding box center [304, 274] width 69 height 23
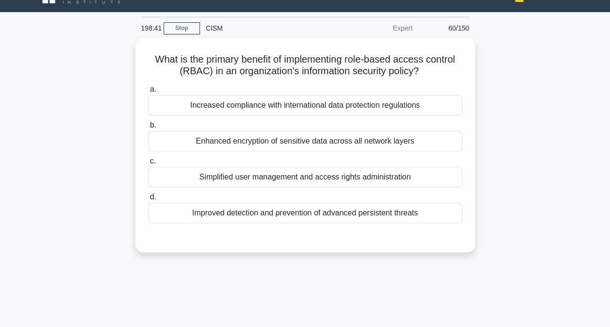
scroll to position [3, 0]
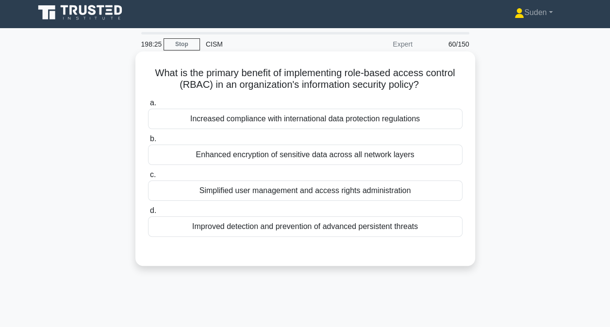
click at [326, 193] on div "Simplified user management and access rights administration" at bounding box center [305, 191] width 314 height 20
click at [148, 178] on input "c. Simplified user management and access rights administration" at bounding box center [148, 175] width 0 height 6
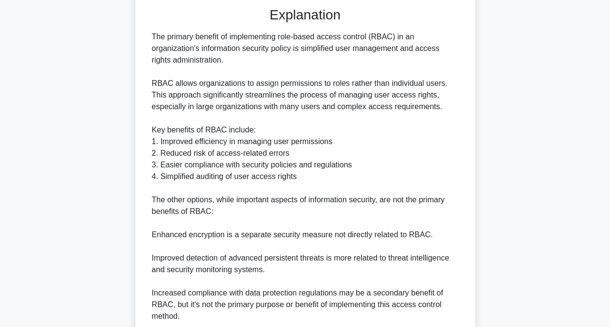
scroll to position [328, 0]
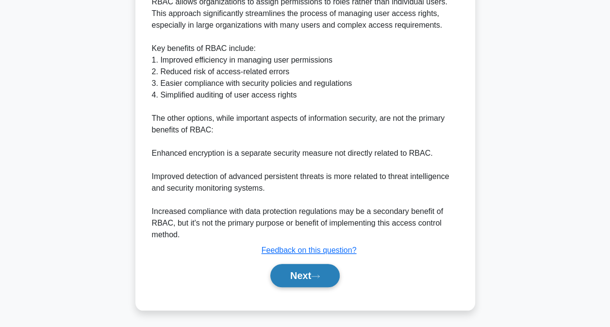
click at [297, 272] on button "Next" at bounding box center [304, 275] width 69 height 23
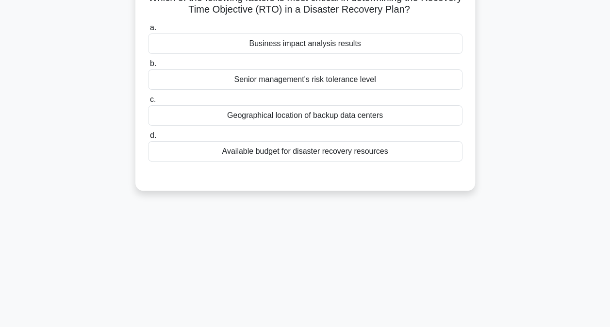
scroll to position [3, 0]
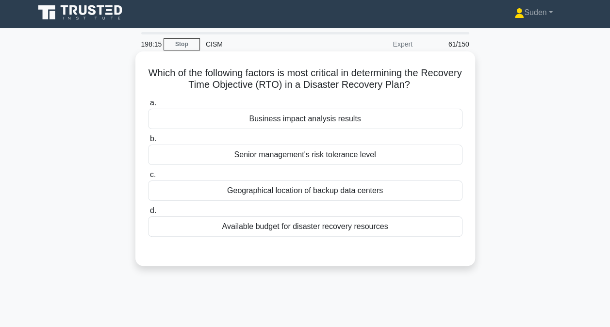
click at [350, 120] on div "Business impact analysis results" at bounding box center [305, 119] width 314 height 20
click at [148, 106] on input "a. Business impact analysis results" at bounding box center [148, 103] width 0 height 6
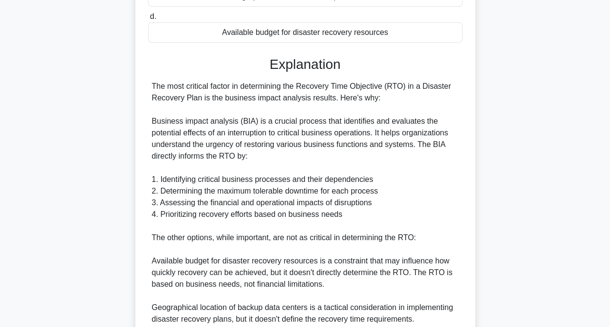
scroll to position [375, 0]
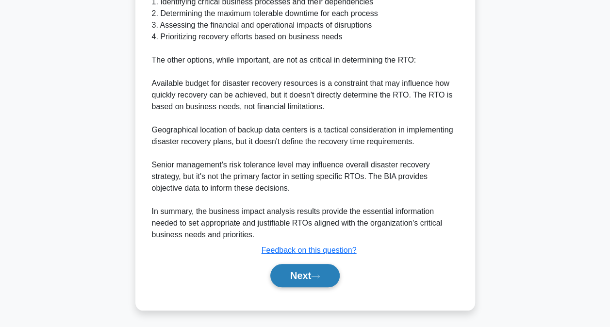
click at [319, 276] on icon at bounding box center [316, 276] width 8 height 3
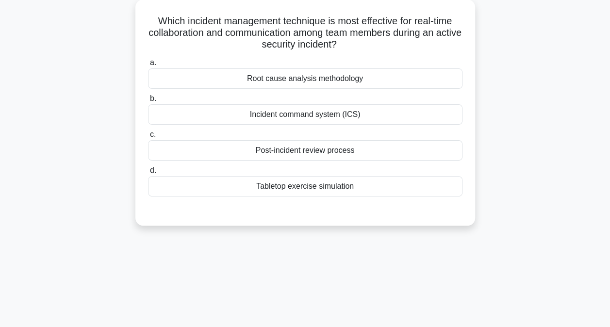
scroll to position [51, 0]
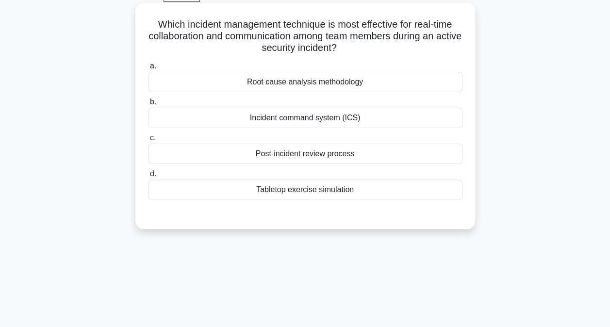
click at [319, 194] on div "Tabletop exercise simulation" at bounding box center [305, 190] width 314 height 20
click at [148, 177] on input "d. Tabletop exercise simulation" at bounding box center [148, 174] width 0 height 6
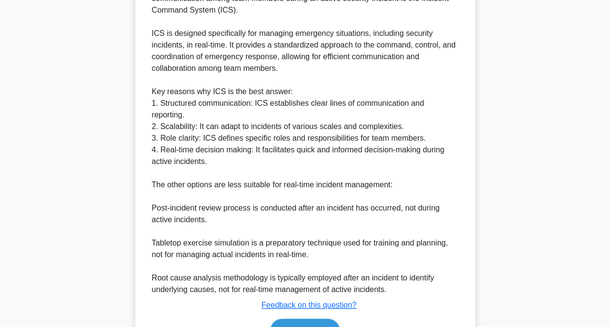
scroll to position [353, 0]
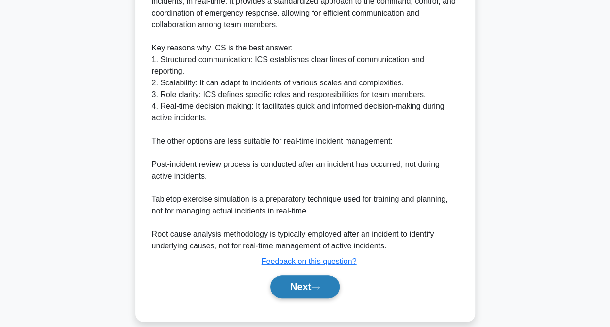
click at [307, 280] on button "Next" at bounding box center [304, 286] width 69 height 23
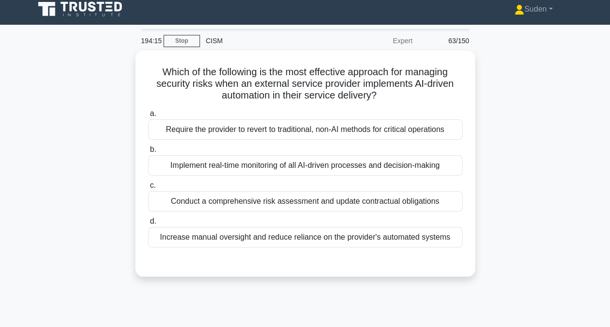
scroll to position [0, 0]
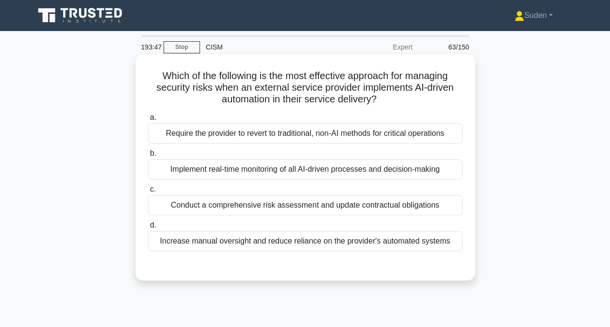
click at [246, 172] on div "Implement real-time monitoring of all AI-driven processes and decision-making" at bounding box center [305, 169] width 314 height 20
click at [148, 157] on input "b. Implement real-time monitoring of all AI-driven processes and decision-making" at bounding box center [148, 153] width 0 height 6
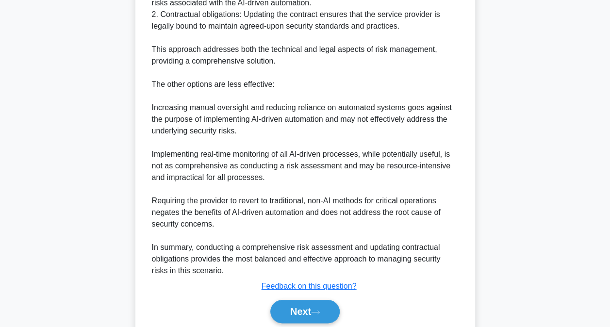
scroll to position [399, 0]
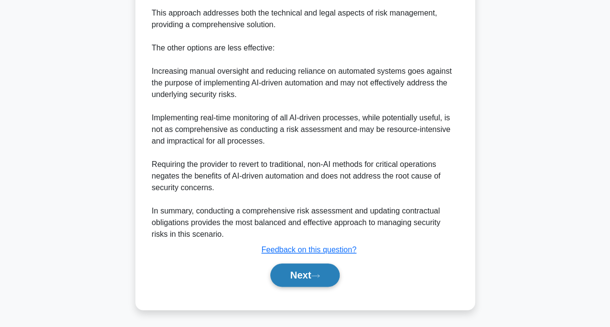
click at [305, 276] on button "Next" at bounding box center [304, 275] width 69 height 23
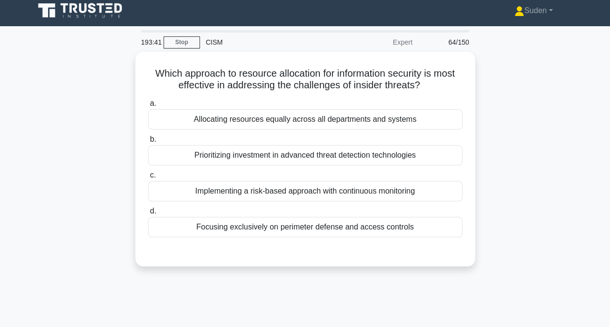
scroll to position [0, 0]
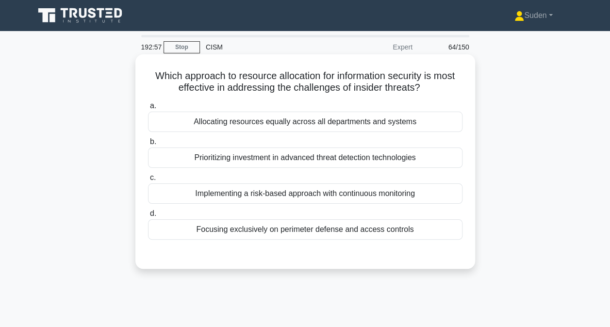
click at [381, 193] on div "Implementing a risk-based approach with continuous monitoring" at bounding box center [305, 193] width 314 height 20
click at [148, 181] on input "c. Implementing a risk-based approach with continuous monitoring" at bounding box center [148, 178] width 0 height 6
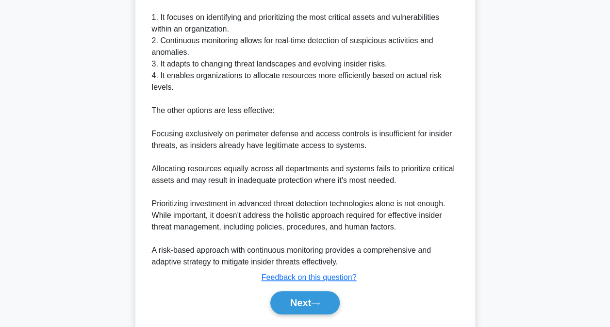
scroll to position [340, 0]
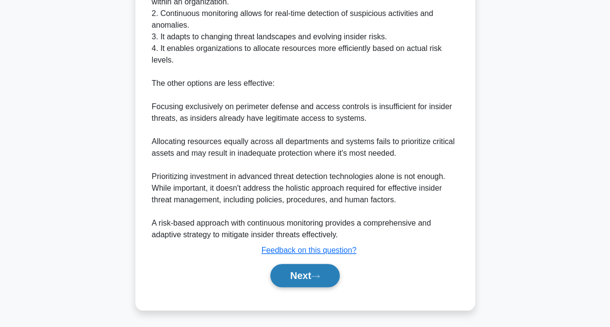
click at [324, 277] on button "Next" at bounding box center [304, 275] width 69 height 23
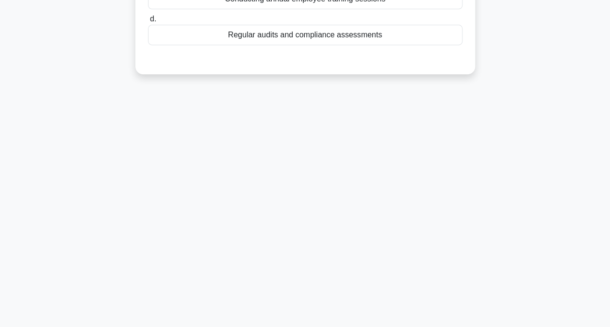
scroll to position [51, 0]
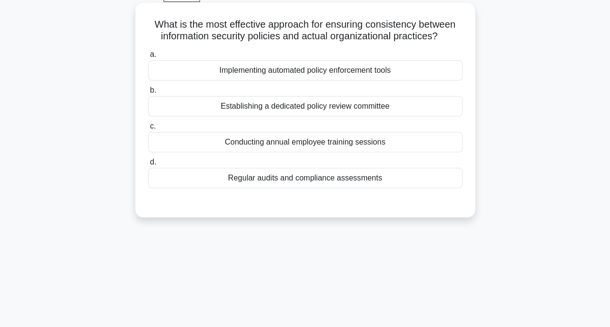
click at [431, 186] on div "Regular audits and compliance assessments" at bounding box center [305, 178] width 314 height 20
click at [148, 165] on input "d. Regular audits and compliance assessments" at bounding box center [148, 162] width 0 height 6
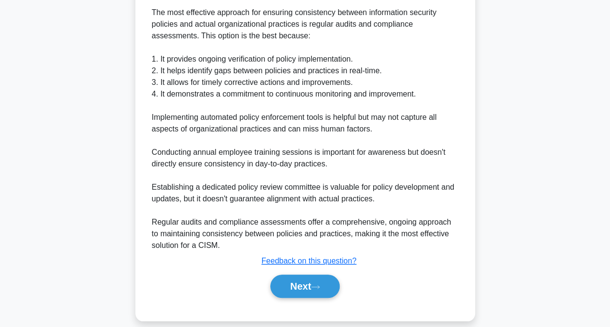
scroll to position [281, 0]
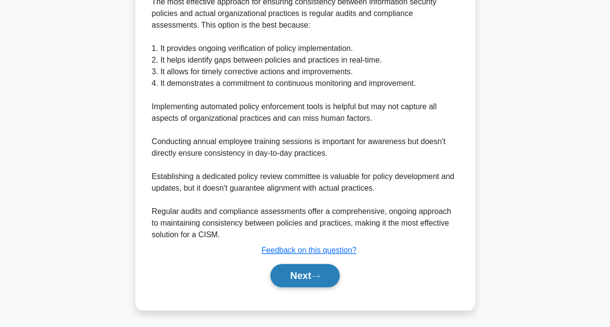
click at [297, 268] on button "Next" at bounding box center [304, 275] width 69 height 23
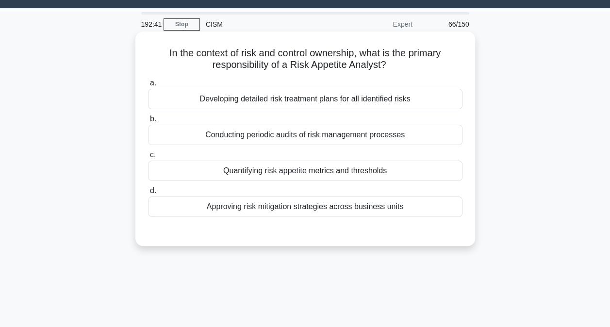
scroll to position [0, 0]
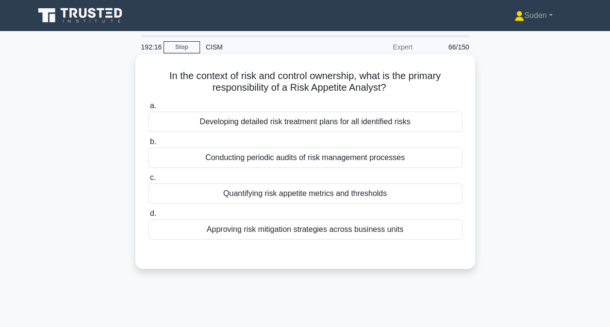
drag, startPoint x: 320, startPoint y: 199, endPoint x: 502, endPoint y: 193, distance: 182.1
click at [319, 199] on div "Quantifying risk appetite metrics and thresholds" at bounding box center [305, 193] width 314 height 20
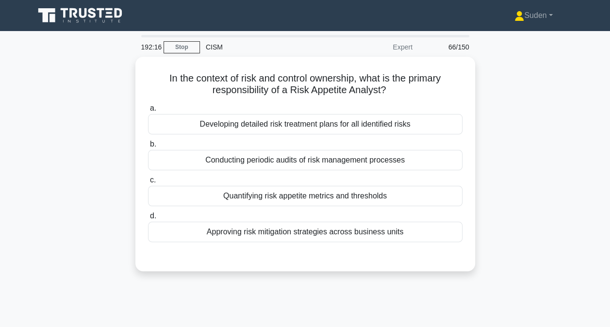
click at [148, 183] on input "c. Quantifying risk appetite metrics and thresholds" at bounding box center [148, 180] width 0 height 6
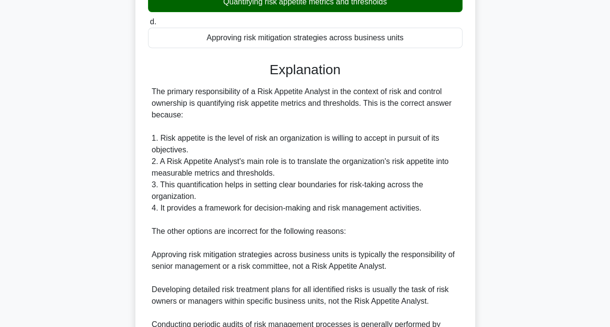
scroll to position [340, 0]
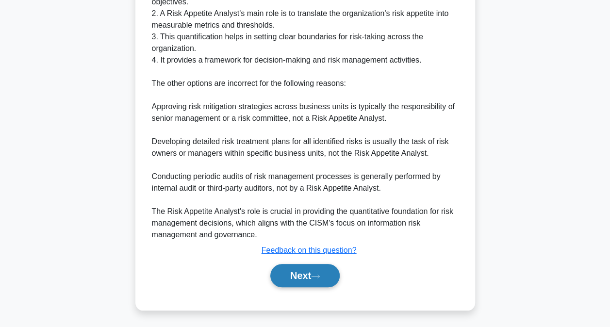
click at [305, 277] on button "Next" at bounding box center [304, 275] width 69 height 23
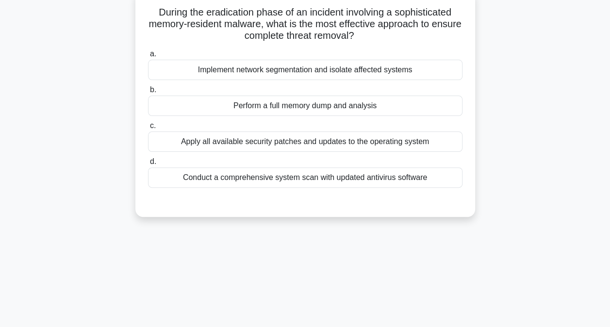
scroll to position [51, 0]
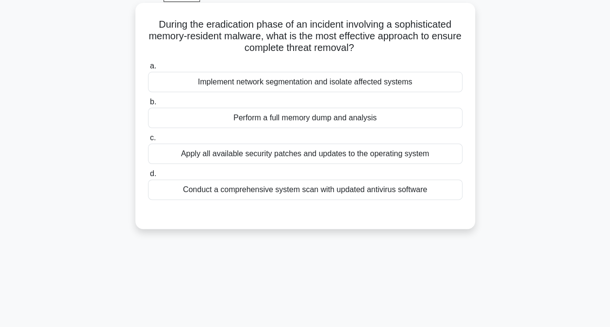
click at [322, 193] on div "Conduct a comprehensive system scan with updated antivirus software" at bounding box center [305, 190] width 314 height 20
click at [148, 177] on input "d. Conduct a comprehensive system scan with updated antivirus software" at bounding box center [148, 174] width 0 height 6
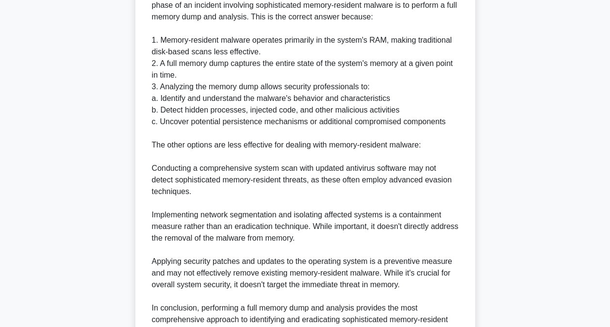
scroll to position [399, 0]
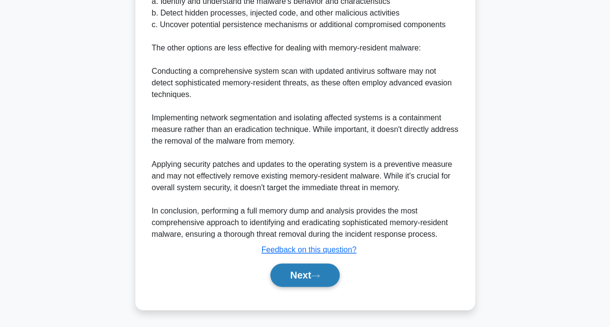
click at [293, 268] on button "Next" at bounding box center [304, 275] width 69 height 23
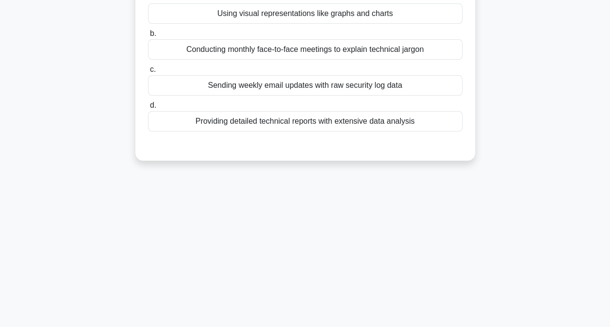
scroll to position [51, 0]
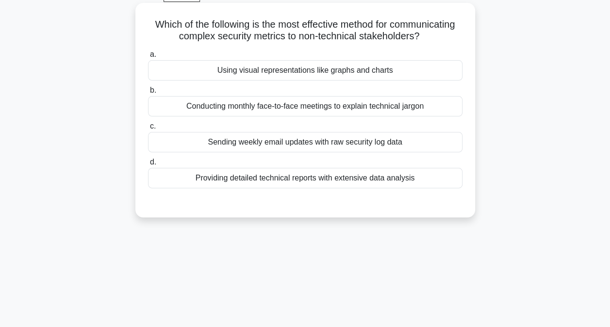
click at [342, 106] on div "Conducting monthly face-to-face meetings to explain technical jargon" at bounding box center [305, 106] width 314 height 20
click at [148, 94] on input "b. Conducting monthly face-to-face meetings to explain technical jargon" at bounding box center [148, 90] width 0 height 6
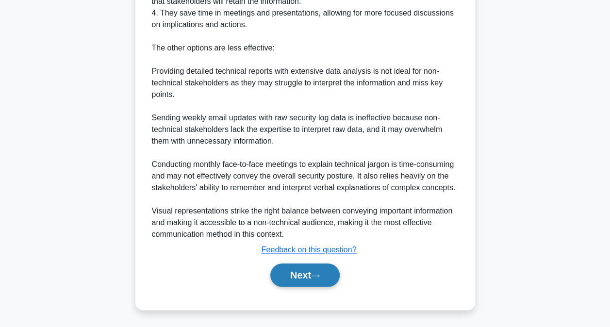
click at [301, 275] on button "Next" at bounding box center [304, 275] width 69 height 23
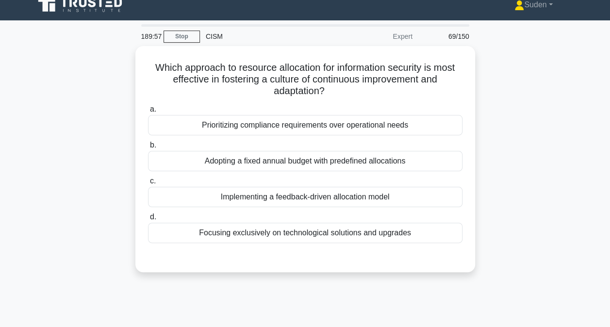
scroll to position [8, 0]
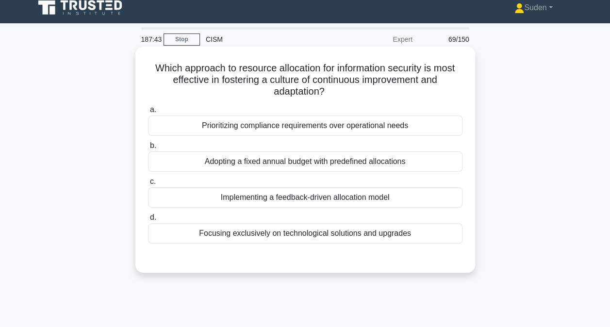
click at [267, 199] on div "Implementing a feedback-driven allocation model" at bounding box center [305, 197] width 314 height 20
click at [148, 185] on input "c. Implementing a feedback-driven allocation model" at bounding box center [148, 182] width 0 height 6
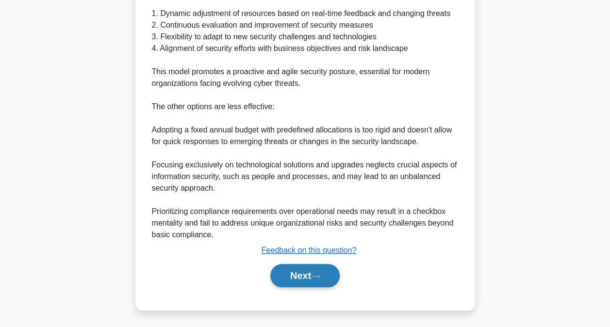
click at [294, 284] on button "Next" at bounding box center [304, 275] width 69 height 23
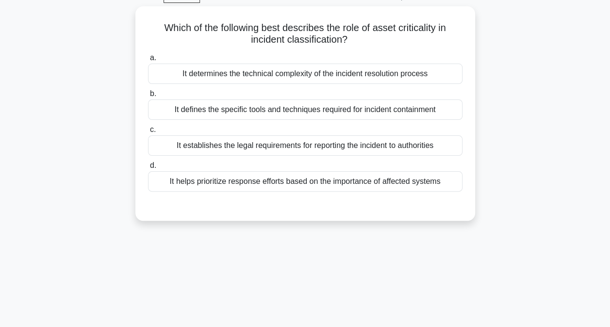
scroll to position [0, 0]
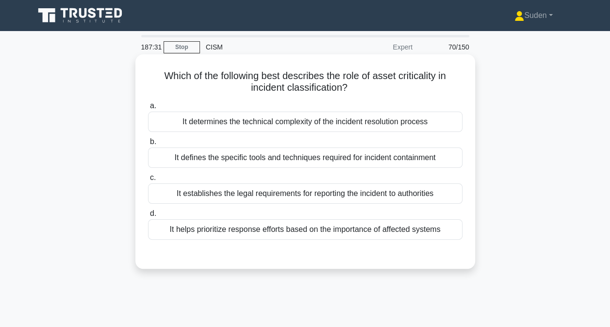
click at [243, 233] on div "It helps prioritize response efforts based on the importance of affected systems" at bounding box center [305, 229] width 314 height 20
click at [148, 217] on input "d. It helps prioritize response efforts based on the importance of affected sys…" at bounding box center [148, 214] width 0 height 6
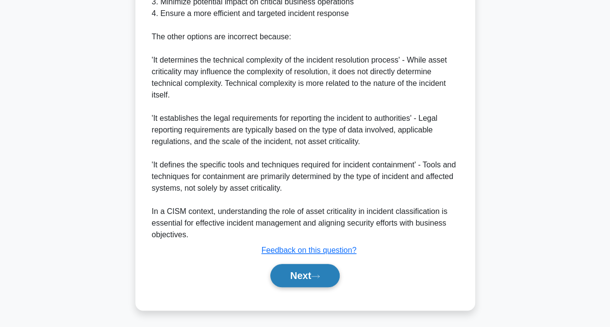
click at [312, 284] on button "Next" at bounding box center [304, 275] width 69 height 23
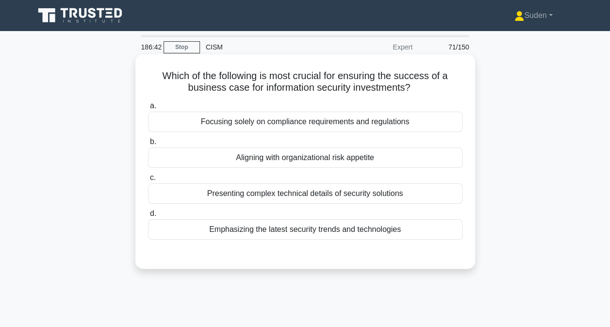
click at [354, 163] on div "Aligning with organizational risk appetite" at bounding box center [305, 158] width 314 height 20
click at [148, 145] on input "b. Aligning with organizational risk appetite" at bounding box center [148, 142] width 0 height 6
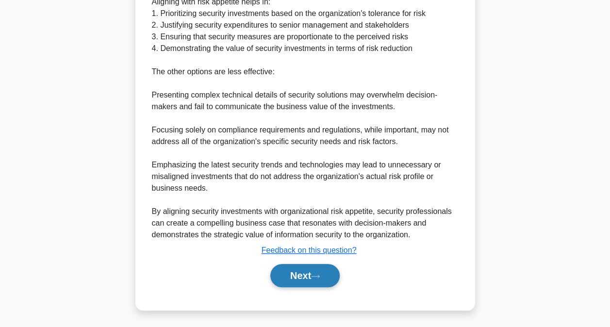
click at [315, 277] on icon at bounding box center [315, 276] width 9 height 5
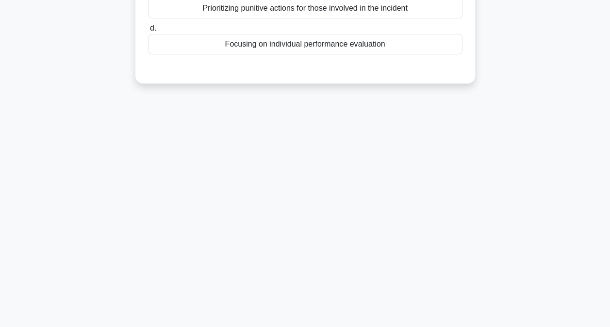
scroll to position [3, 0]
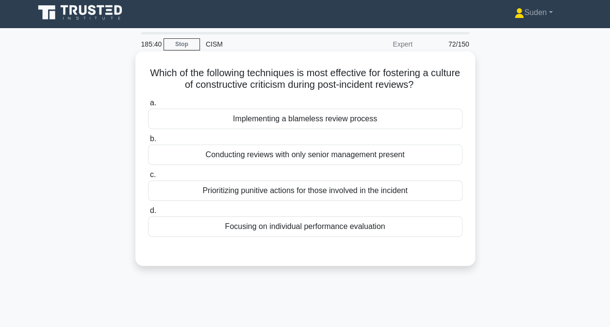
click at [281, 125] on div "Implementing a blameless review process" at bounding box center [305, 119] width 314 height 20
click at [148, 106] on input "a. Implementing a blameless review process" at bounding box center [148, 103] width 0 height 6
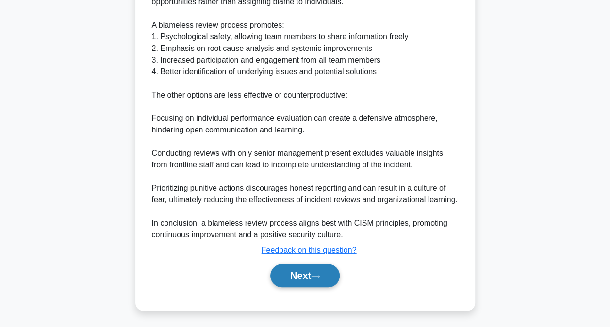
click at [325, 270] on button "Next" at bounding box center [304, 275] width 69 height 23
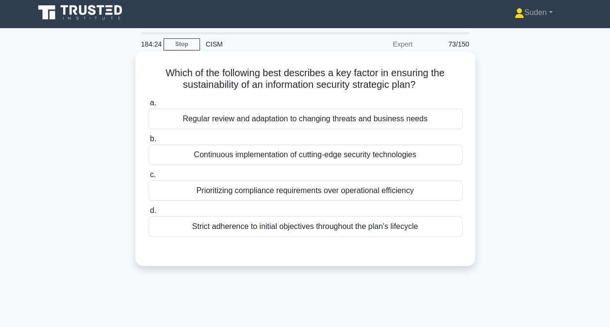
click at [373, 124] on div "Regular review and adaptation to changing threats and business needs" at bounding box center [305, 119] width 314 height 20
click at [148, 106] on input "a. Regular review and adaptation to changing threats and business needs" at bounding box center [148, 103] width 0 height 6
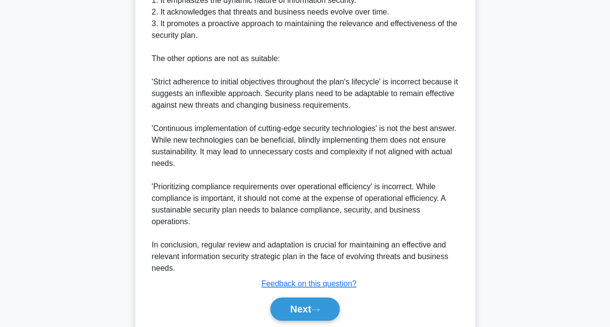
scroll to position [343, 0]
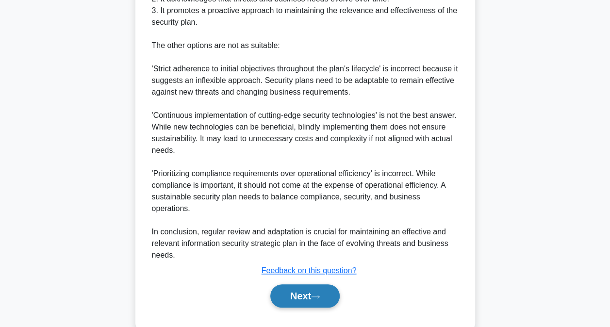
click at [294, 284] on button "Next" at bounding box center [304, 295] width 69 height 23
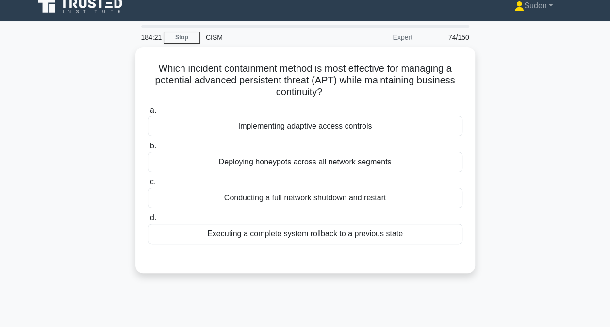
scroll to position [3, 0]
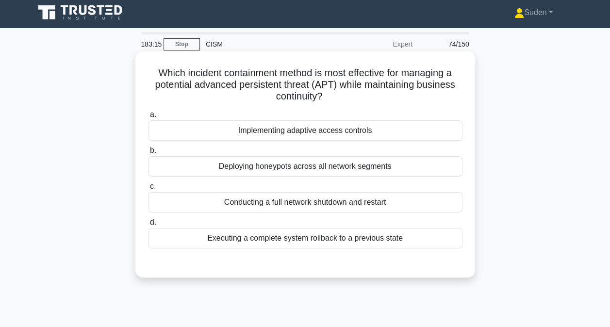
drag, startPoint x: 340, startPoint y: 165, endPoint x: 331, endPoint y: 168, distance: 10.3
click at [338, 165] on div "Deploying honeypots across all network segments" at bounding box center [305, 166] width 314 height 20
click at [148, 154] on input "b. Deploying honeypots across all network segments" at bounding box center [148, 151] width 0 height 6
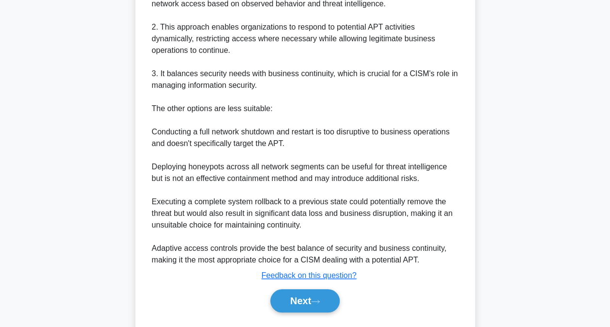
scroll to position [376, 0]
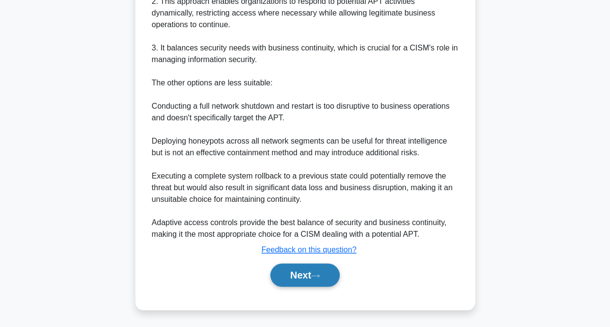
click at [316, 271] on button "Next" at bounding box center [304, 275] width 69 height 23
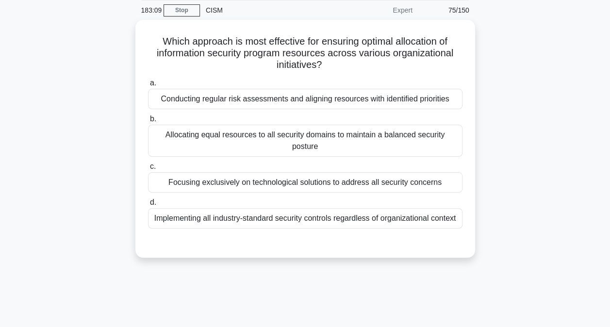
scroll to position [3, 0]
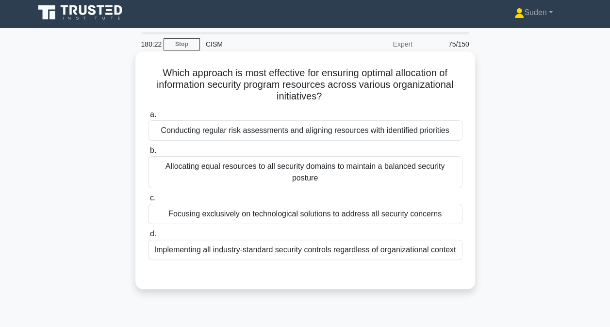
click at [341, 130] on div "Conducting regular risk assessments and aligning resources with identified prio…" at bounding box center [305, 130] width 314 height 20
click at [148, 118] on input "a. Conducting regular risk assessments and aligning resources with identified p…" at bounding box center [148, 115] width 0 height 6
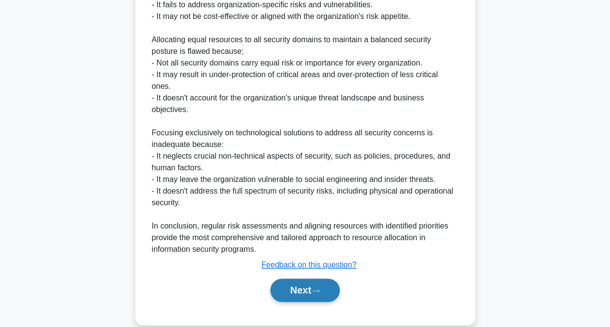
click at [307, 282] on button "Next" at bounding box center [304, 290] width 69 height 23
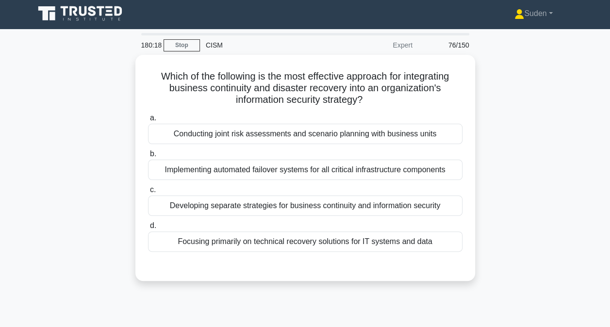
scroll to position [0, 0]
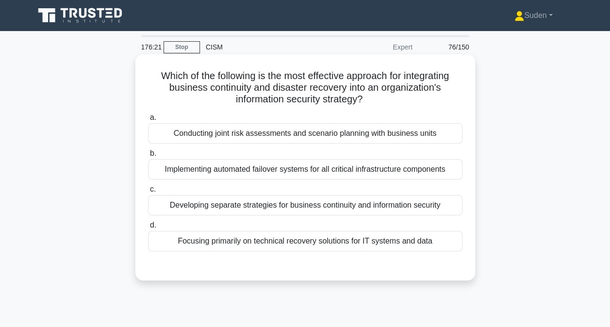
click at [242, 135] on div "Conducting joint risk assessments and scenario planning with business units" at bounding box center [305, 133] width 314 height 20
click at [148, 121] on input "a. Conducting joint risk assessments and scenario planning with business units" at bounding box center [148, 118] width 0 height 6
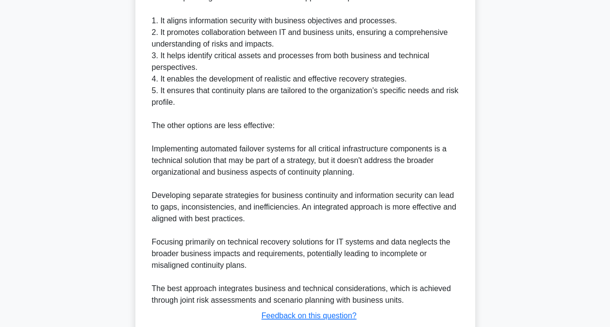
scroll to position [386, 0]
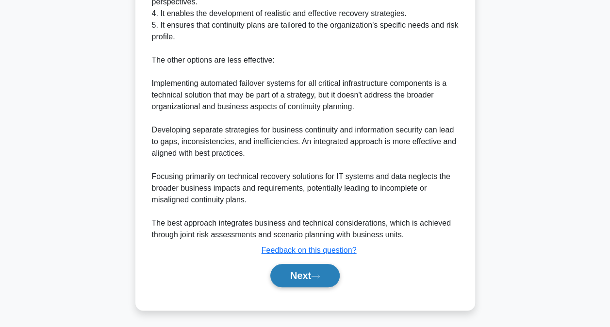
click at [300, 281] on button "Next" at bounding box center [304, 275] width 69 height 23
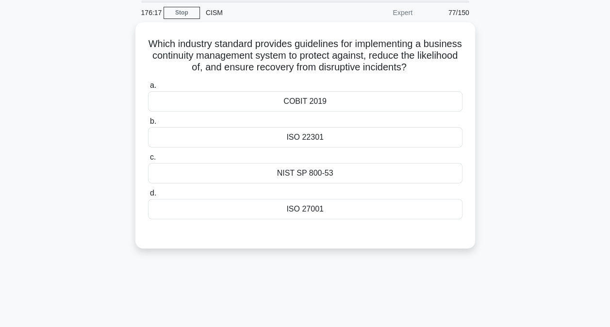
scroll to position [0, 0]
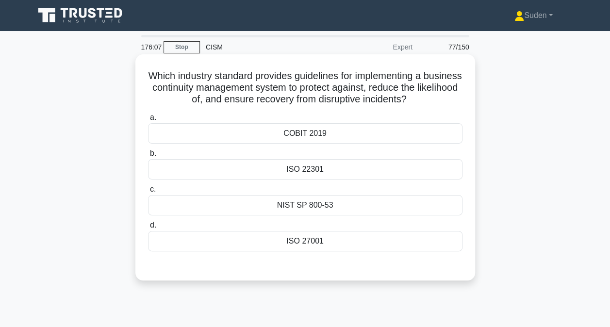
click at [356, 174] on div "ISO 22301" at bounding box center [305, 169] width 314 height 20
click at [148, 157] on input "b. ISO 22301" at bounding box center [148, 153] width 0 height 6
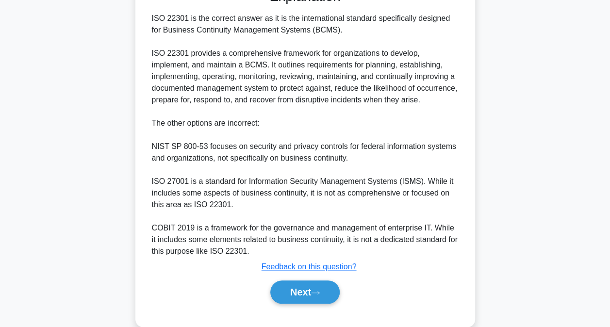
scroll to position [305, 0]
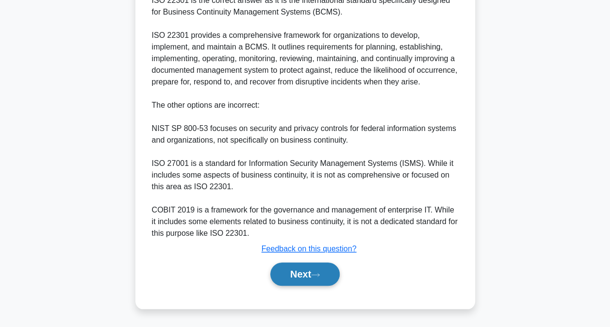
click at [307, 274] on button "Next" at bounding box center [304, 274] width 69 height 23
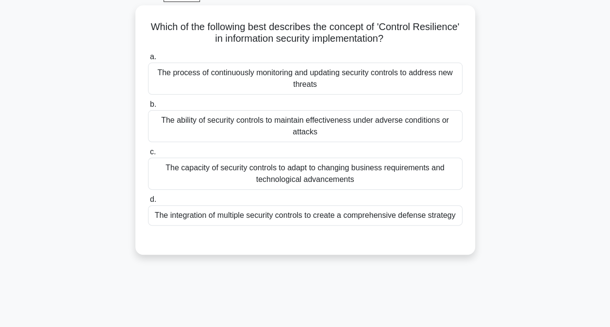
scroll to position [3, 0]
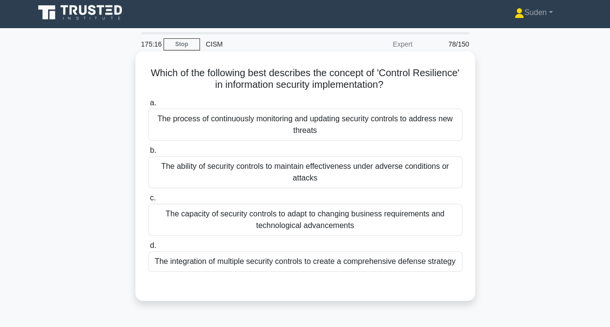
click at [430, 180] on div "The ability of security controls to maintain effectiveness under adverse condit…" at bounding box center [305, 172] width 314 height 32
click at [148, 154] on input "b. The ability of security controls to maintain effectiveness under adverse con…" at bounding box center [148, 151] width 0 height 6
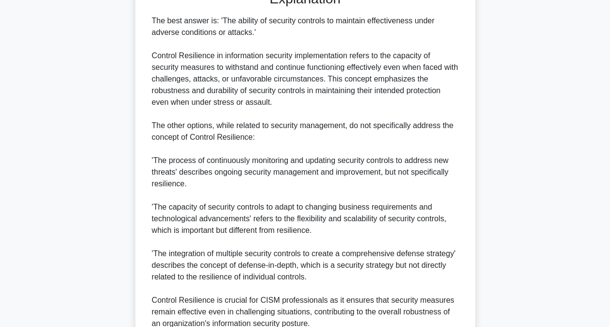
scroll to position [386, 0]
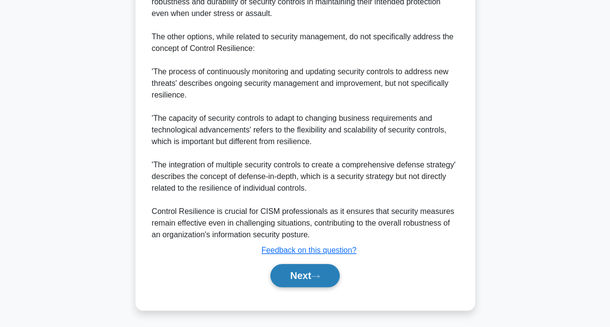
click at [324, 283] on button "Next" at bounding box center [304, 275] width 69 height 23
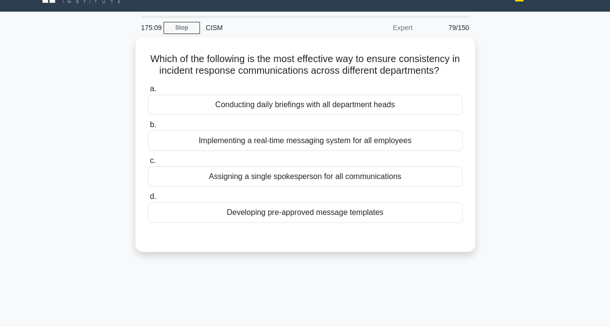
scroll to position [0, 0]
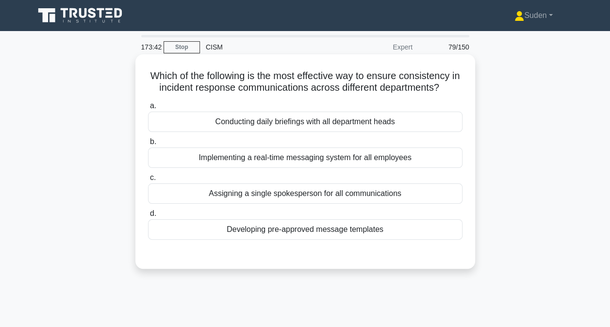
click at [312, 130] on div "Conducting daily briefings with all department heads" at bounding box center [305, 122] width 314 height 20
click at [148, 109] on input "a. Conducting daily briefings with all department heads" at bounding box center [148, 106] width 0 height 6
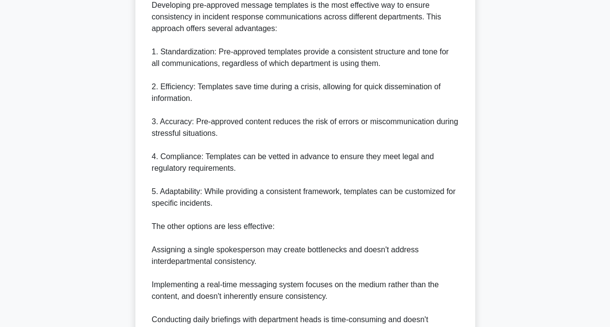
scroll to position [376, 0]
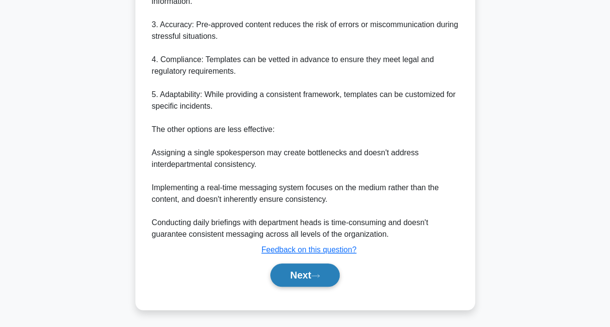
click at [305, 281] on button "Next" at bounding box center [304, 275] width 69 height 23
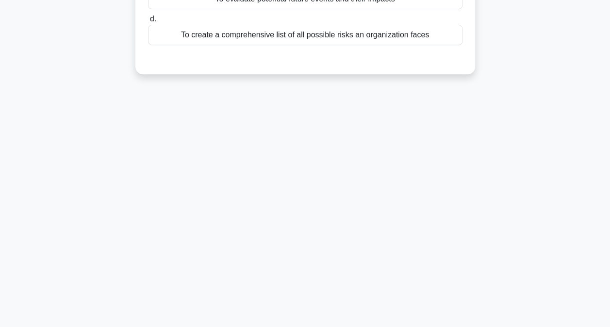
scroll to position [0, 0]
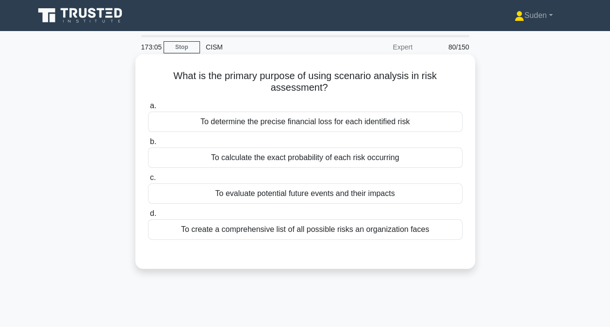
click at [277, 199] on div "To evaluate potential future events and their impacts" at bounding box center [305, 193] width 314 height 20
click at [148, 181] on input "c. To evaluate potential future events and their impacts" at bounding box center [148, 178] width 0 height 6
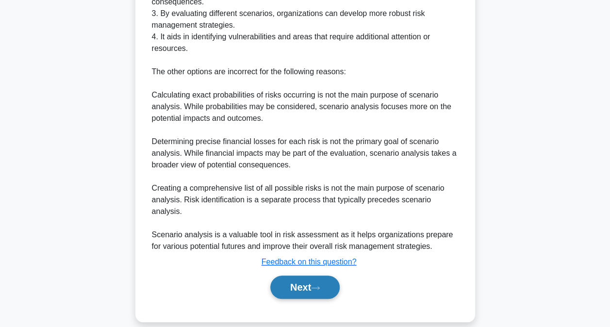
click at [298, 276] on button "Next" at bounding box center [304, 287] width 69 height 23
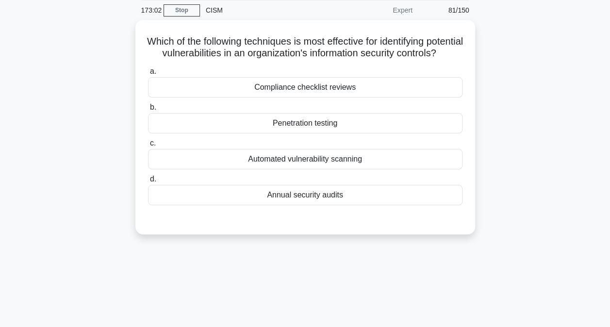
scroll to position [3, 0]
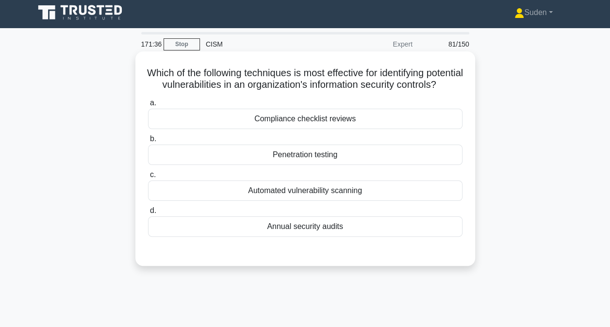
click at [345, 201] on div "Automated vulnerability scanning" at bounding box center [305, 191] width 314 height 20
click at [148, 178] on input "c. Automated vulnerability scanning" at bounding box center [148, 175] width 0 height 6
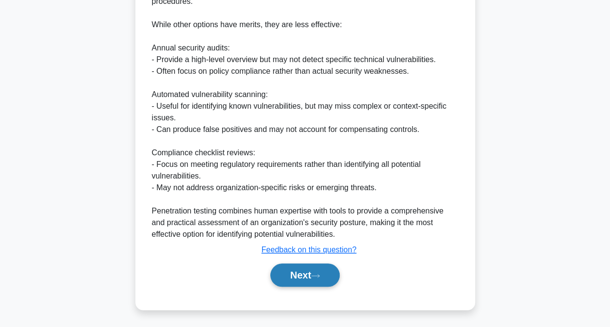
click at [308, 271] on button "Next" at bounding box center [304, 275] width 69 height 23
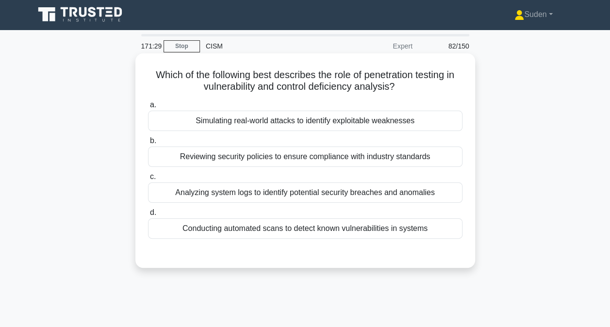
scroll to position [0, 0]
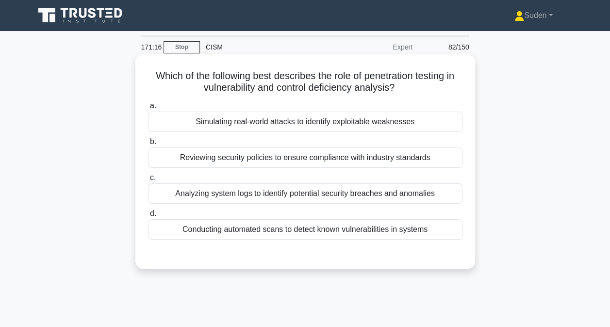
click at [386, 123] on div "Simulating real-world attacks to identify exploitable weaknesses" at bounding box center [305, 122] width 314 height 20
click at [148, 109] on input "a. Simulating real-world attacks to identify exploitable weaknesses" at bounding box center [148, 106] width 0 height 6
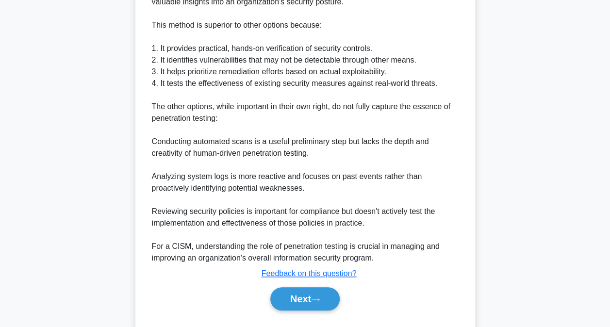
scroll to position [363, 0]
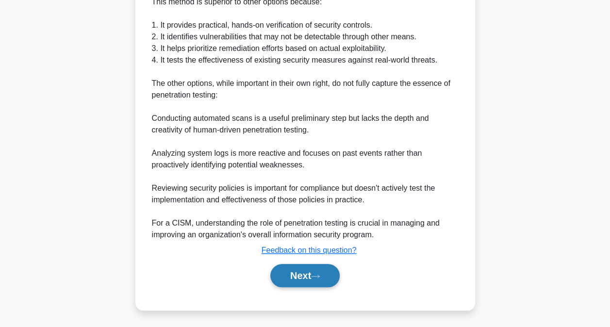
click at [297, 277] on button "Next" at bounding box center [304, 275] width 69 height 23
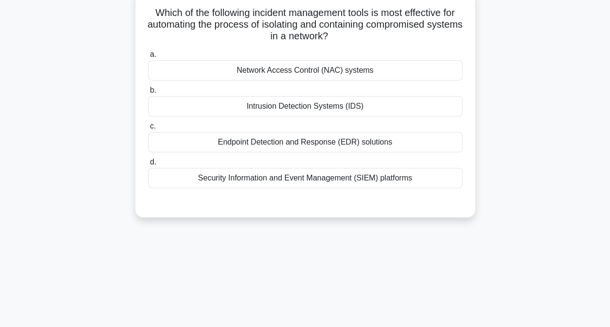
scroll to position [3, 0]
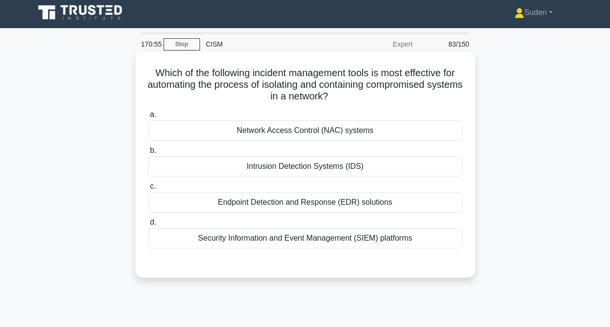
click at [301, 130] on div "Network Access Control (NAC) systems" at bounding box center [305, 130] width 314 height 20
click at [148, 118] on input "a. Network Access Control (NAC) systems" at bounding box center [148, 115] width 0 height 6
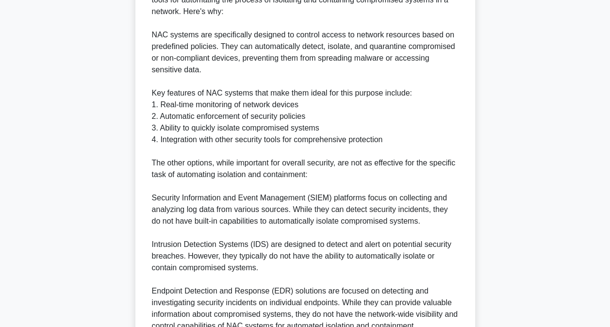
scroll to position [398, 0]
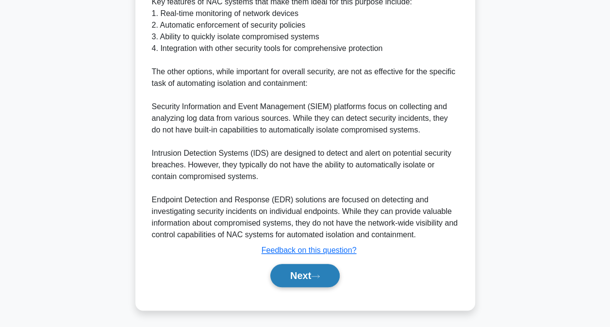
click at [309, 272] on button "Next" at bounding box center [304, 275] width 69 height 23
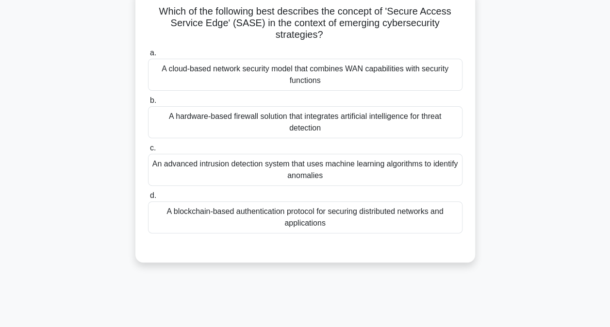
scroll to position [61, 0]
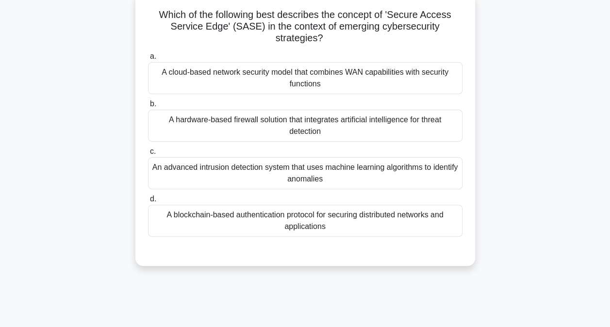
click at [220, 78] on div "A cloud-based network security model that combines WAN capabilities with securi…" at bounding box center [305, 78] width 314 height 32
click at [148, 60] on input "a. A cloud-based network security model that combines WAN capabilities with sec…" at bounding box center [148, 56] width 0 height 6
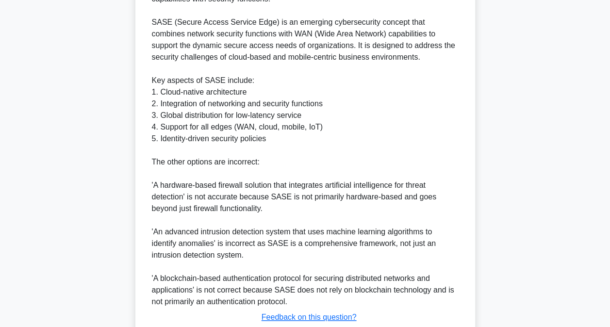
scroll to position [421, 0]
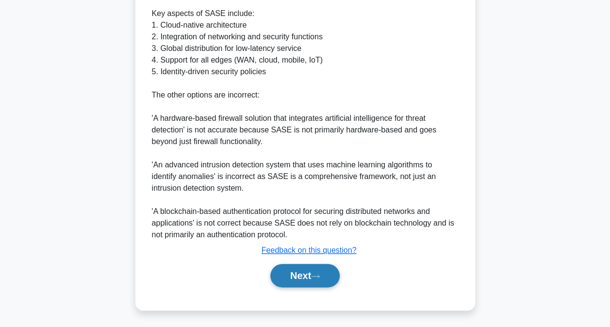
click at [320, 284] on button "Next" at bounding box center [304, 275] width 69 height 23
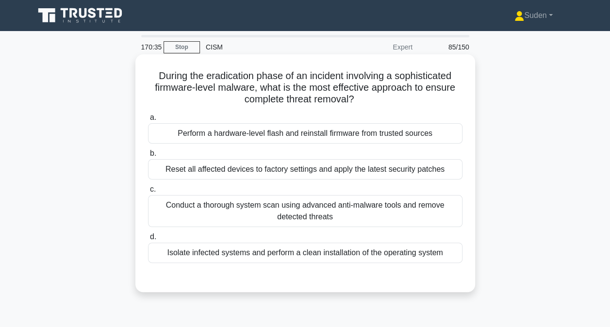
scroll to position [0, 0]
click at [304, 137] on div "Perform a hardware-level flash and reinstall firmware from trusted sources" at bounding box center [305, 133] width 314 height 20
click at [148, 121] on input "a. Perform a hardware-level flash and reinstall firmware from trusted sources" at bounding box center [148, 118] width 0 height 6
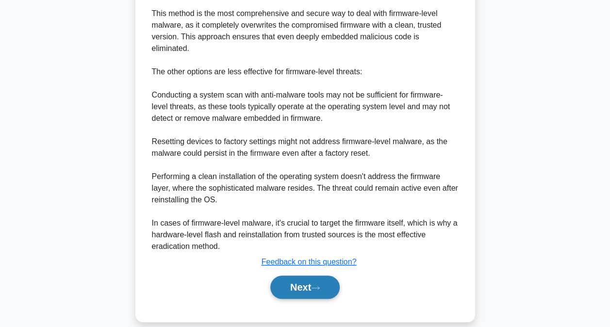
click at [317, 285] on icon at bounding box center [315, 287] width 9 height 5
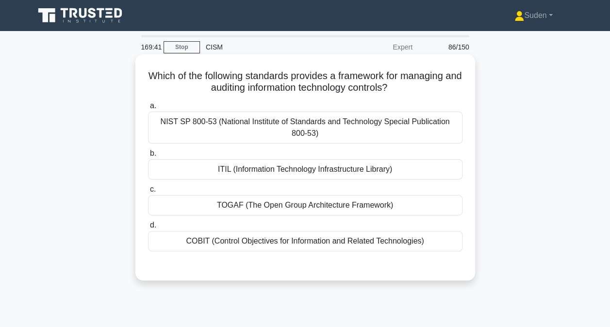
click at [217, 241] on div "COBIT (Control Objectives for Information and Related Technologies)" at bounding box center [305, 241] width 314 height 20
click at [148, 229] on input "d. COBIT (Control Objectives for Information and Related Technologies)" at bounding box center [148, 225] width 0 height 6
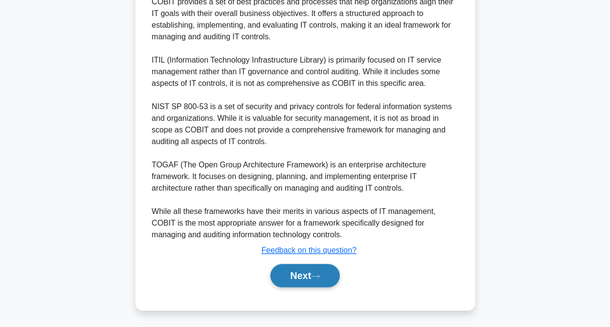
click at [326, 281] on button "Next" at bounding box center [304, 275] width 69 height 23
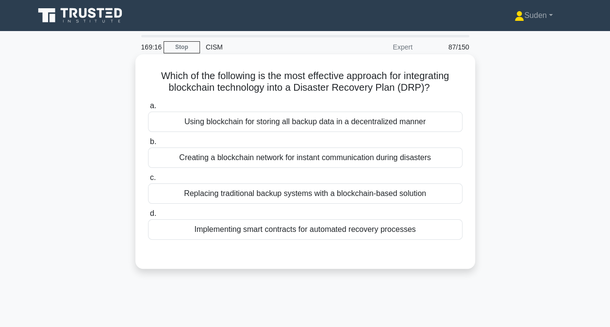
click at [277, 233] on div "Implementing smart contracts for automated recovery processes" at bounding box center [305, 229] width 314 height 20
click at [148, 217] on input "d. Implementing smart contracts for automated recovery processes" at bounding box center [148, 214] width 0 height 6
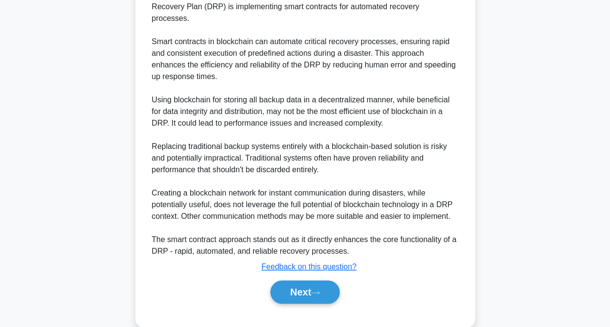
scroll to position [293, 0]
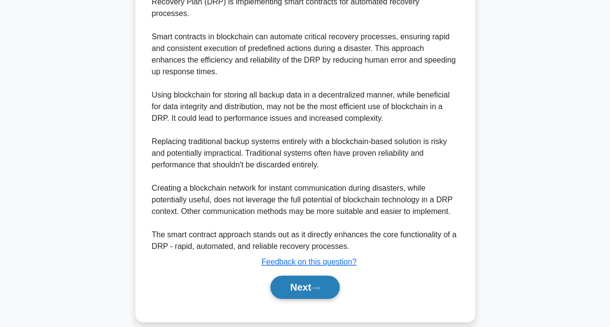
drag, startPoint x: 319, startPoint y: 274, endPoint x: 469, endPoint y: 238, distance: 154.7
click at [320, 285] on icon at bounding box center [315, 287] width 9 height 5
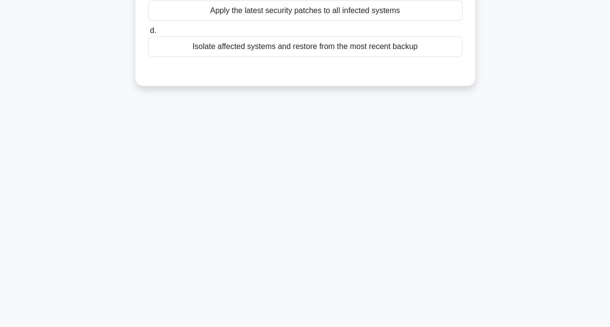
scroll to position [0, 0]
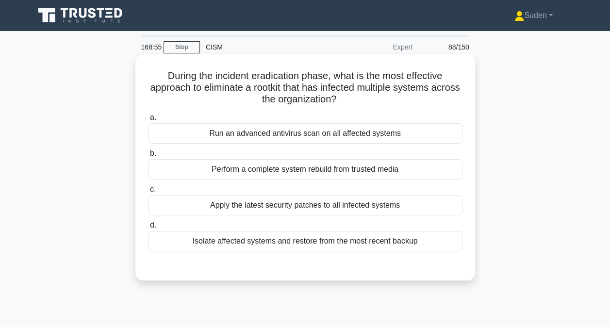
click at [227, 243] on div "Isolate affected systems and restore from the most recent backup" at bounding box center [305, 241] width 314 height 20
click at [148, 229] on input "d. Isolate affected systems and restore from the most recent backup" at bounding box center [148, 225] width 0 height 6
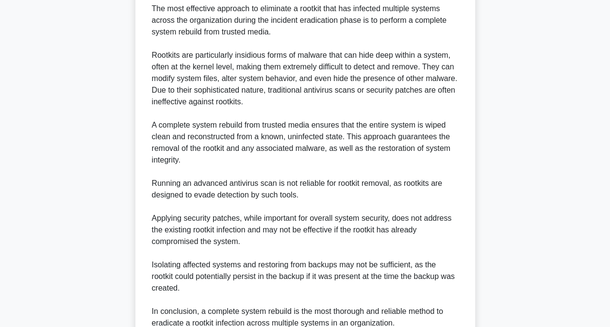
scroll to position [340, 0]
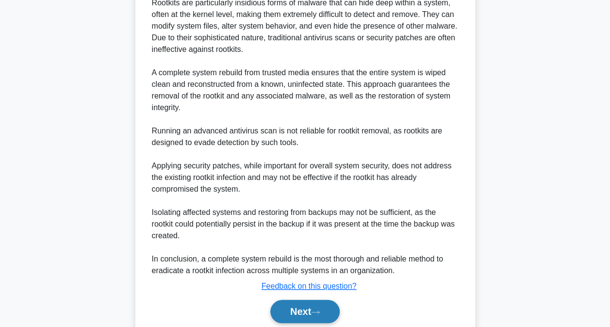
click at [321, 302] on button "Next" at bounding box center [304, 311] width 69 height 23
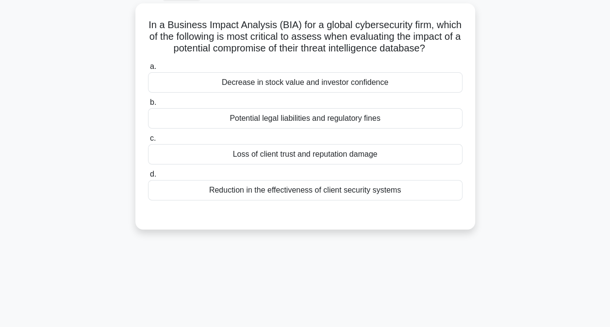
scroll to position [0, 0]
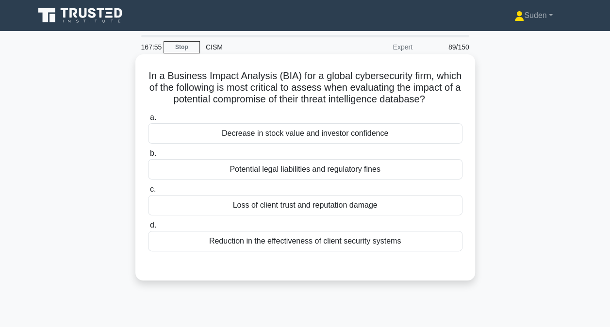
click at [340, 180] on div "Potential legal liabilities and regulatory fines" at bounding box center [305, 169] width 314 height 20
click at [148, 157] on input "b. Potential legal liabilities and regulatory fines" at bounding box center [148, 153] width 0 height 6
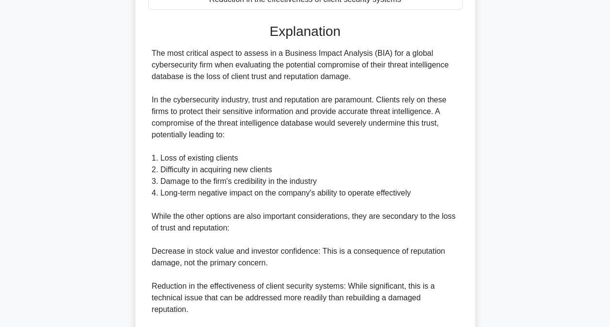
scroll to position [434, 0]
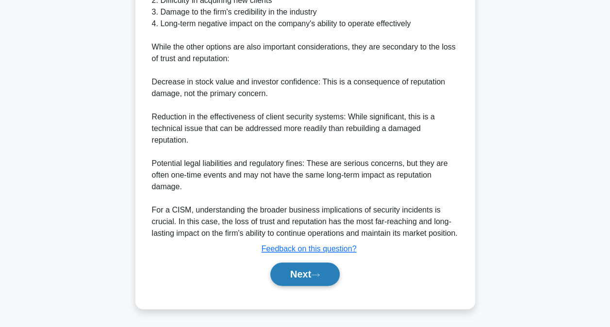
click at [305, 274] on button "Next" at bounding box center [304, 274] width 69 height 23
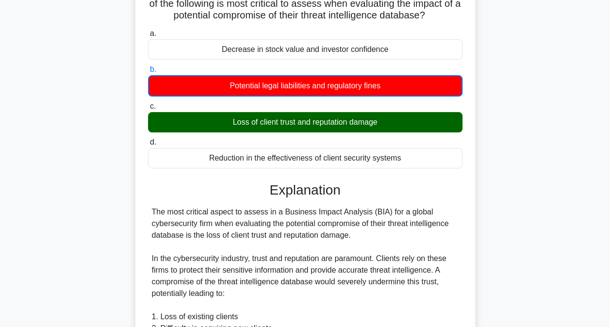
scroll to position [0, 0]
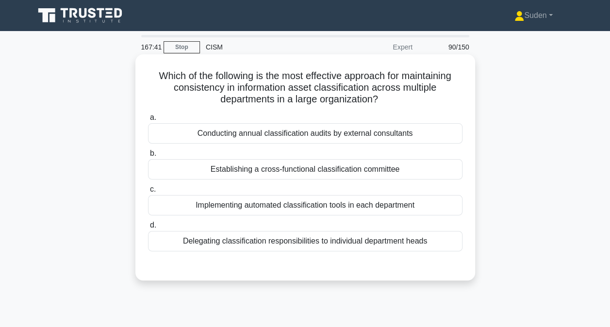
click at [421, 206] on div "Implementing automated classification tools in each department" at bounding box center [305, 205] width 314 height 20
click at [148, 193] on input "c. Implementing automated classification tools in each department" at bounding box center [148, 189] width 0 height 6
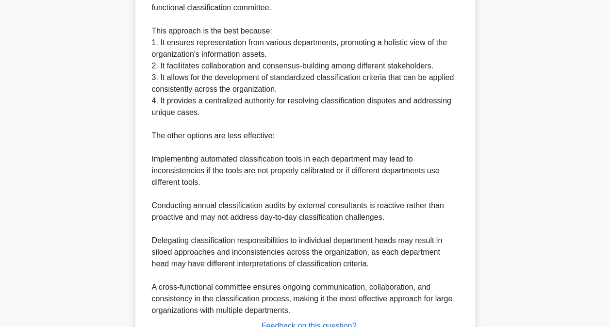
scroll to position [340, 0]
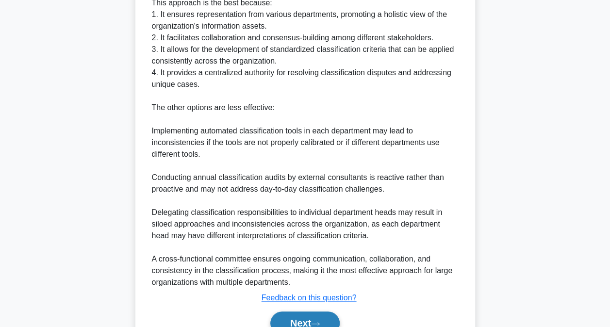
drag, startPoint x: 302, startPoint y: 316, endPoint x: 307, endPoint y: 311, distance: 7.2
click at [302, 316] on button "Next" at bounding box center [304, 323] width 69 height 23
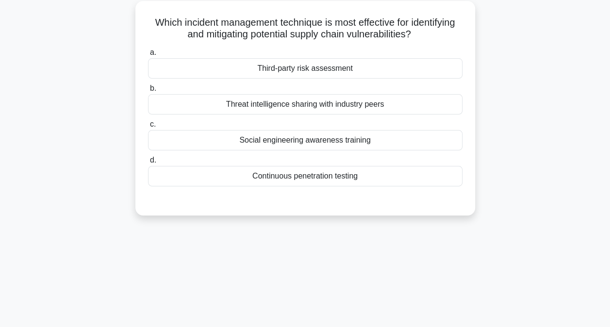
scroll to position [55, 0]
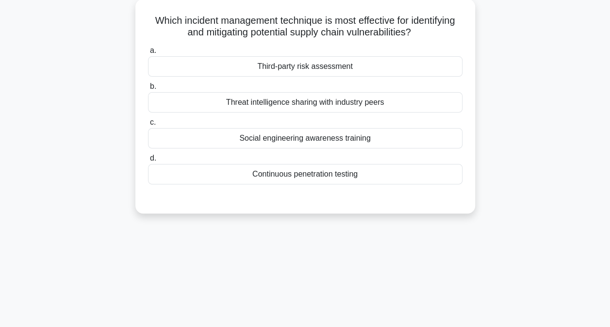
click at [352, 58] on div "Third-party risk assessment" at bounding box center [305, 66] width 314 height 20
click at [148, 54] on input "a. Third-party risk assessment" at bounding box center [148, 51] width 0 height 6
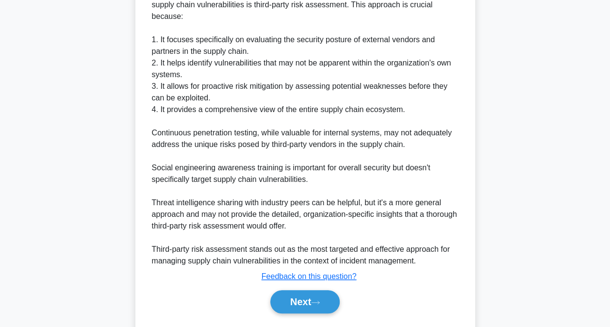
scroll to position [294, 0]
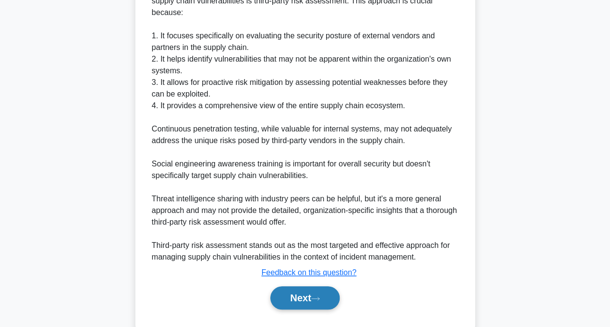
click at [284, 297] on button "Next" at bounding box center [304, 297] width 69 height 23
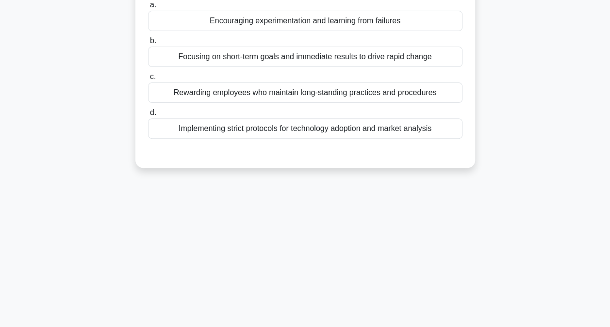
scroll to position [51, 0]
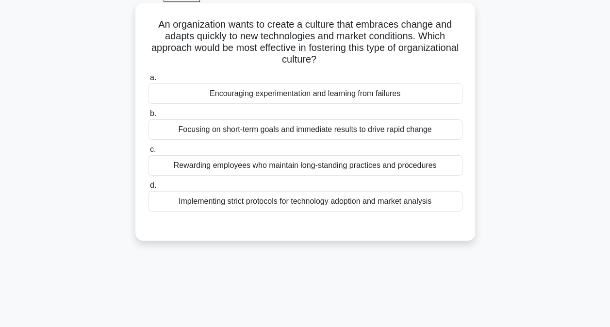
click at [301, 127] on div "Focusing on short-term goals and immediate results to drive rapid change" at bounding box center [305, 129] width 314 height 20
click at [148, 117] on input "b. Focusing on short-term goals and immediate results to drive rapid change" at bounding box center [148, 114] width 0 height 6
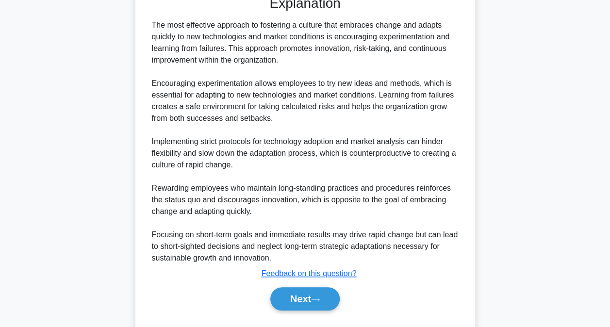
scroll to position [306, 0]
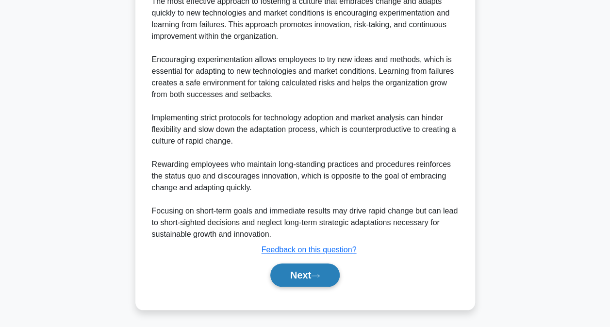
click at [324, 273] on button "Next" at bounding box center [304, 275] width 69 height 23
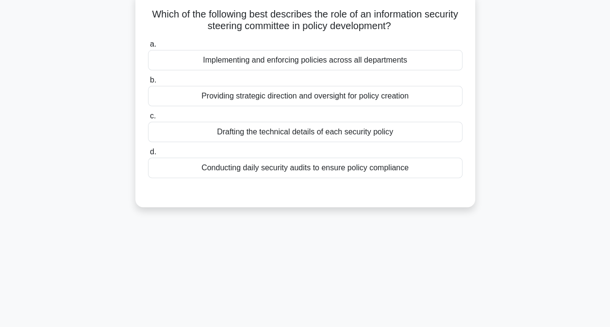
scroll to position [0, 0]
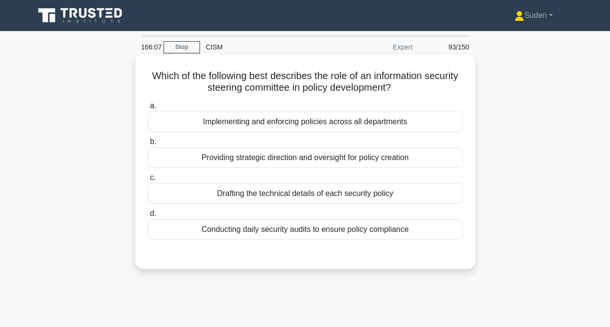
click at [392, 125] on div "Implementing and enforcing policies across all departments" at bounding box center [305, 122] width 314 height 20
click at [148, 109] on input "a. Implementing and enforcing policies across all departments" at bounding box center [148, 106] width 0 height 6
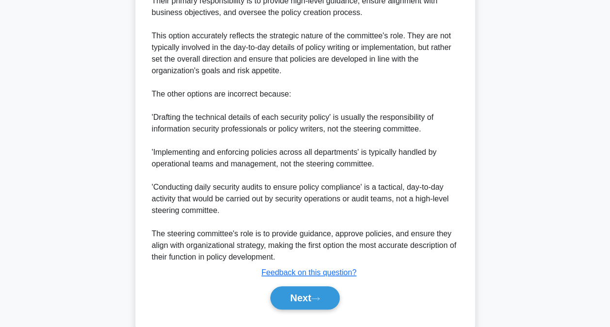
scroll to position [353, 0]
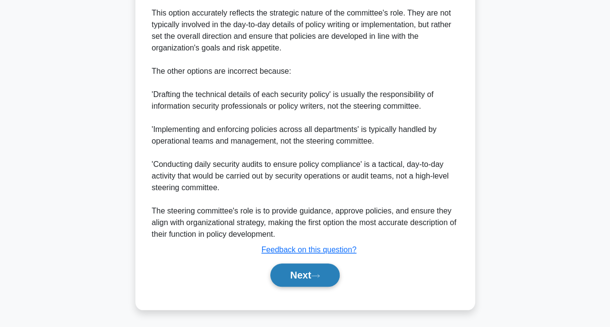
click at [290, 283] on button "Next" at bounding box center [304, 275] width 69 height 23
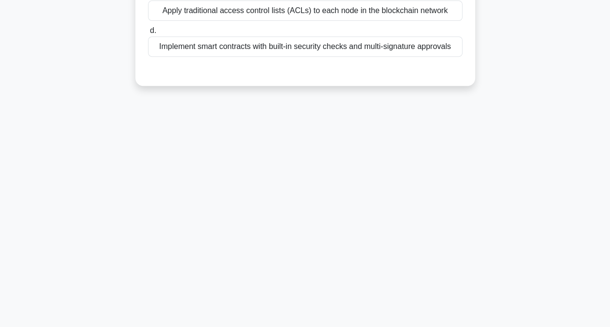
scroll to position [51, 0]
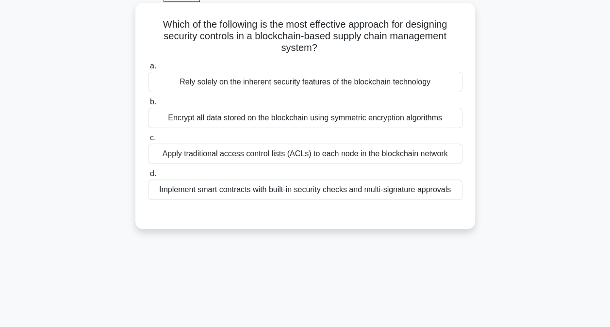
click at [165, 193] on div "Implement smart contracts with built-in security checks and multi-signature app…" at bounding box center [305, 190] width 314 height 20
click at [148, 177] on input "d. Implement smart contracts with built-in security checks and multi-signature …" at bounding box center [148, 174] width 0 height 6
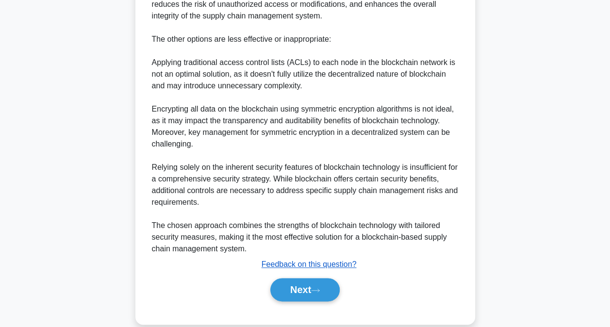
scroll to position [433, 0]
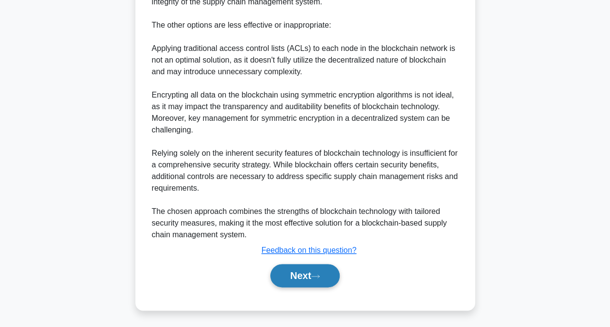
click at [314, 274] on button "Next" at bounding box center [304, 275] width 69 height 23
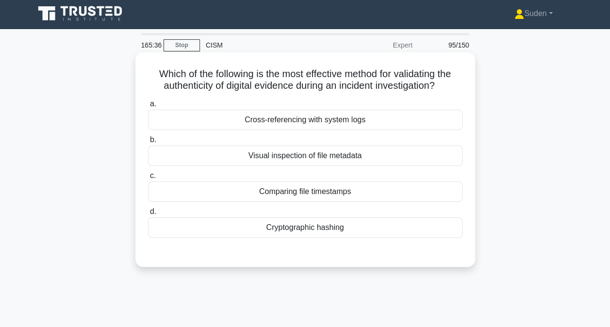
scroll to position [0, 0]
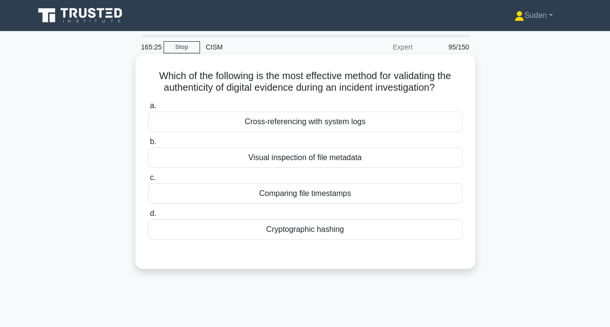
click at [302, 196] on div "Comparing file timestamps" at bounding box center [305, 193] width 314 height 20
click at [148, 181] on input "c. Comparing file timestamps" at bounding box center [148, 178] width 0 height 6
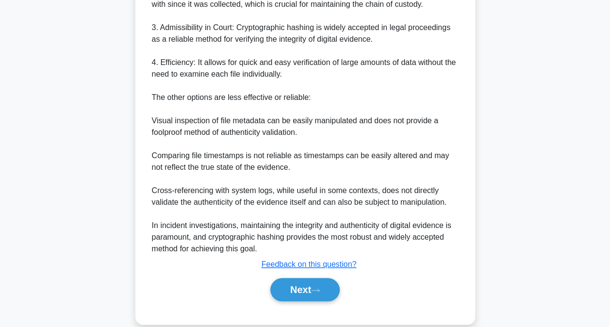
scroll to position [388, 0]
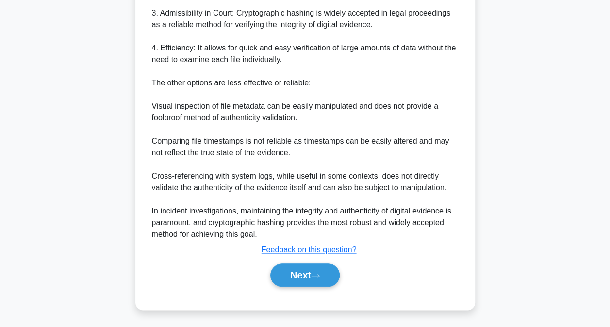
click at [287, 291] on div "a. Cross-referencing with system logs b. Visual inspection of file metadata c. …" at bounding box center [305, 4] width 316 height 588
click at [292, 281] on button "Next" at bounding box center [304, 275] width 69 height 23
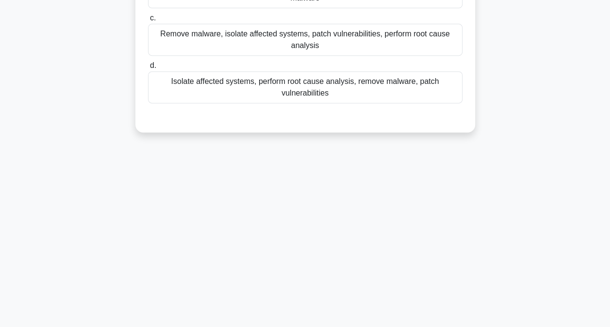
scroll to position [3, 0]
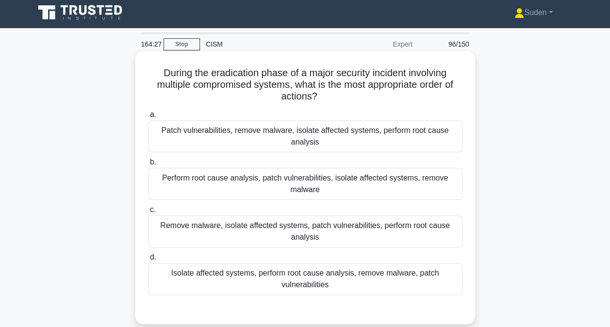
click at [291, 230] on div "Remove malware, isolate affected systems, patch vulnerabilities, perform root c…" at bounding box center [305, 231] width 314 height 32
click at [148, 213] on input "c. Remove malware, isolate affected systems, patch vulnerabilities, perform roo…" at bounding box center [148, 210] width 0 height 6
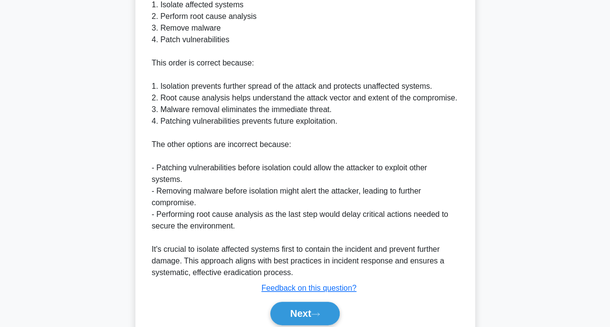
scroll to position [391, 0]
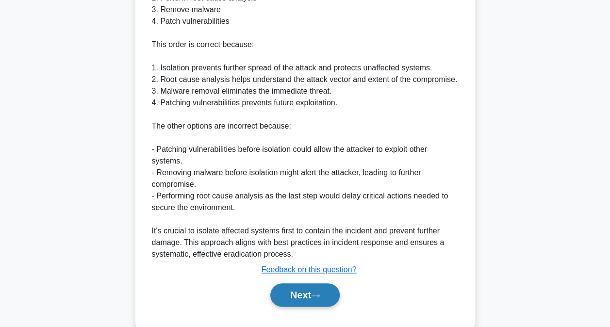
click at [284, 297] on button "Next" at bounding box center [304, 294] width 69 height 23
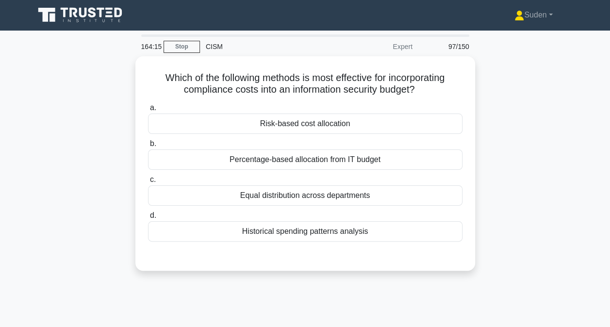
scroll to position [0, 0]
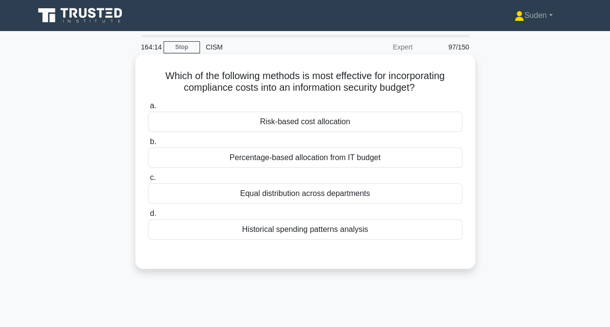
click at [334, 120] on div "Risk-based cost allocation" at bounding box center [305, 122] width 314 height 20
click at [148, 109] on input "a. Risk-based cost allocation" at bounding box center [148, 106] width 0 height 6
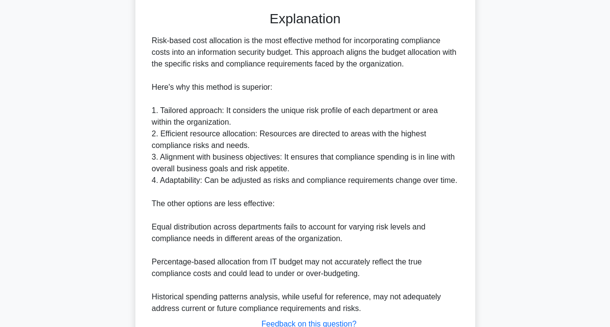
scroll to position [316, 0]
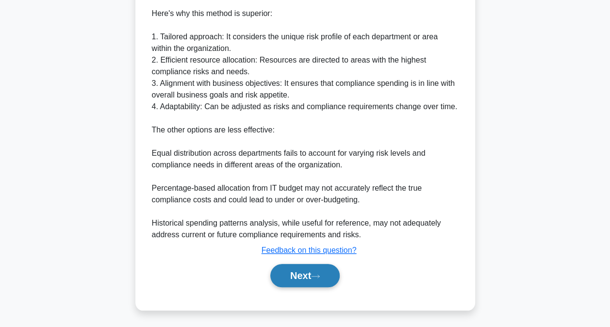
click at [310, 281] on button "Next" at bounding box center [304, 275] width 69 height 23
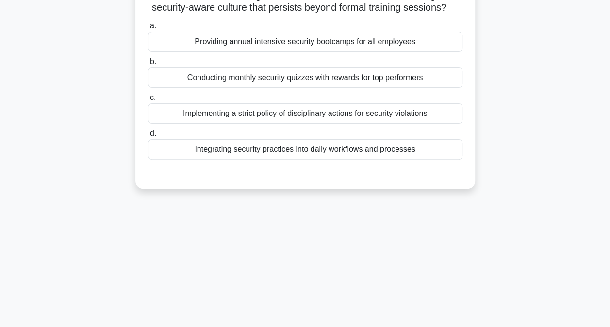
scroll to position [3, 0]
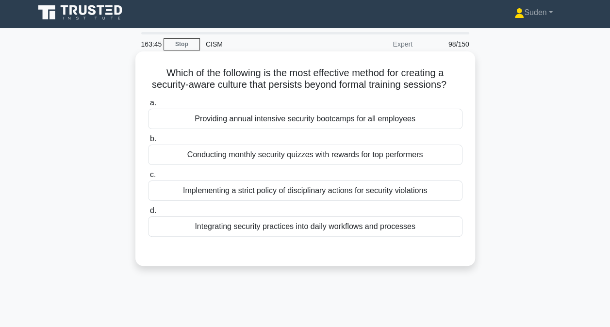
click at [196, 155] on div "Conducting monthly security quizzes with rewards for top performers" at bounding box center [305, 155] width 314 height 20
click at [148, 142] on input "b. Conducting monthly security quizzes with rewards for top performers" at bounding box center [148, 139] width 0 height 6
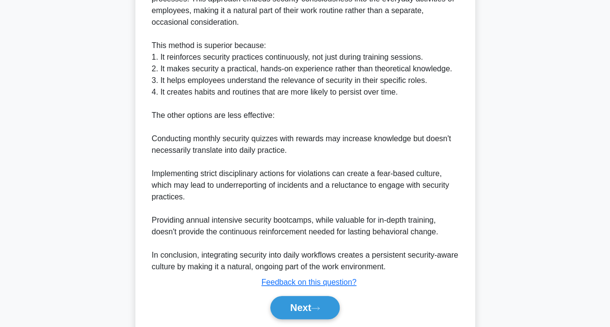
scroll to position [341, 0]
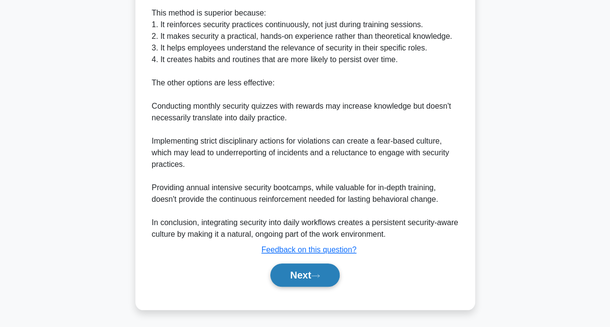
click at [295, 278] on button "Next" at bounding box center [304, 275] width 69 height 23
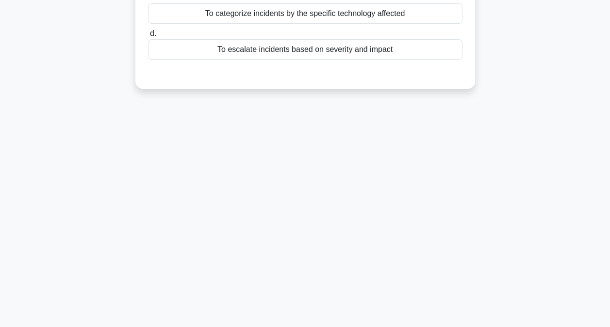
scroll to position [0, 0]
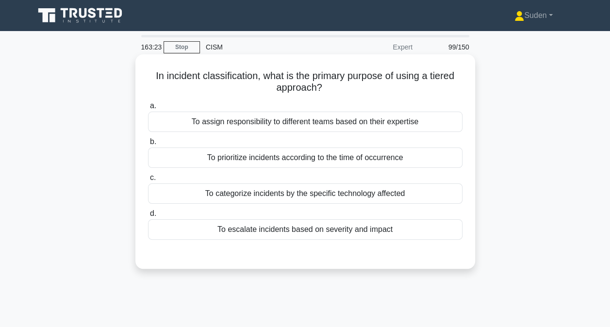
click at [248, 196] on div "To categorize incidents by the specific technology affected" at bounding box center [305, 193] width 314 height 20
click at [148, 181] on input "c. To categorize incidents by the specific technology affected" at bounding box center [148, 178] width 0 height 6
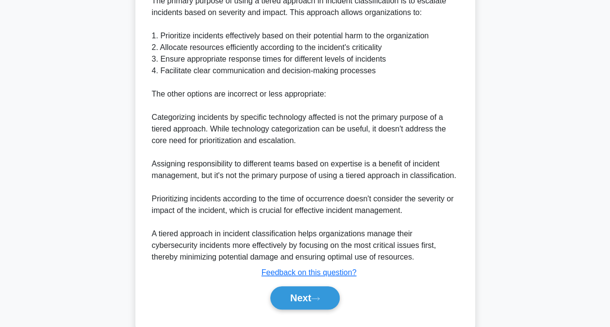
scroll to position [306, 0]
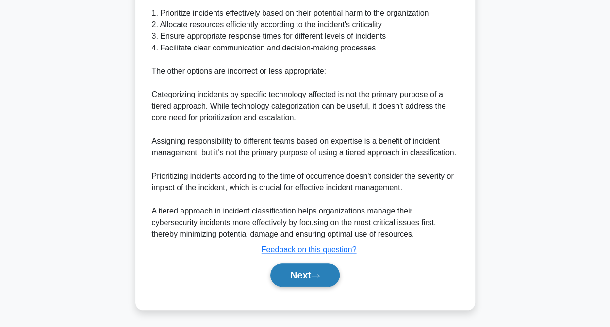
click at [320, 268] on button "Next" at bounding box center [304, 275] width 69 height 23
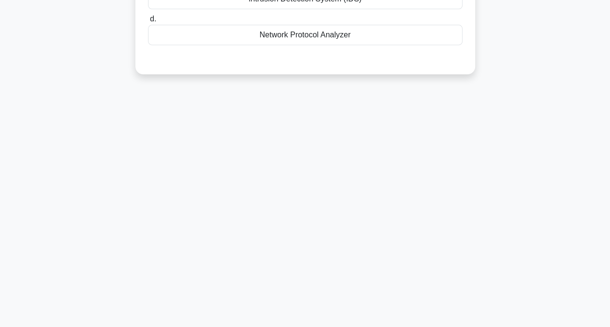
scroll to position [3, 0]
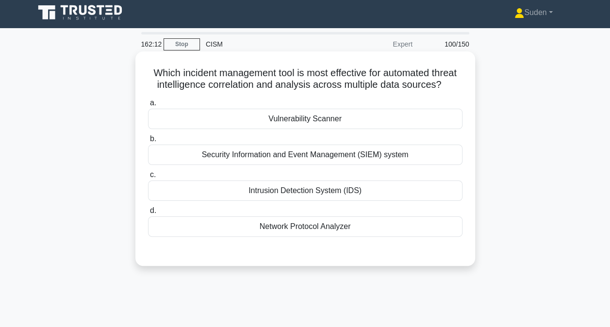
click at [246, 165] on div "Security Information and Event Management (SIEM) system" at bounding box center [305, 155] width 314 height 20
click at [148, 142] on input "b. Security Information and Event Management (SIEM) system" at bounding box center [148, 139] width 0 height 6
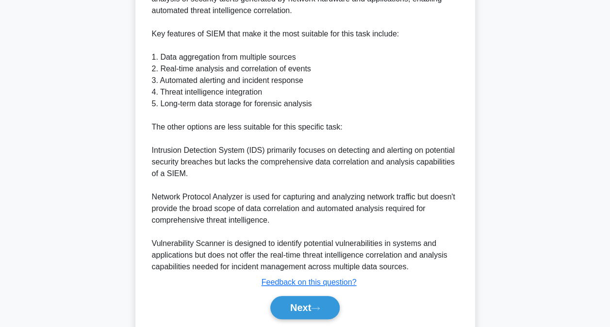
scroll to position [398, 0]
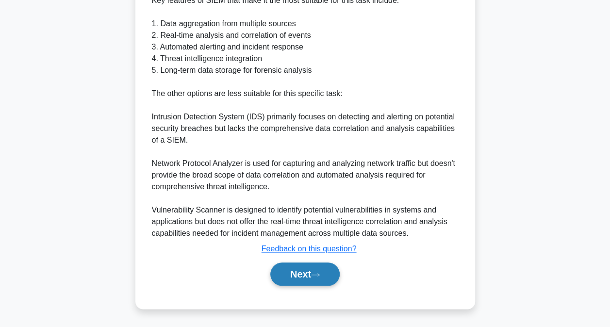
click at [314, 270] on button "Next" at bounding box center [304, 274] width 69 height 23
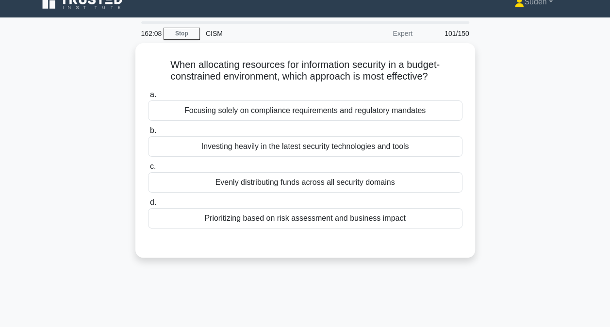
scroll to position [0, 0]
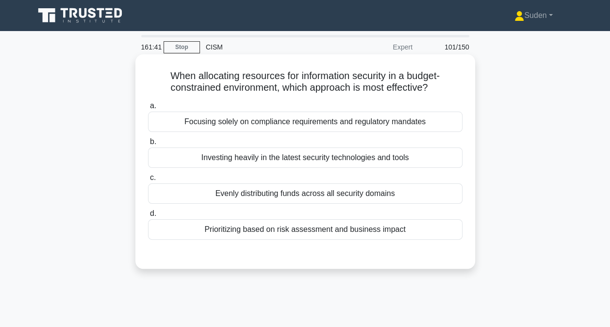
click at [403, 235] on div "Prioritizing based on risk assessment and business impact" at bounding box center [305, 229] width 314 height 20
click at [148, 217] on input "d. Prioritizing based on risk assessment and business impact" at bounding box center [148, 214] width 0 height 6
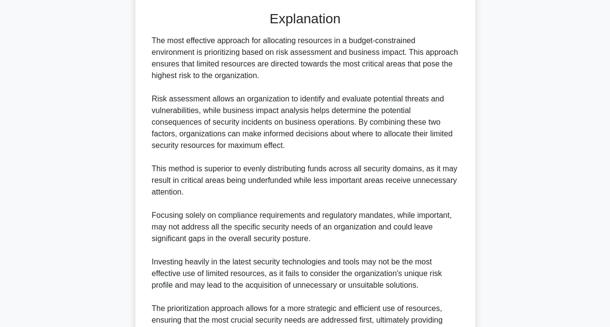
scroll to position [340, 0]
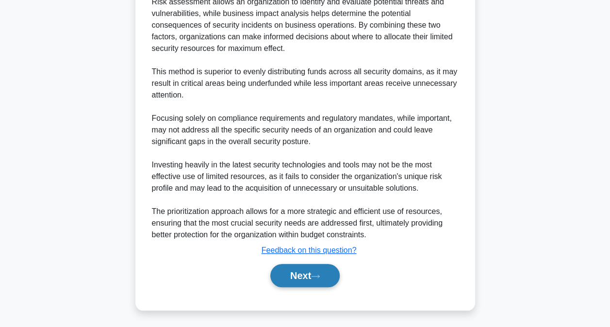
drag, startPoint x: 318, startPoint y: 265, endPoint x: 323, endPoint y: 263, distance: 5.0
click at [319, 265] on button "Next" at bounding box center [304, 275] width 69 height 23
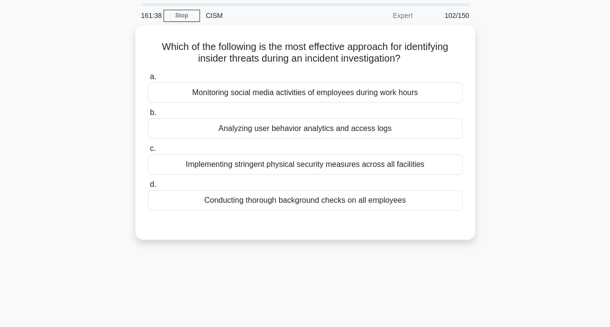
scroll to position [0, 0]
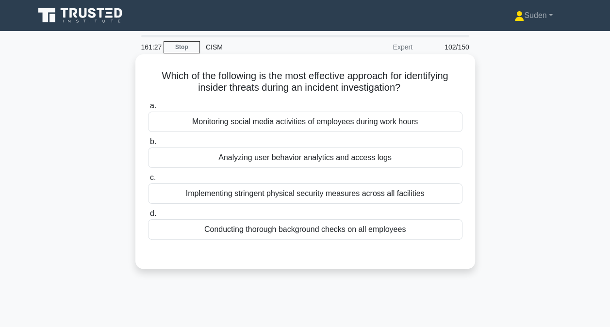
click at [426, 159] on div "Analyzing user behavior analytics and access logs" at bounding box center [305, 158] width 314 height 20
click at [148, 145] on input "b. Analyzing user behavior analytics and access logs" at bounding box center [148, 142] width 0 height 6
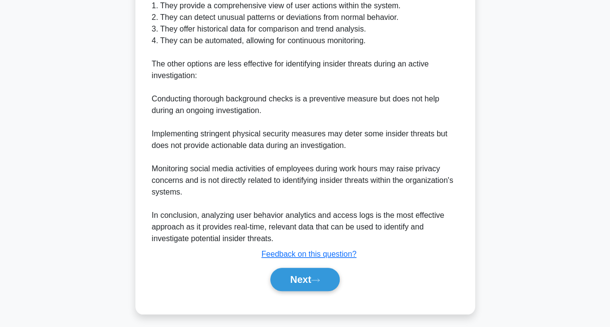
scroll to position [348, 0]
click at [314, 280] on button "Next" at bounding box center [304, 278] width 69 height 23
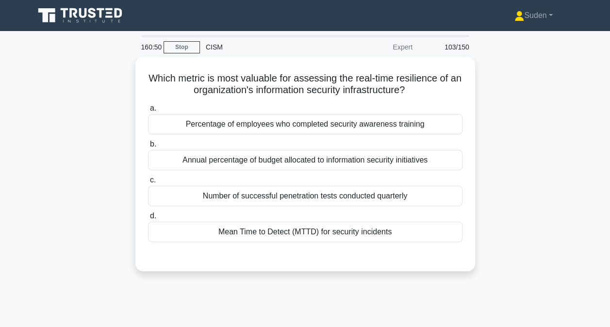
scroll to position [0, 0]
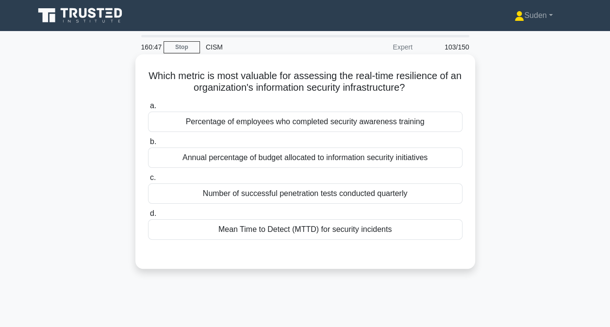
drag, startPoint x: 335, startPoint y: 247, endPoint x: 335, endPoint y: 239, distance: 7.8
click at [335, 239] on div "a. Percentage of employees who completed security awareness training b. Annual …" at bounding box center [305, 177] width 316 height 159
drag, startPoint x: 335, startPoint y: 239, endPoint x: 364, endPoint y: 228, distance: 31.0
click at [339, 229] on div "Mean Time to Detect (MTTD) for security incidents" at bounding box center [305, 229] width 314 height 20
click at [148, 217] on input "d. Mean Time to Detect (MTTD) for security incidents" at bounding box center [148, 214] width 0 height 6
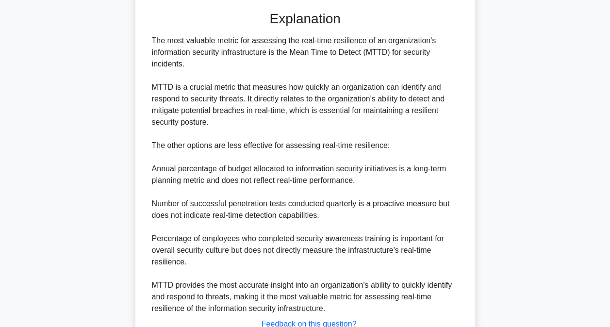
scroll to position [316, 0]
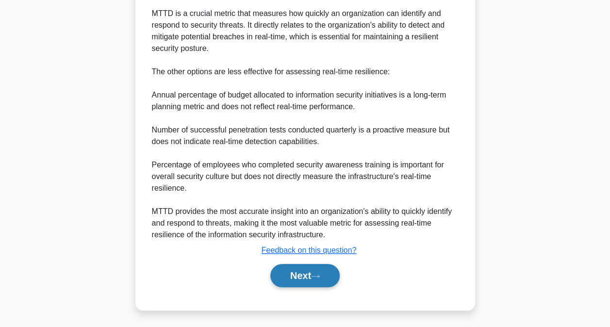
drag, startPoint x: 318, startPoint y: 281, endPoint x: 324, endPoint y: 281, distance: 5.9
click at [318, 281] on button "Next" at bounding box center [304, 275] width 69 height 23
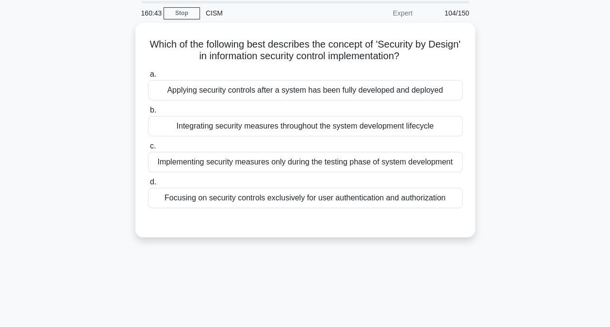
scroll to position [3, 0]
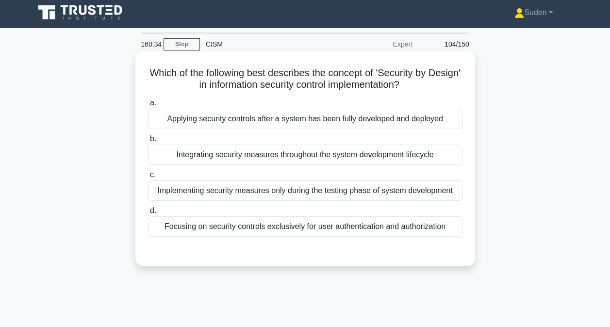
click at [338, 150] on div "Integrating security measures throughout the system development lifecycle" at bounding box center [305, 155] width 314 height 20
click at [148, 142] on input "b. Integrating security measures throughout the system development lifecycle" at bounding box center [148, 139] width 0 height 6
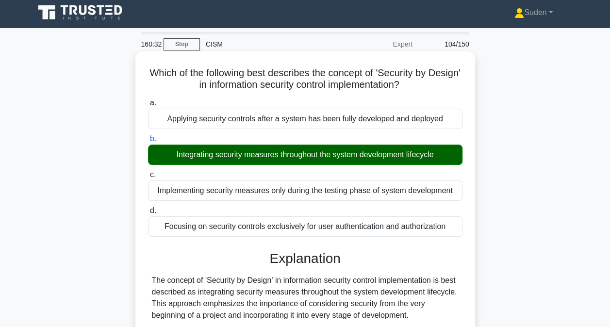
scroll to position [316, 0]
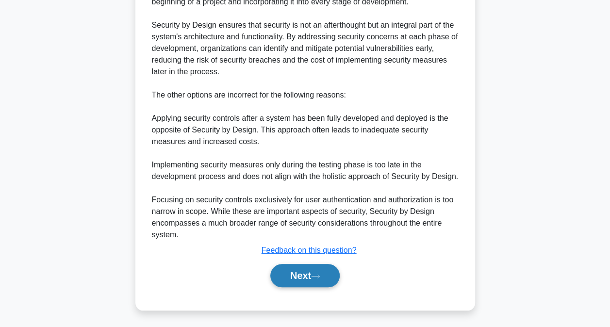
click at [305, 271] on button "Next" at bounding box center [304, 275] width 69 height 23
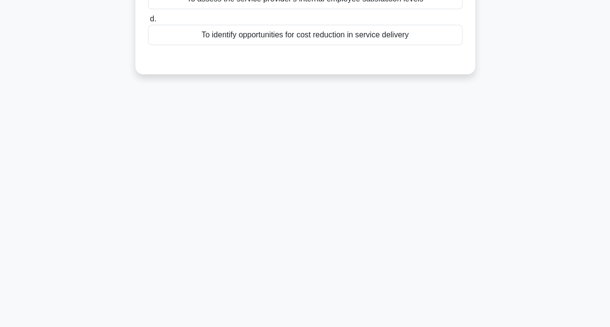
scroll to position [0, 0]
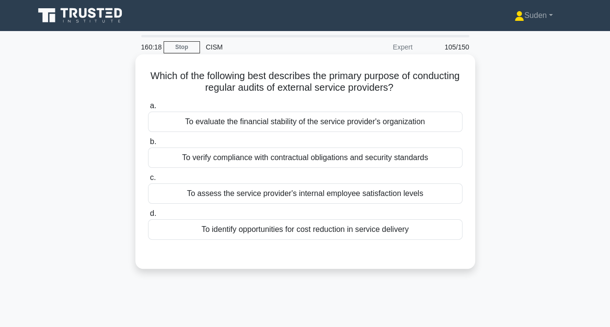
click at [412, 160] on div "To verify compliance with contractual obligations and security standards" at bounding box center [305, 158] width 314 height 20
click at [148, 145] on input "b. To verify compliance with contractual obligations and security standards" at bounding box center [148, 142] width 0 height 6
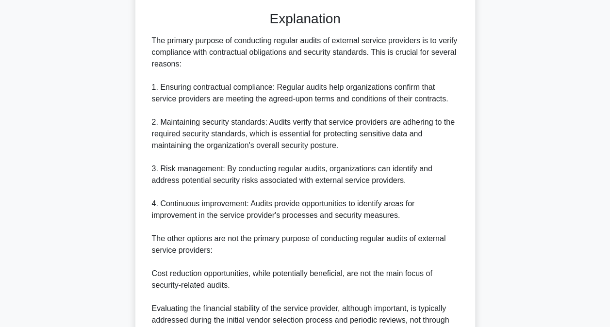
scroll to position [386, 0]
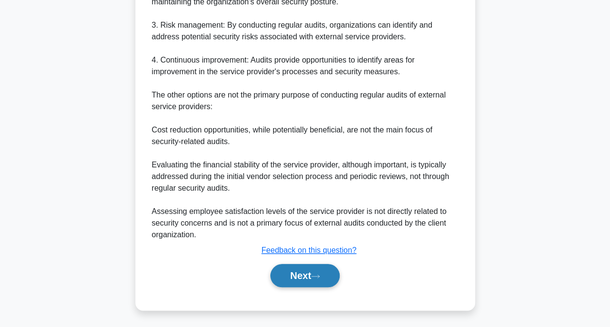
click at [304, 275] on button "Next" at bounding box center [304, 275] width 69 height 23
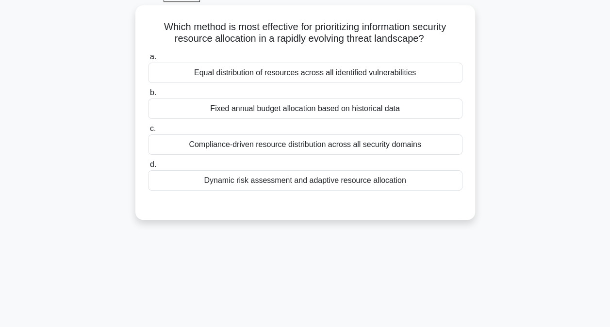
scroll to position [50, 0]
click at [290, 179] on div "Dynamic risk assessment and adaptive resource allocation" at bounding box center [305, 180] width 314 height 20
click at [148, 167] on input "d. Dynamic risk assessment and adaptive resource allocation" at bounding box center [148, 164] width 0 height 6
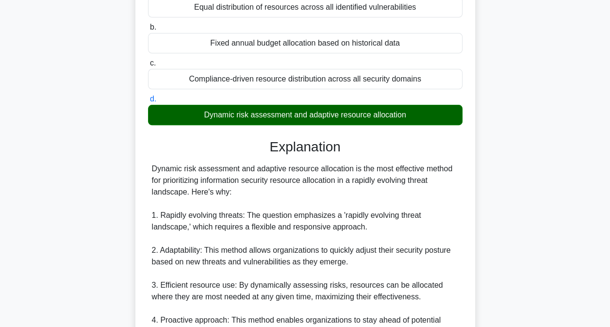
scroll to position [398, 0]
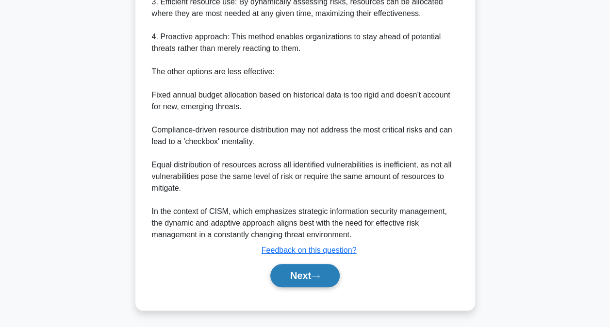
click at [323, 267] on button "Next" at bounding box center [304, 275] width 69 height 23
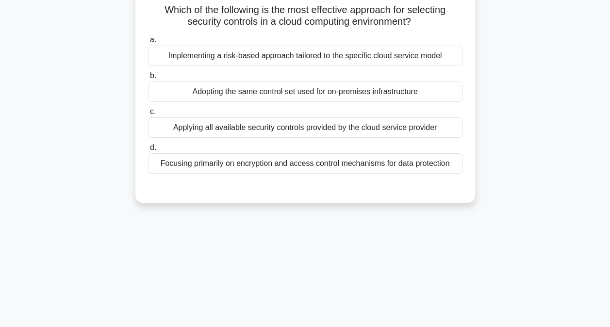
scroll to position [0, 0]
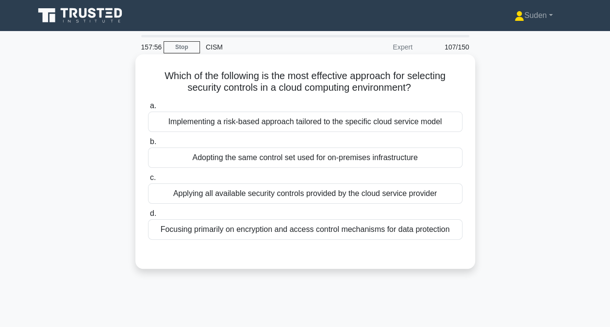
click at [285, 123] on div "Implementing a risk-based approach tailored to the specific cloud service model" at bounding box center [305, 122] width 314 height 20
click at [148, 109] on input "a. Implementing a risk-based approach tailored to the specific cloud service mo…" at bounding box center [148, 106] width 0 height 6
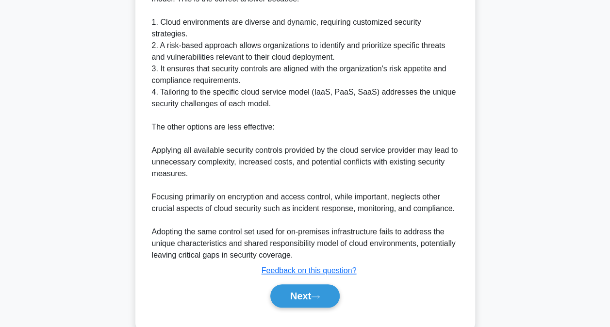
scroll to position [316, 0]
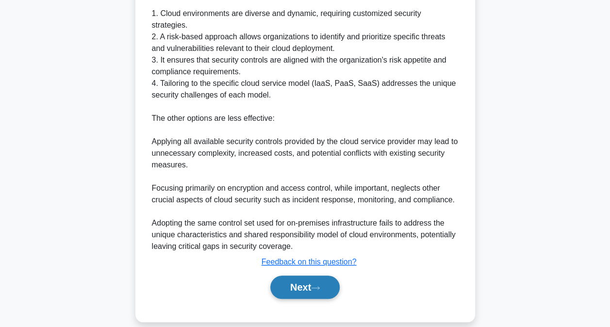
click at [309, 276] on button "Next" at bounding box center [304, 287] width 69 height 23
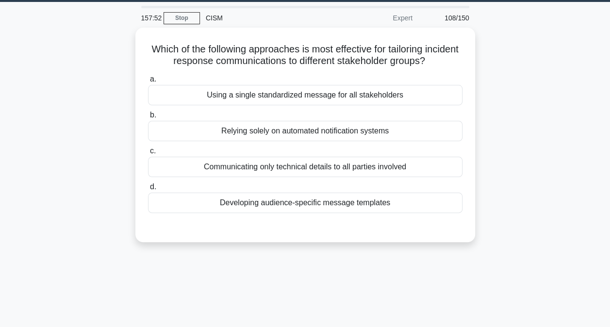
scroll to position [3, 0]
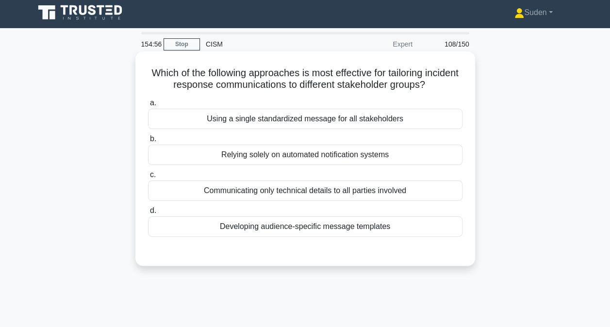
click at [349, 222] on div "Developing audience-specific message templates" at bounding box center [305, 226] width 314 height 20
click at [148, 214] on input "d. Developing audience-specific message templates" at bounding box center [148, 211] width 0 height 6
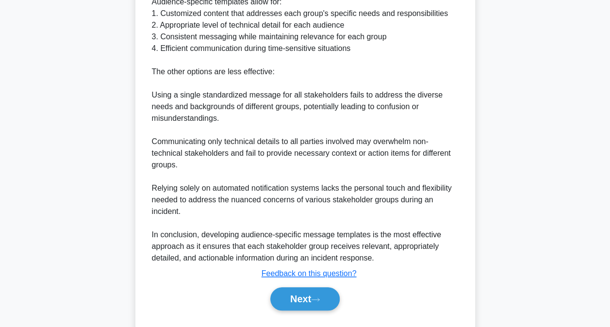
scroll to position [363, 0]
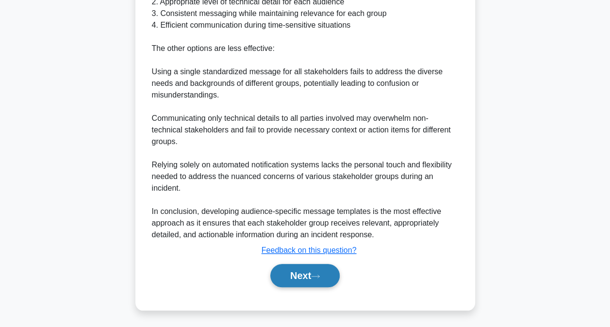
click at [300, 274] on button "Next" at bounding box center [304, 275] width 69 height 23
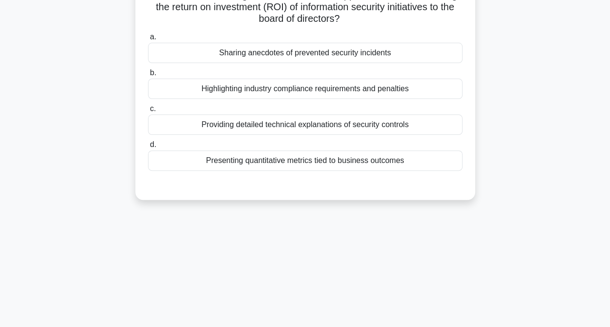
scroll to position [3, 0]
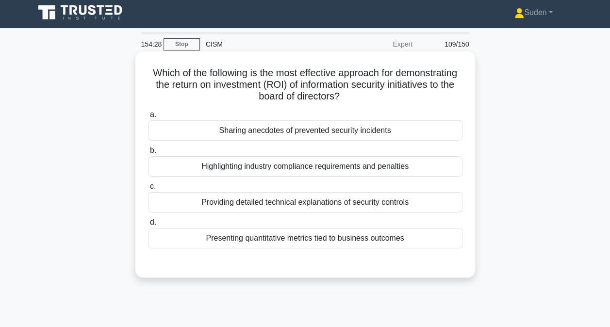
click at [288, 240] on div "Presenting quantitative metrics tied to business outcomes" at bounding box center [305, 238] width 314 height 20
click at [148, 226] on input "d. Presenting quantitative metrics tied to business outcomes" at bounding box center [148, 222] width 0 height 6
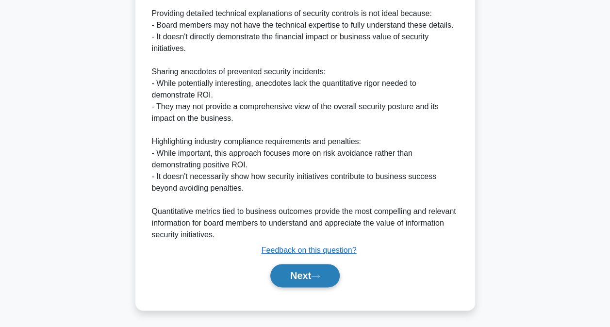
drag, startPoint x: 314, startPoint y: 276, endPoint x: 331, endPoint y: 271, distance: 18.1
click at [315, 274] on button "Next" at bounding box center [304, 275] width 69 height 23
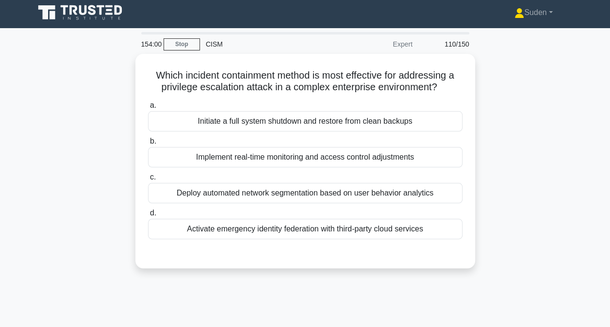
click at [512, 118] on div "Which incident containment method is most effective for addressing a privilege …" at bounding box center [305, 167] width 553 height 226
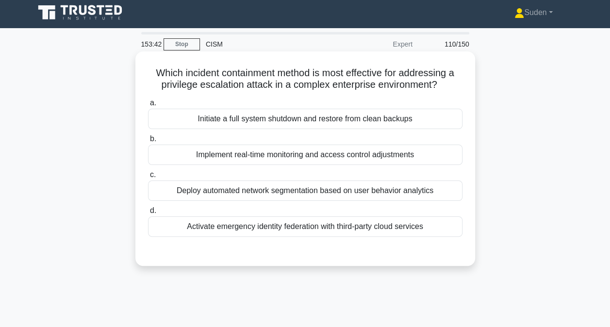
click at [265, 230] on div "Activate emergency identity federation with third-party cloud services" at bounding box center [305, 226] width 314 height 20
click at [148, 214] on input "d. Activate emergency identity federation with third-party cloud services" at bounding box center [148, 211] width 0 height 6
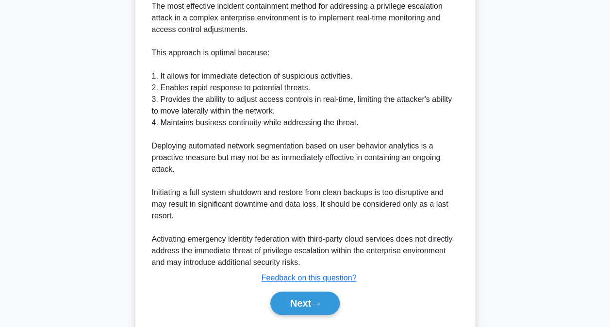
scroll to position [306, 0]
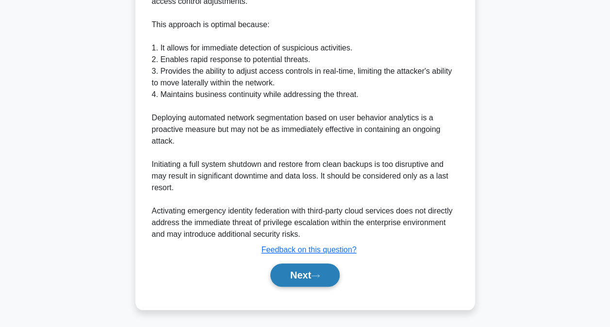
click at [320, 271] on button "Next" at bounding box center [304, 275] width 69 height 23
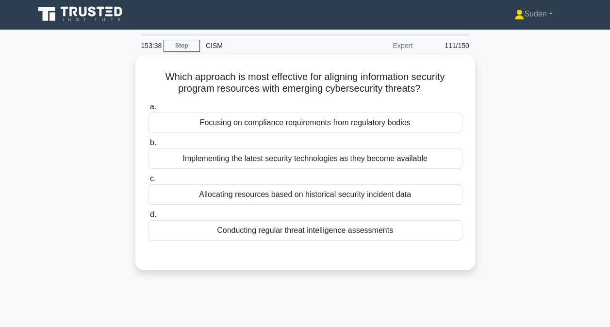
scroll to position [0, 0]
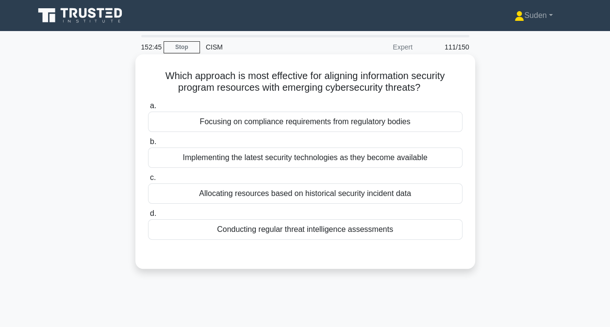
click at [260, 191] on div "Allocating resources based on historical security incident data" at bounding box center [305, 193] width 314 height 20
click at [148, 181] on input "c. Allocating resources based on historical security incident data" at bounding box center [148, 178] width 0 height 6
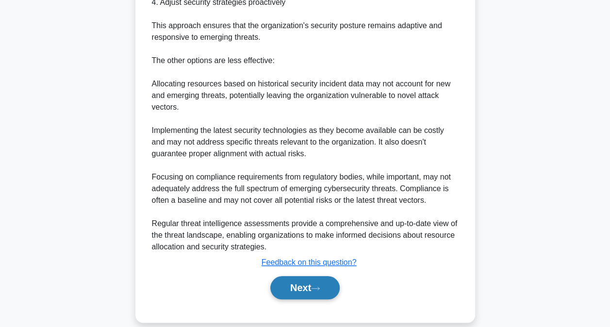
scroll to position [376, 0]
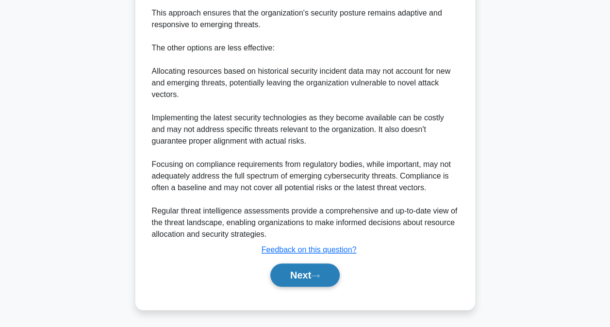
click at [313, 284] on button "Next" at bounding box center [304, 275] width 69 height 23
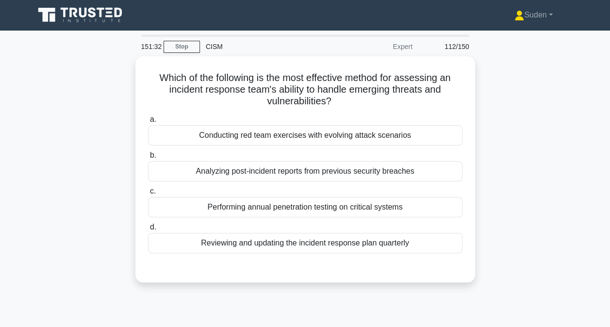
scroll to position [0, 0]
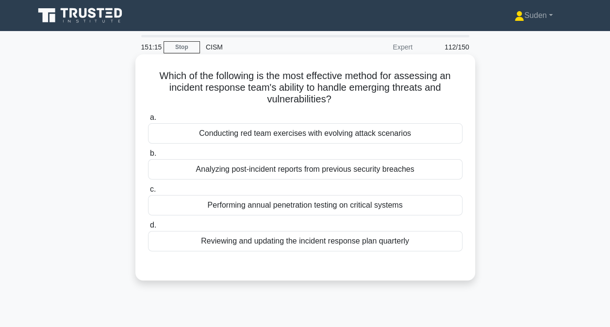
click at [373, 140] on div "Conducting red team exercises with evolving attack scenarios" at bounding box center [305, 133] width 314 height 20
click at [148, 121] on input "a. Conducting red team exercises with evolving attack scenarios" at bounding box center [148, 118] width 0 height 6
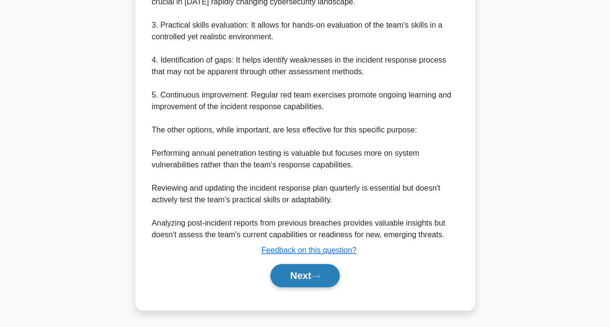
click at [310, 285] on button "Next" at bounding box center [304, 275] width 69 height 23
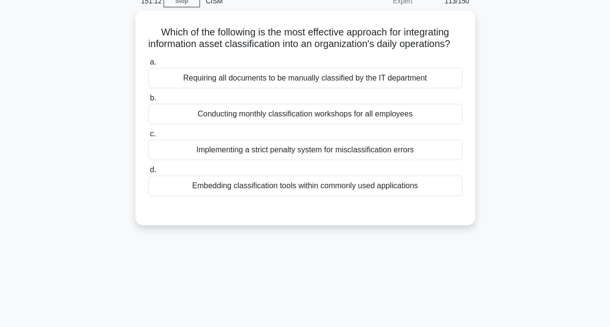
scroll to position [3, 0]
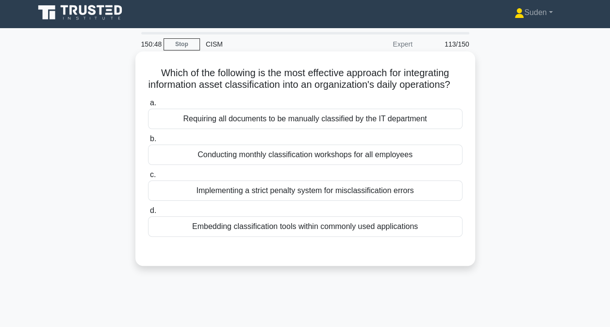
click at [327, 237] on div "Embedding classification tools within commonly used applications" at bounding box center [305, 226] width 314 height 20
click at [148, 214] on input "d. Embedding classification tools within commonly used applications" at bounding box center [148, 211] width 0 height 6
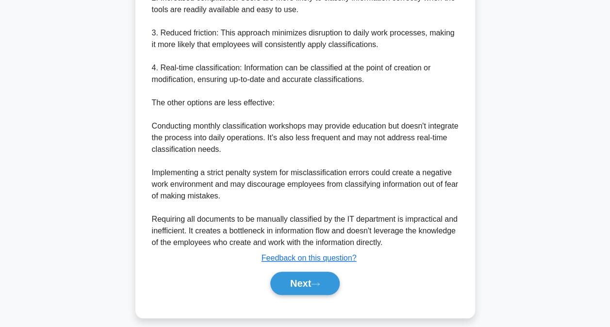
scroll to position [386, 0]
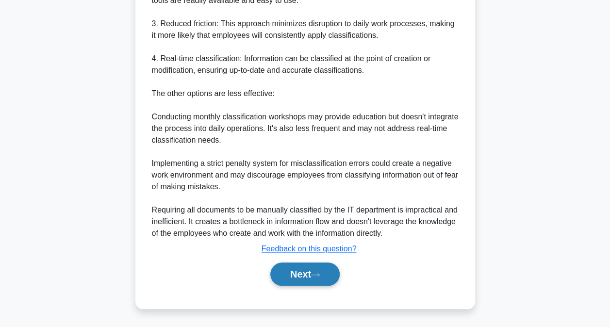
drag, startPoint x: 325, startPoint y: 279, endPoint x: 335, endPoint y: 272, distance: 12.2
click at [325, 279] on button "Next" at bounding box center [304, 274] width 69 height 23
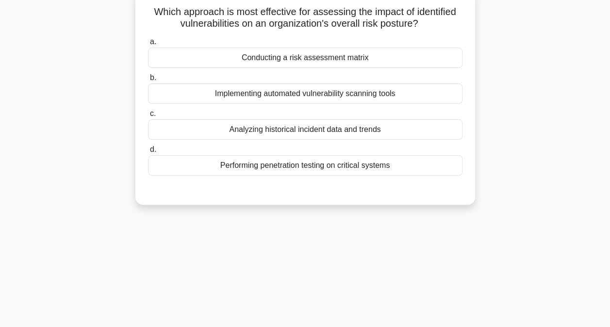
scroll to position [3, 0]
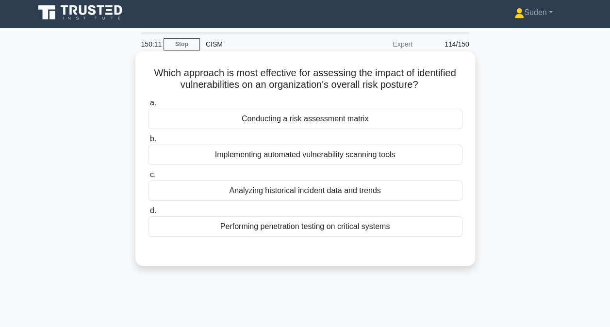
click at [325, 225] on div "Performing penetration testing on critical systems" at bounding box center [305, 226] width 314 height 20
click at [148, 214] on input "d. Performing penetration testing on critical systems" at bounding box center [148, 211] width 0 height 6
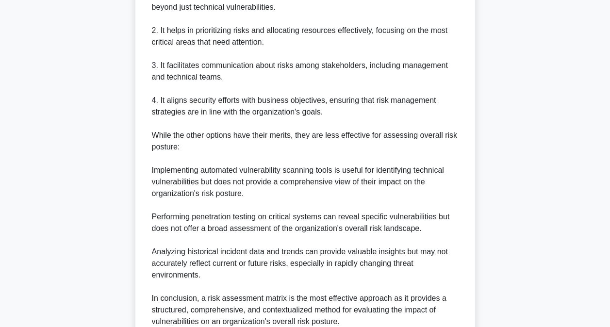
scroll to position [440, 0]
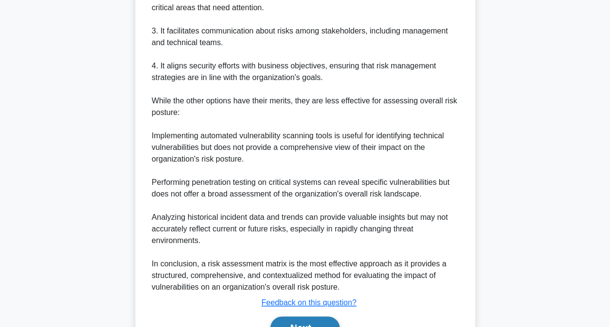
click at [306, 316] on button "Next" at bounding box center [304, 327] width 69 height 23
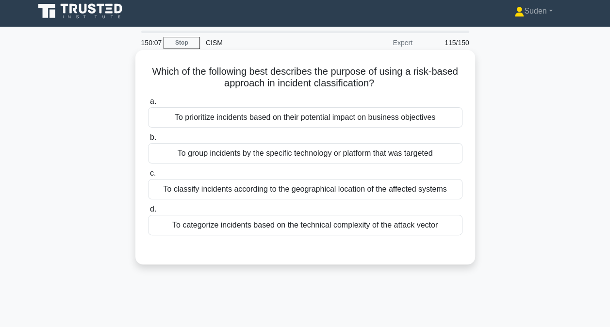
scroll to position [3, 0]
